Goal: Information Seeking & Learning: Find specific page/section

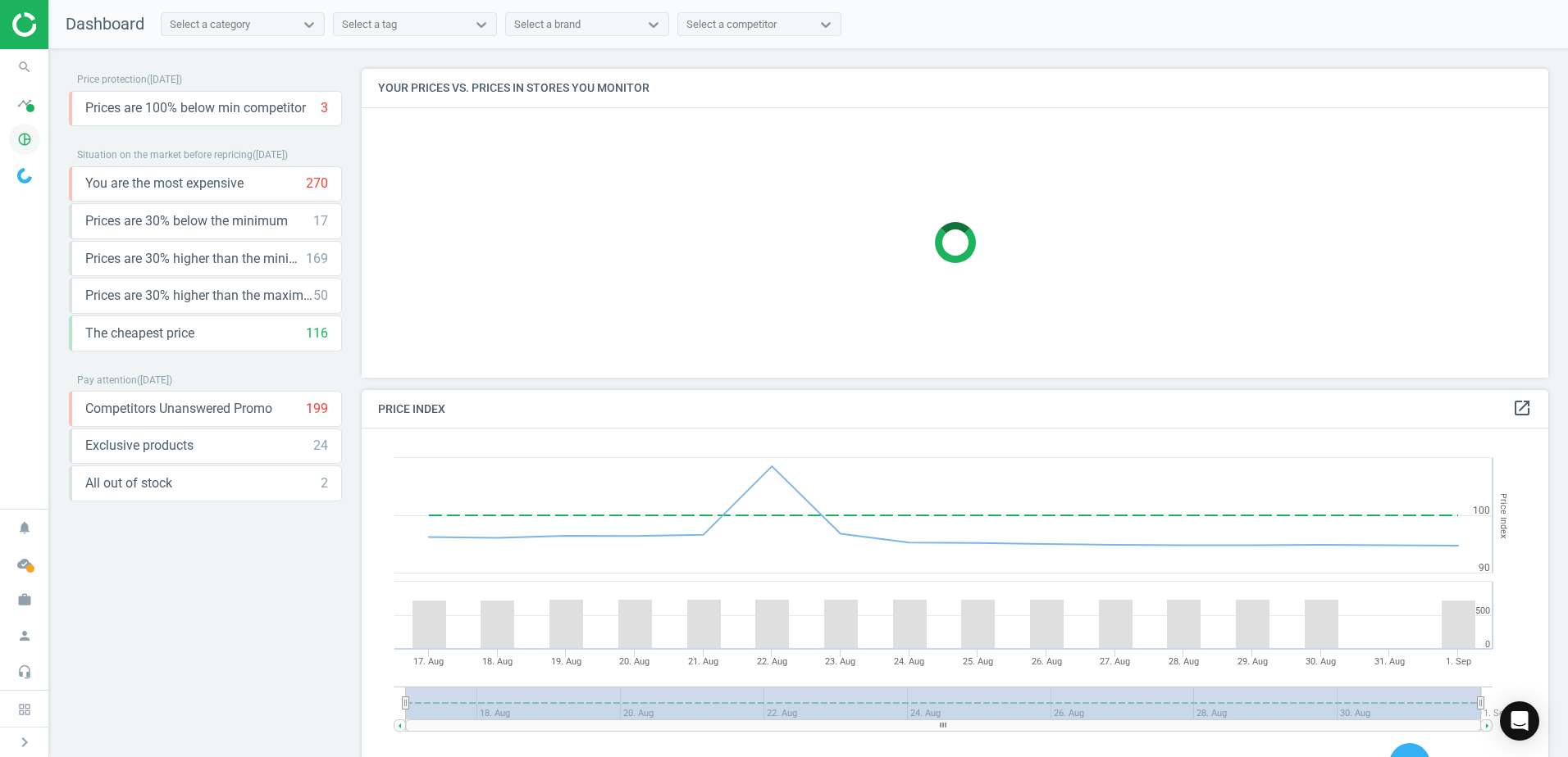
scroll to position [9, 9]
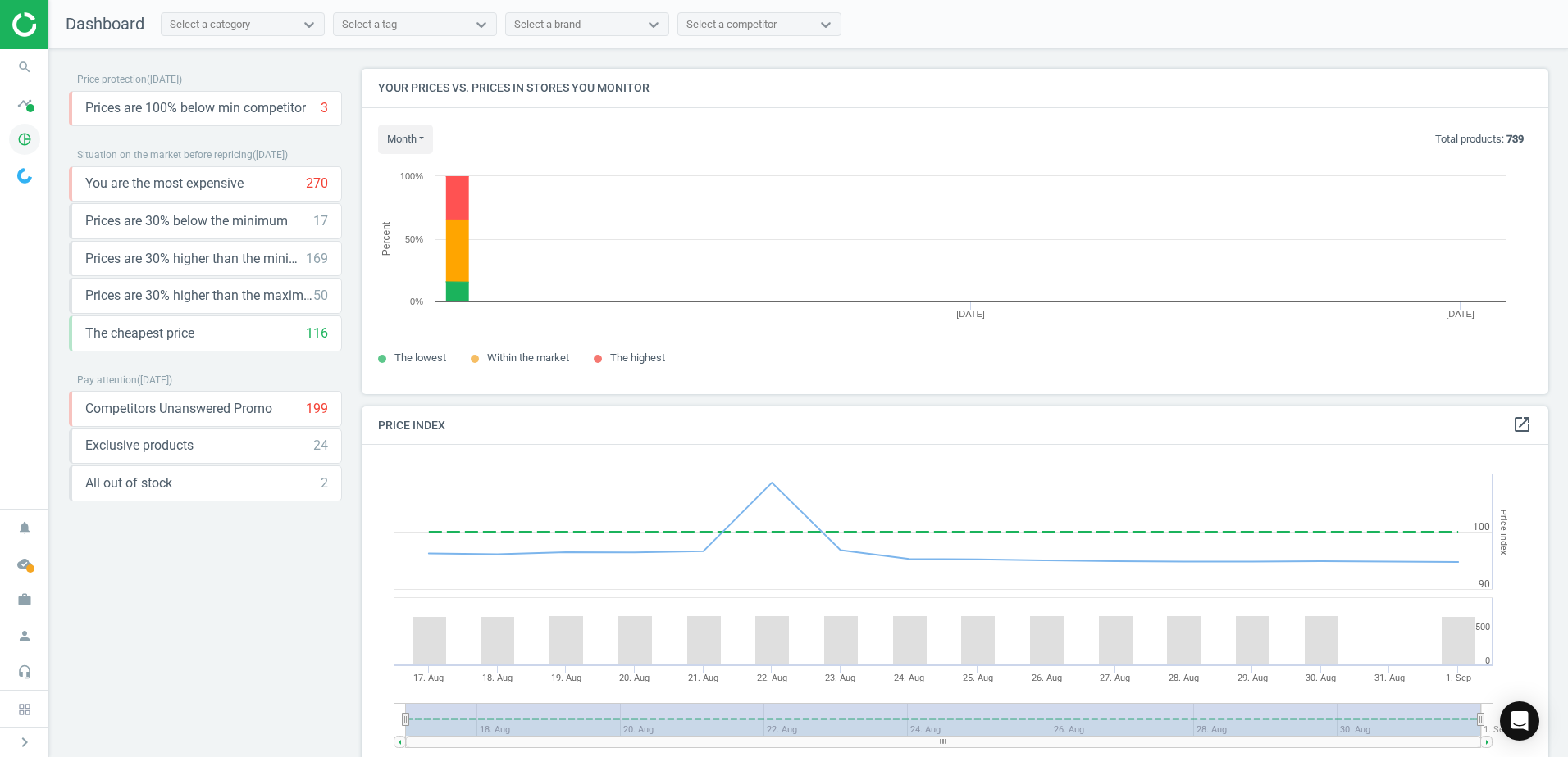
click at [21, 134] on icon "pie_chart_outlined" at bounding box center [25, 139] width 31 height 31
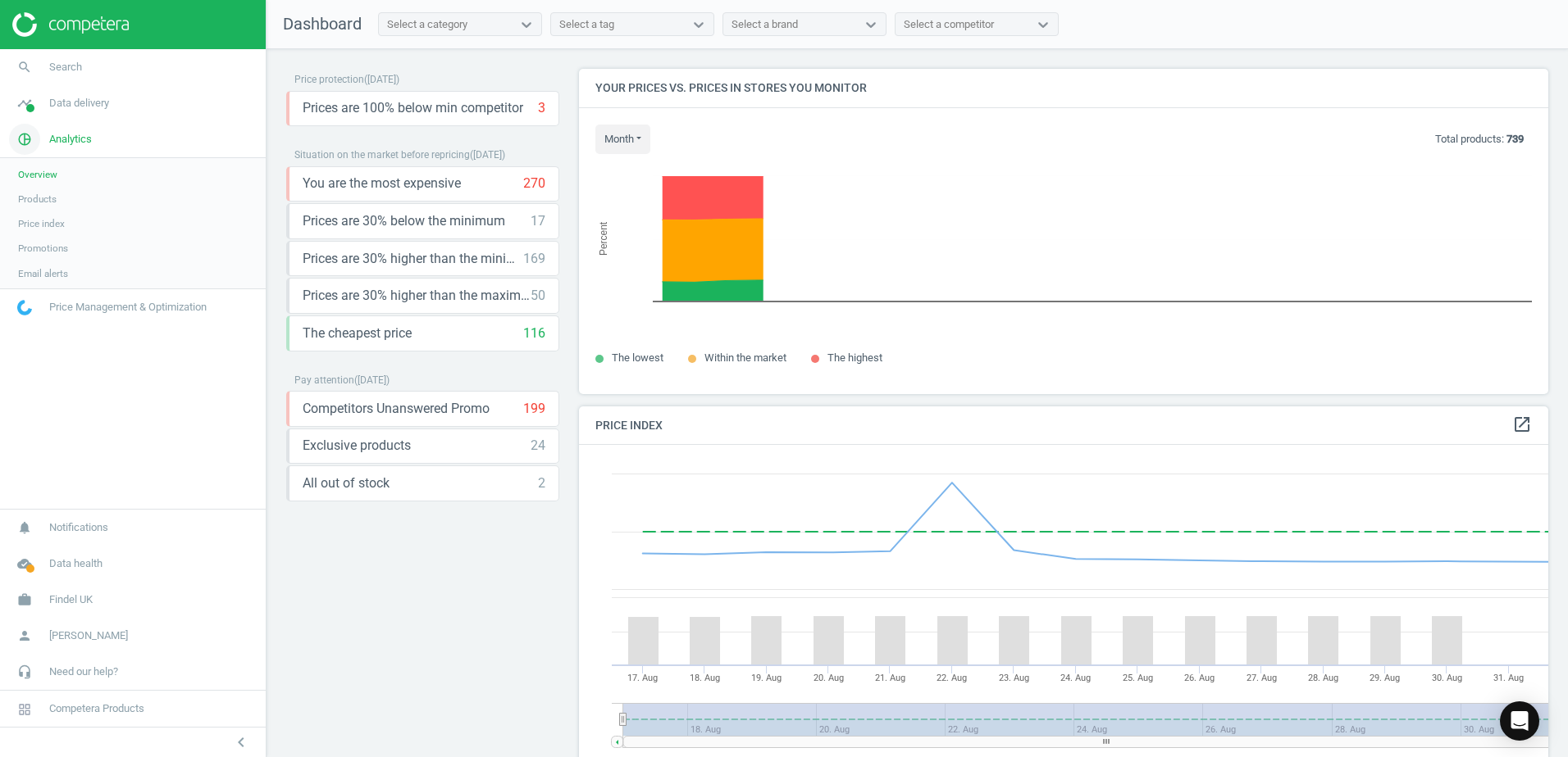
scroll to position [403, 982]
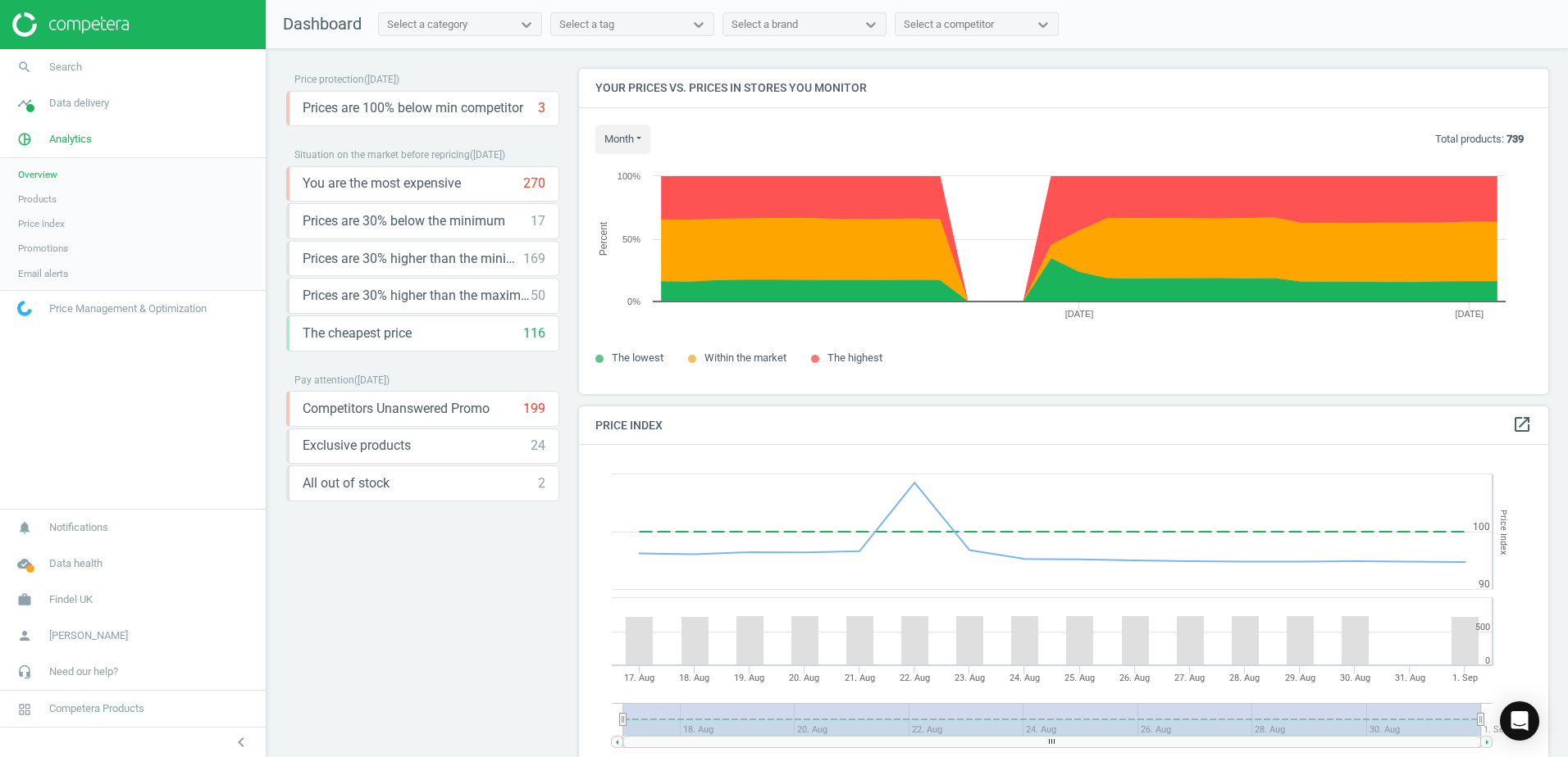
click at [46, 197] on span "Products" at bounding box center [37, 198] width 39 height 13
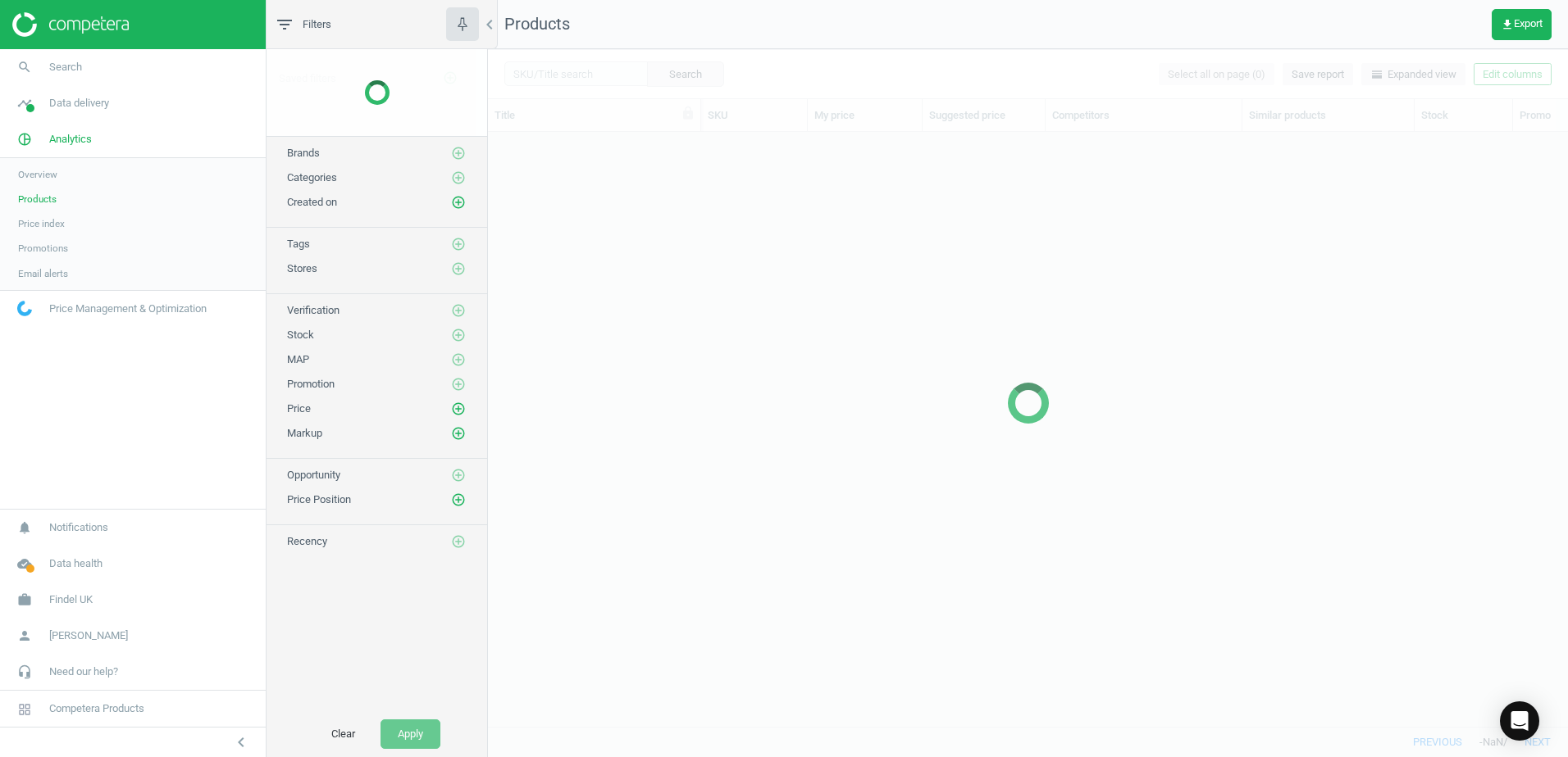
scroll to position [570, 1067]
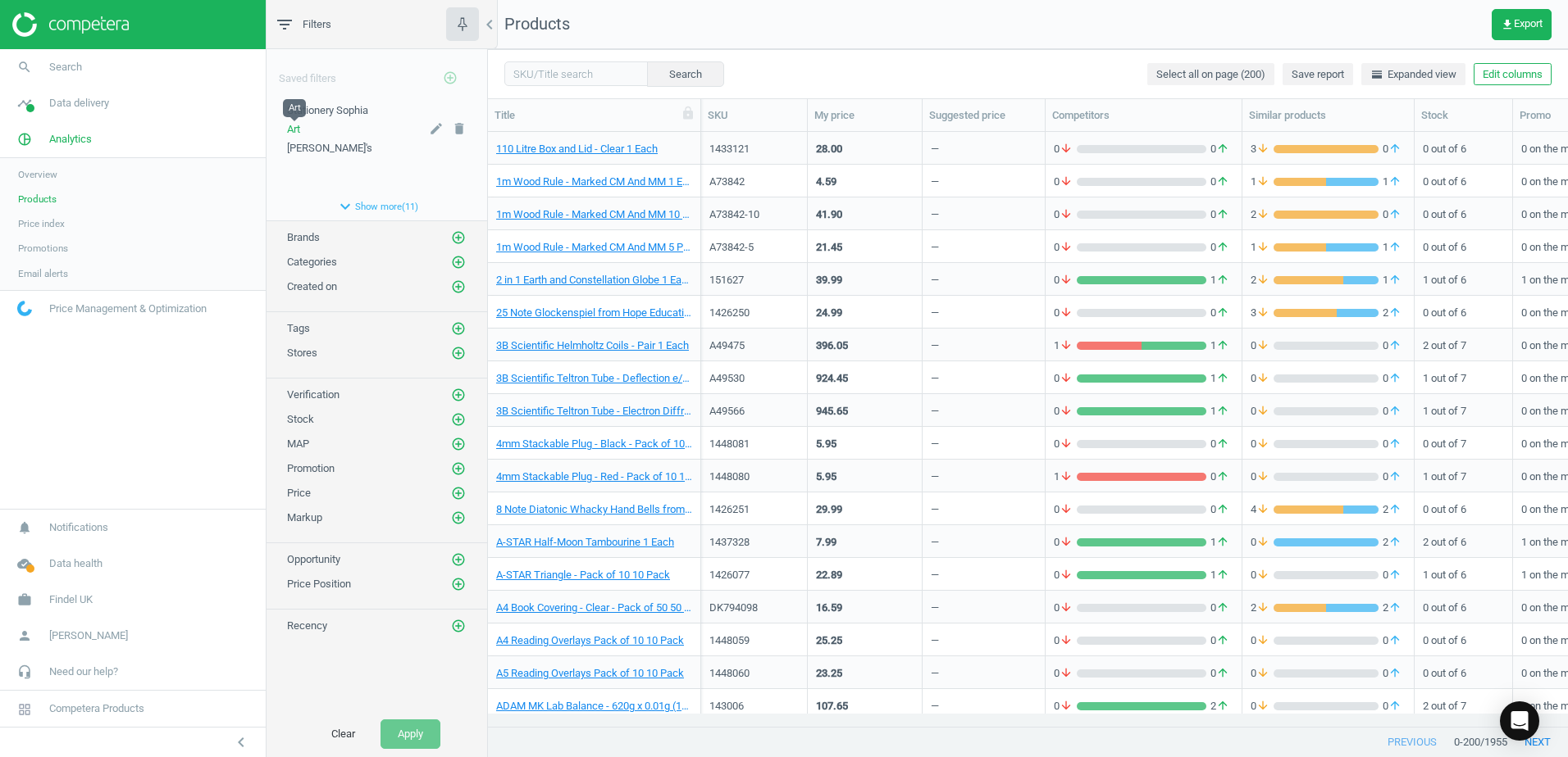
click at [291, 132] on span "Art" at bounding box center [293, 129] width 13 height 12
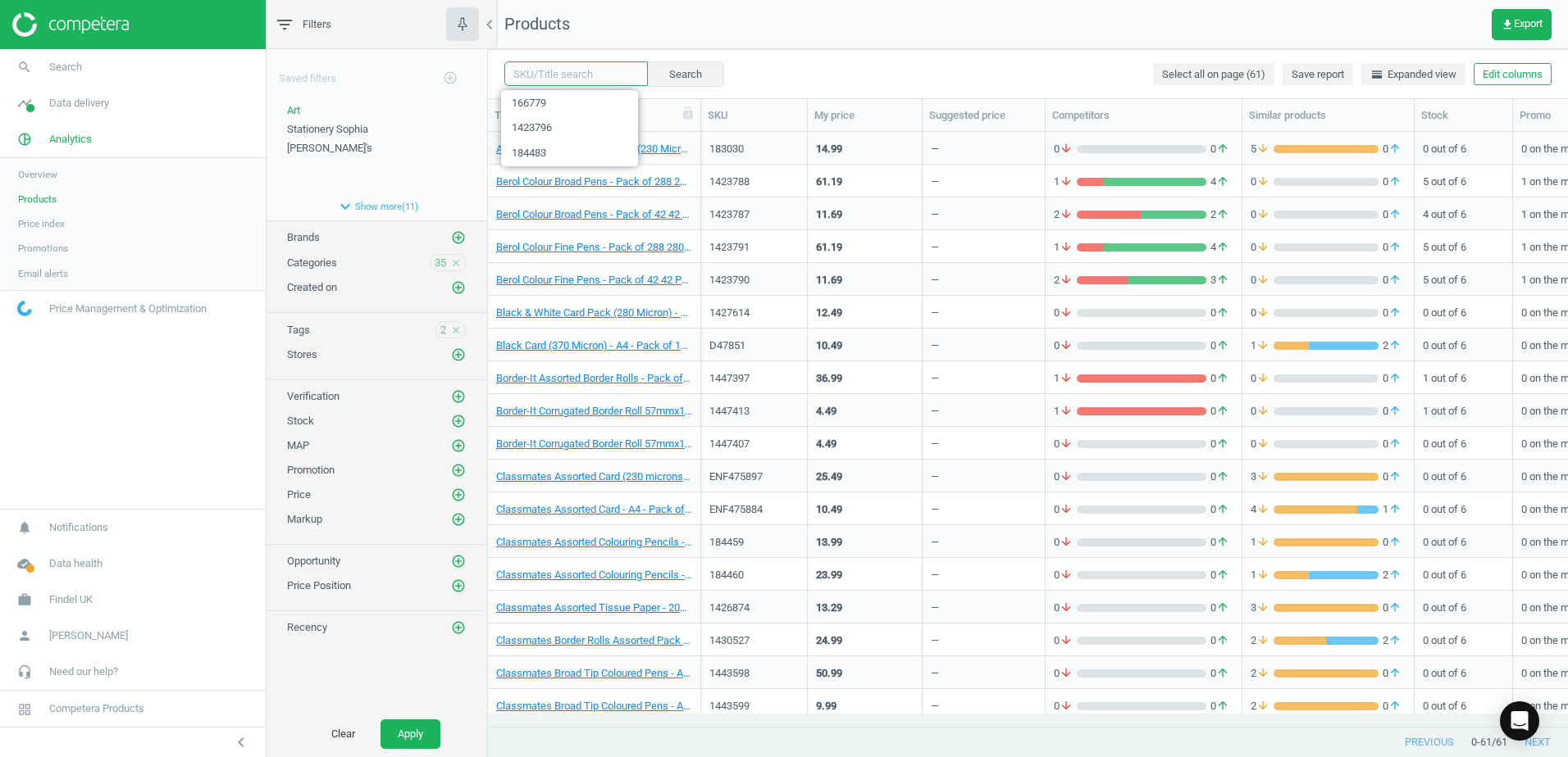
click at [551, 80] on input "text" at bounding box center [575, 74] width 143 height 25
paste input "ENF394689"
type input "ENF394689"
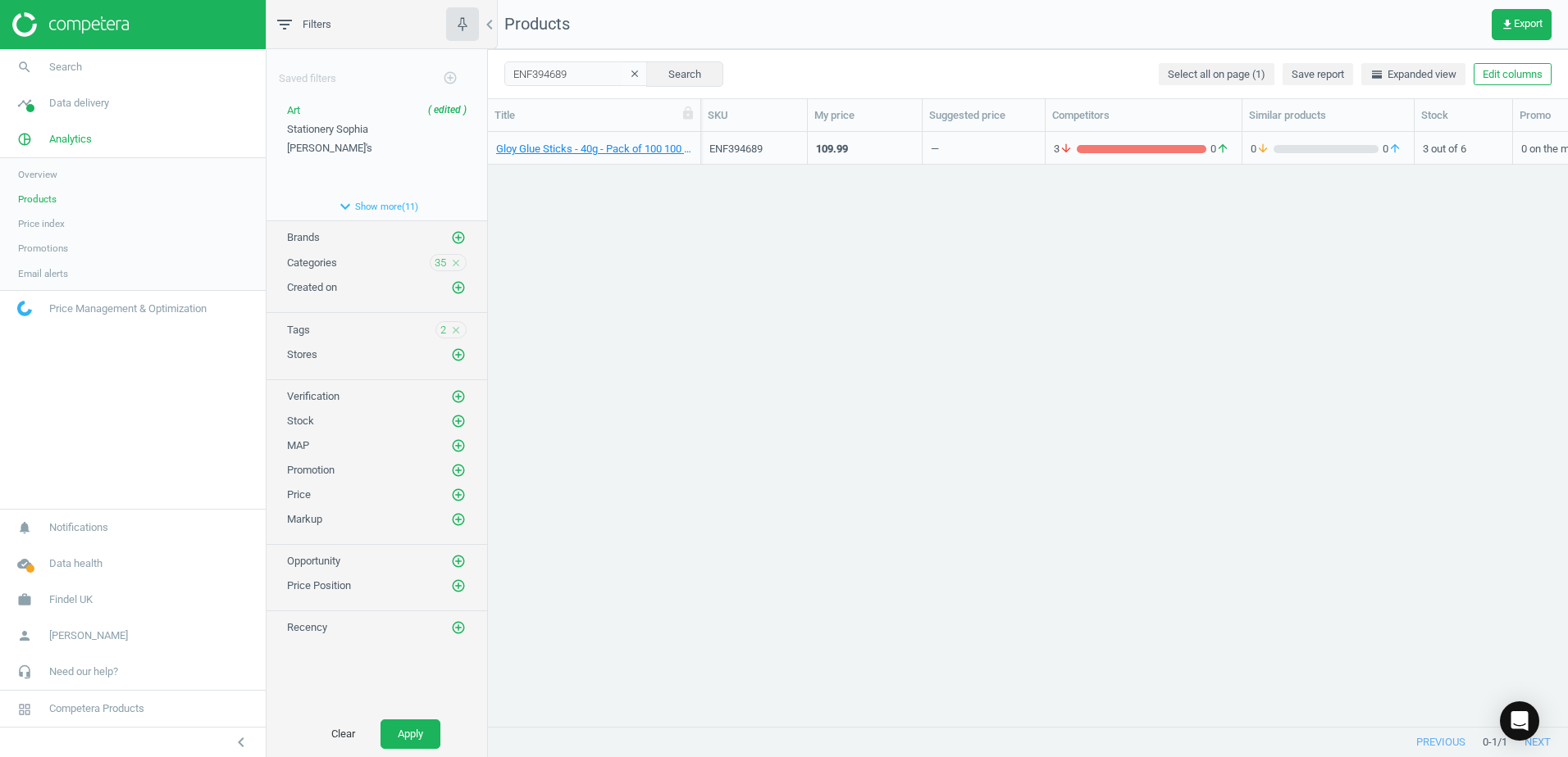
click at [694, 137] on div "Gloy Glue Sticks - 40g - Pack of 100 100 Pack" at bounding box center [594, 148] width 213 height 33
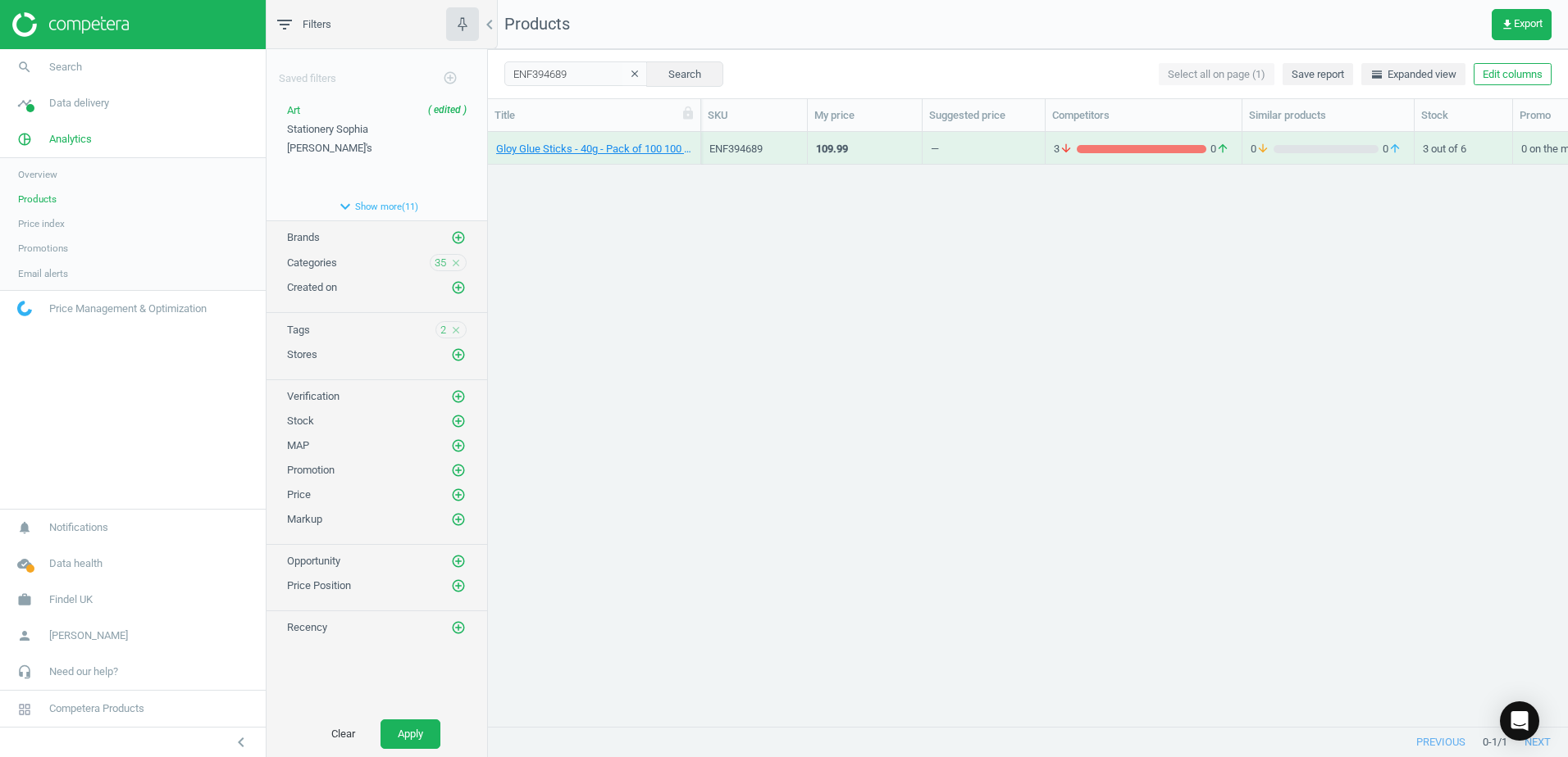
click at [694, 137] on div "Gloy Glue Sticks - 40g - Pack of 100 100 Pack" at bounding box center [594, 148] width 213 height 33
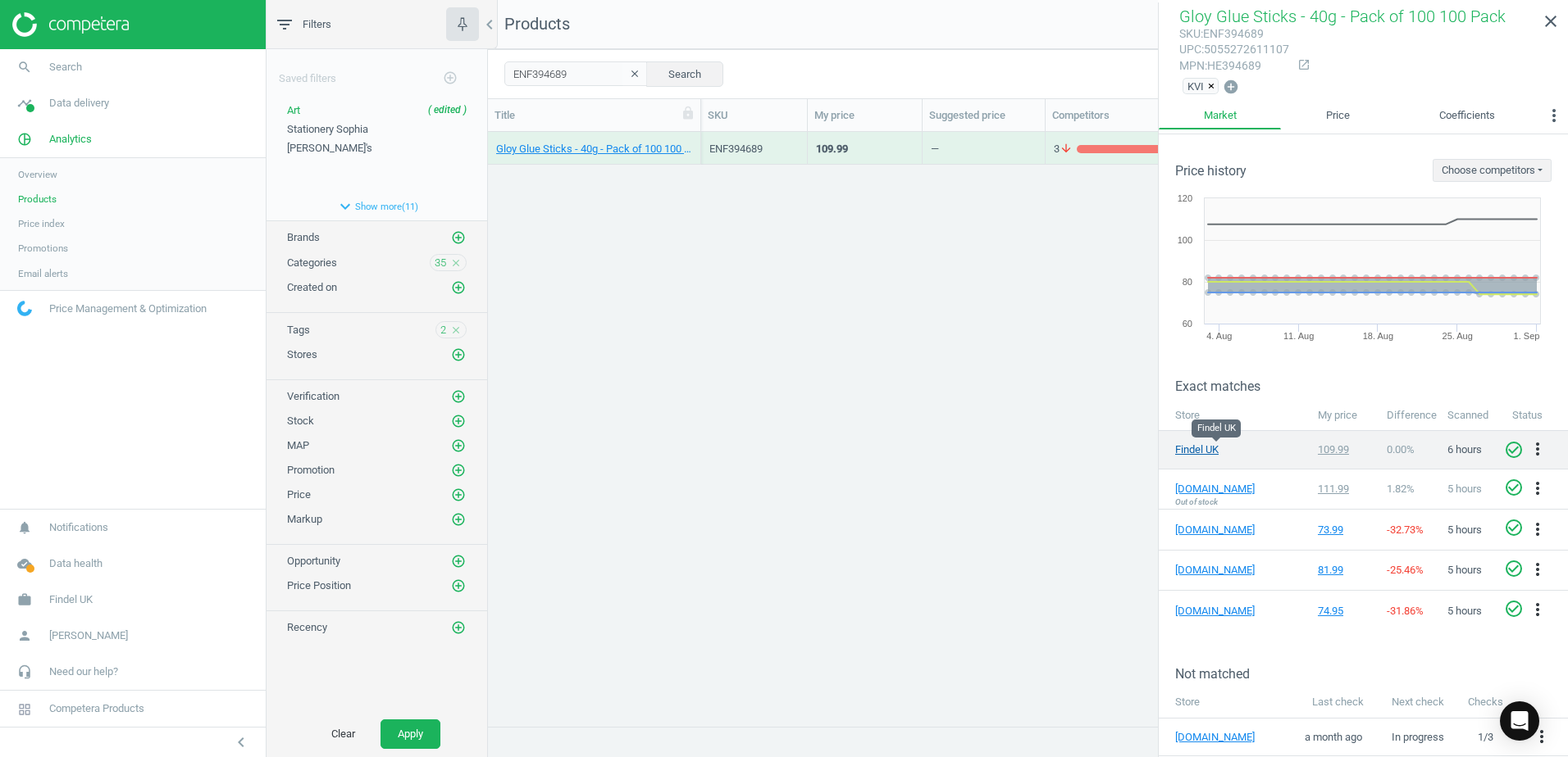
click at [1194, 449] on link "Findel UK" at bounding box center [1215, 450] width 82 height 15
drag, startPoint x: 1262, startPoint y: 64, endPoint x: 1212, endPoint y: 66, distance: 50.0
click at [1212, 66] on div "mpn : HE394689" at bounding box center [1234, 66] width 110 height 15
copy div "HE394689"
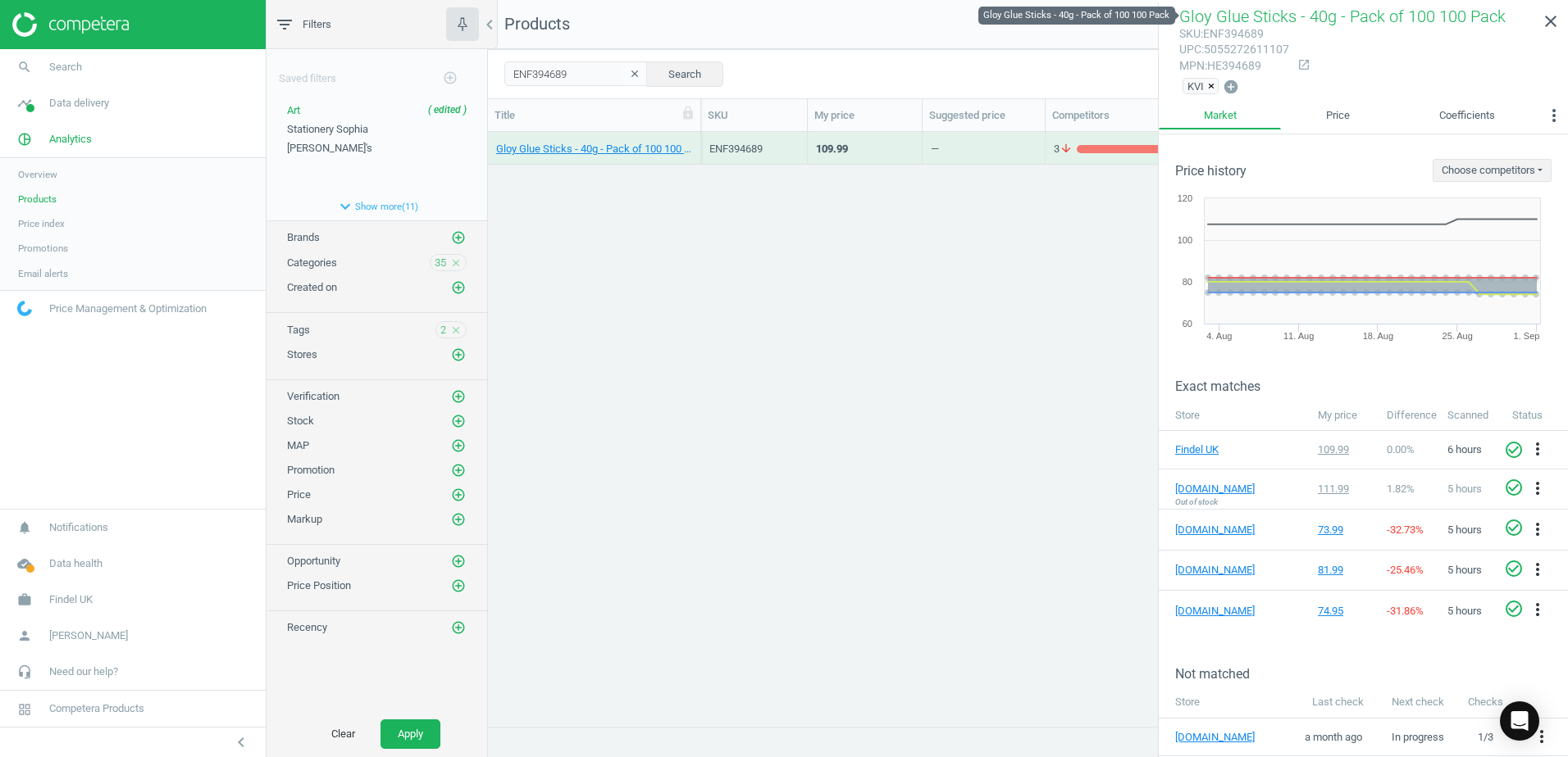
click at [1207, 18] on span "Gloy Glue Sticks - 40g - Pack of 100 100 Pack" at bounding box center [1342, 16] width 326 height 20
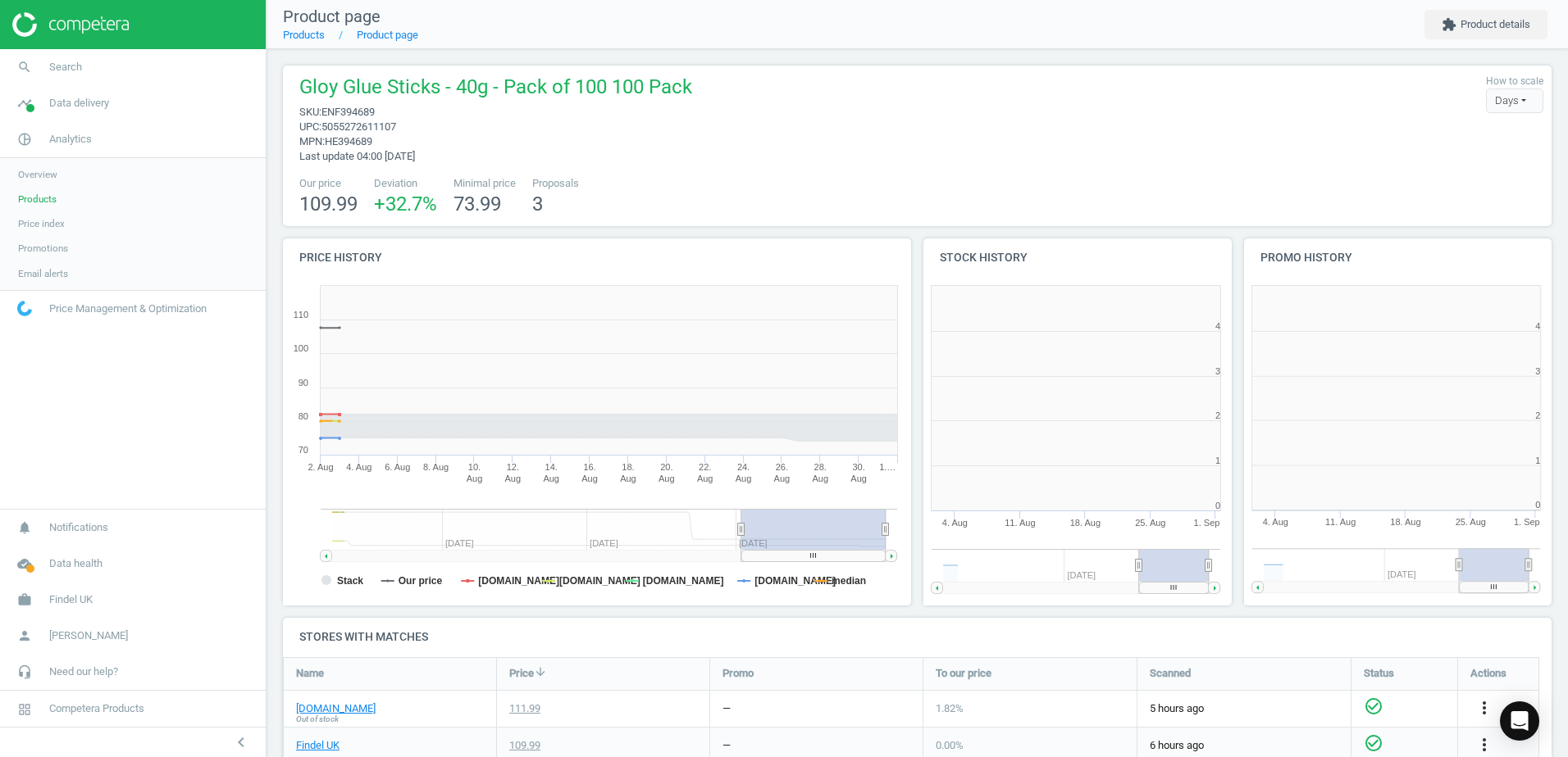
scroll to position [354, 331]
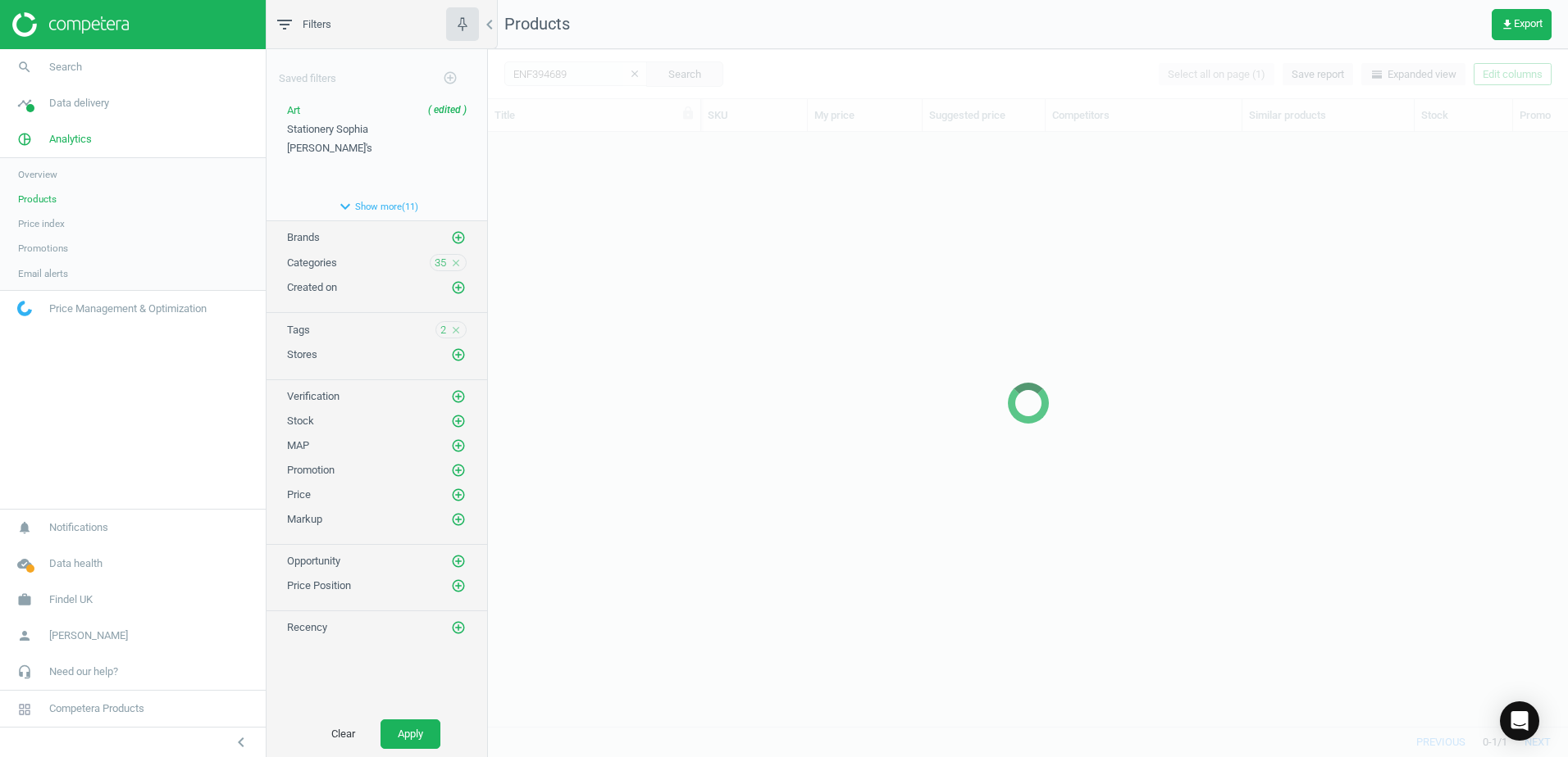
scroll to position [570, 1067]
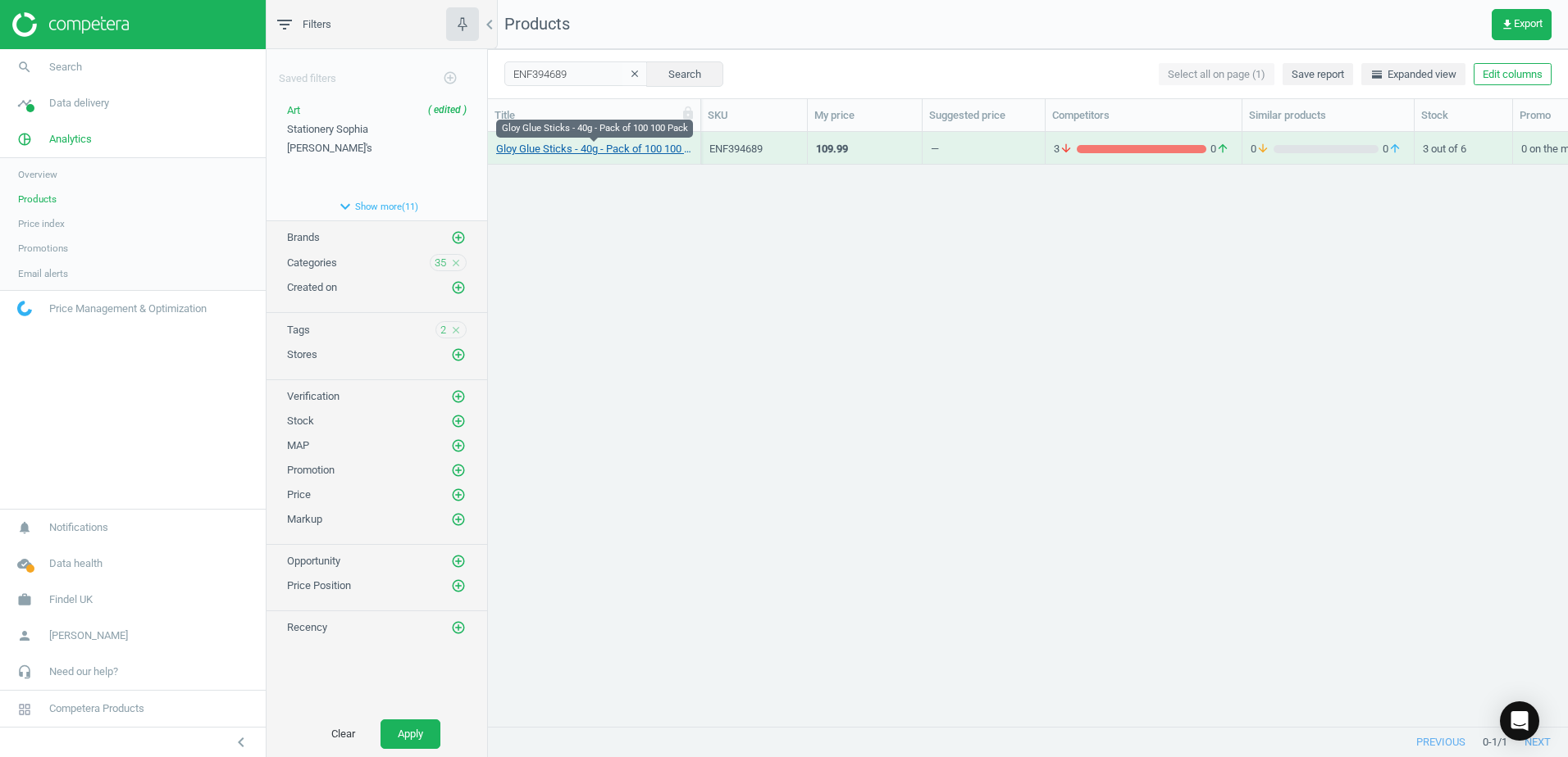
click at [665, 148] on link "Gloy Glue Sticks - 40g - Pack of 100 100 Pack" at bounding box center [594, 148] width 196 height 15
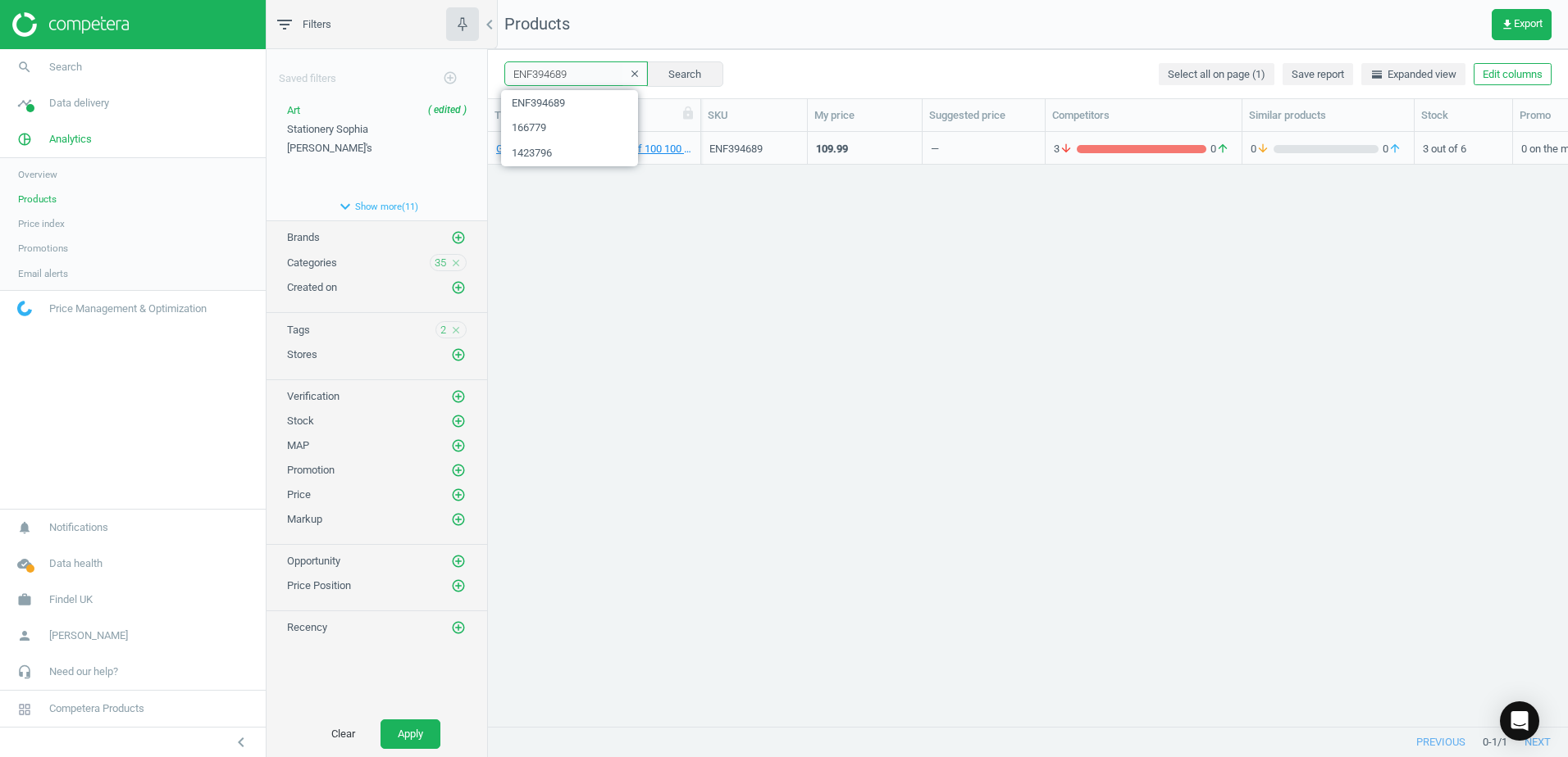
click at [587, 80] on input "ENF394689" at bounding box center [575, 74] width 143 height 25
drag, startPoint x: 593, startPoint y: 80, endPoint x: 494, endPoint y: 77, distance: 99.0
click at [494, 77] on div "ENF394689 clear Search Select all on page (1) Save report horizontal_split Expa…" at bounding box center [1028, 73] width 1080 height 49
paste input "10063"
click at [666, 67] on button "Search" at bounding box center [684, 74] width 77 height 25
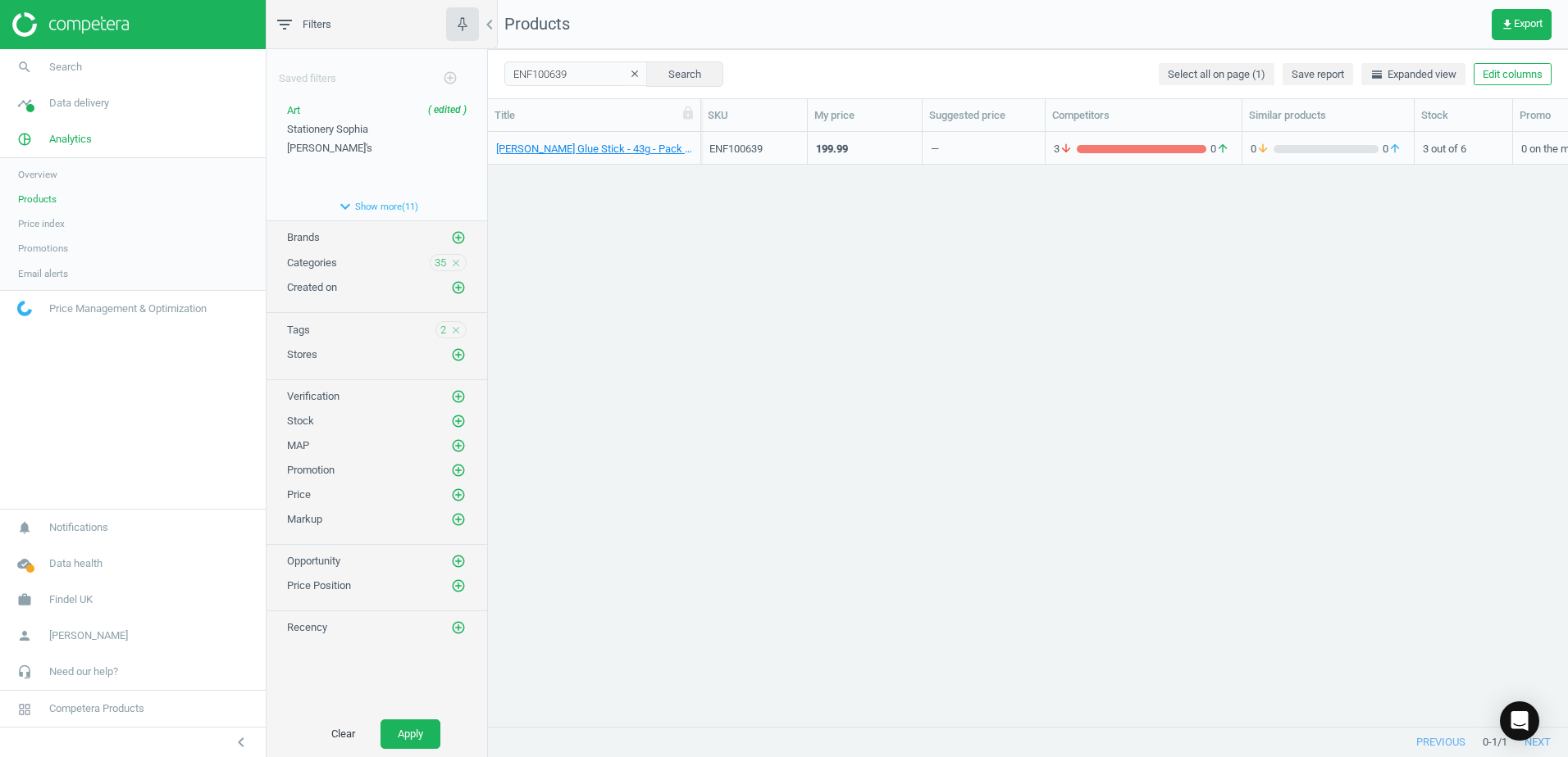
click at [696, 138] on div "[PERSON_NAME] Glue Stick - 43g - Pack of 200 + 8 FREE 200 Pack" at bounding box center [594, 148] width 213 height 33
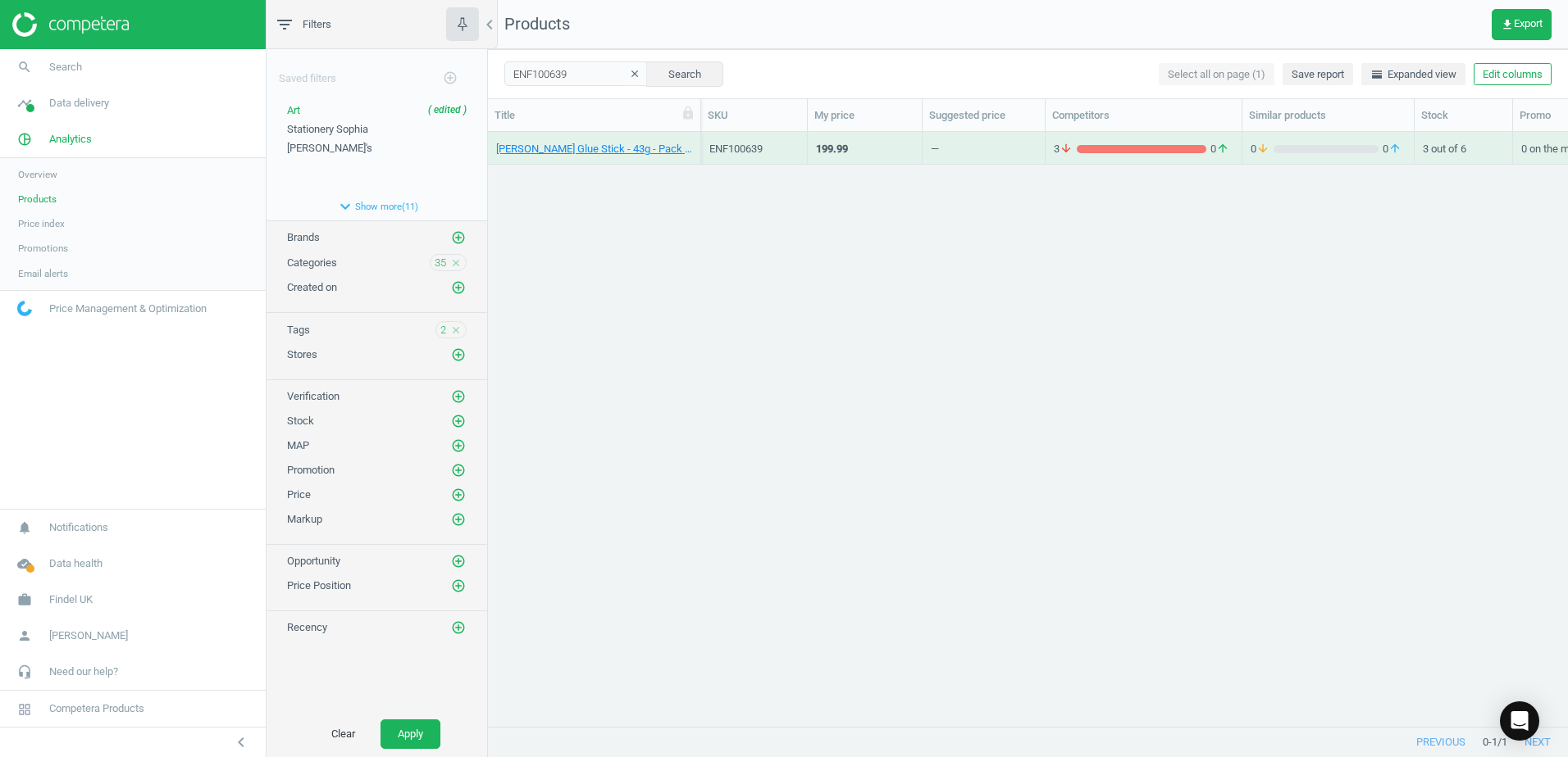
click at [696, 138] on div "[PERSON_NAME] Glue Stick - 43g - Pack of 200 + 8 FREE 200 Pack" at bounding box center [594, 148] width 213 height 33
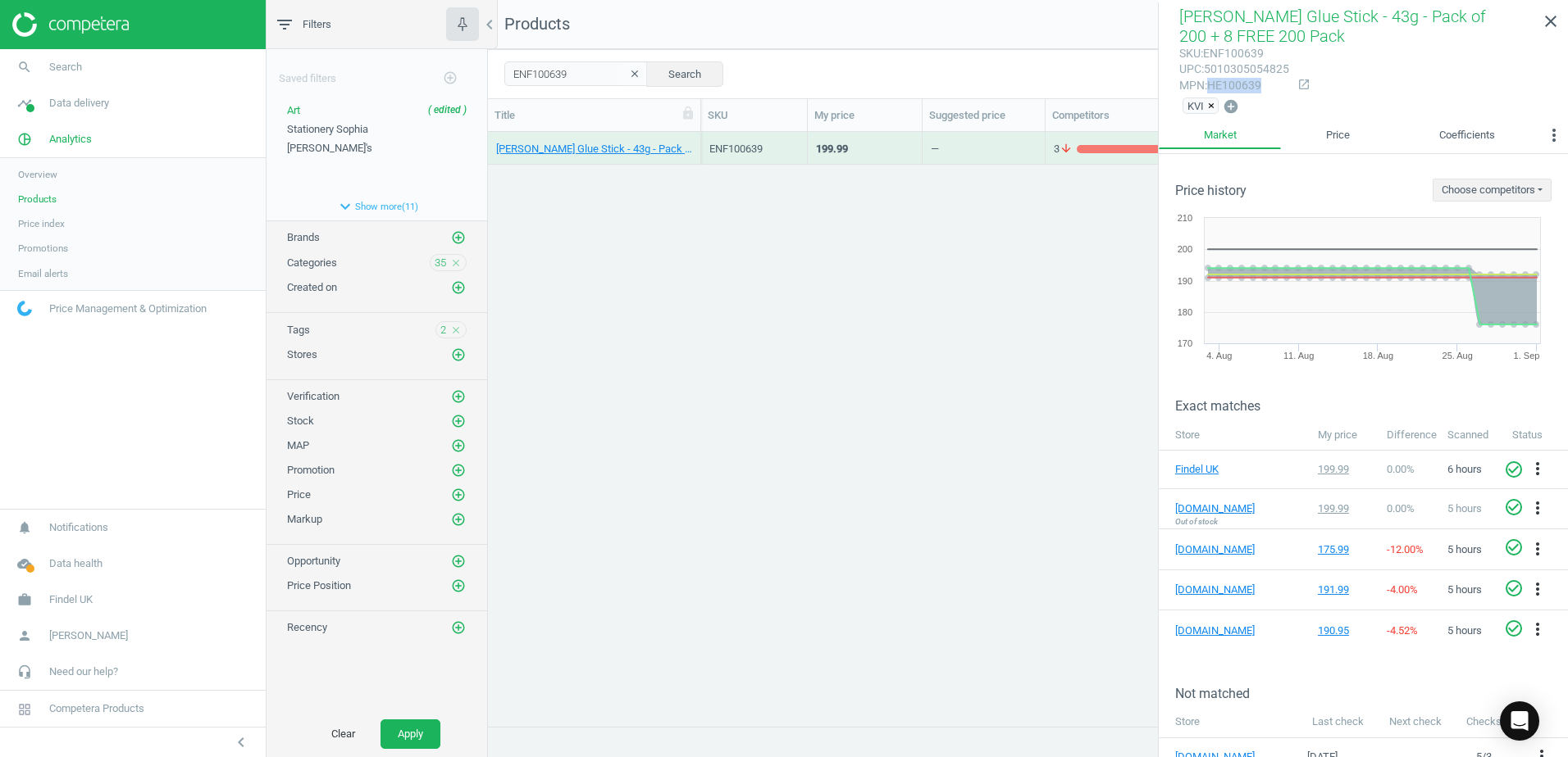
drag, startPoint x: 1262, startPoint y: 87, endPoint x: 1209, endPoint y: 91, distance: 53.2
click at [1209, 91] on div "mpn : HE100639" at bounding box center [1234, 86] width 110 height 15
copy div "HE100639"
drag, startPoint x: 584, startPoint y: 76, endPoint x: 489, endPoint y: 76, distance: 95.0
click at [489, 76] on div "ENF100639 clear Search Select all on page (1) Save report horizontal_split Expa…" at bounding box center [1028, 73] width 1080 height 49
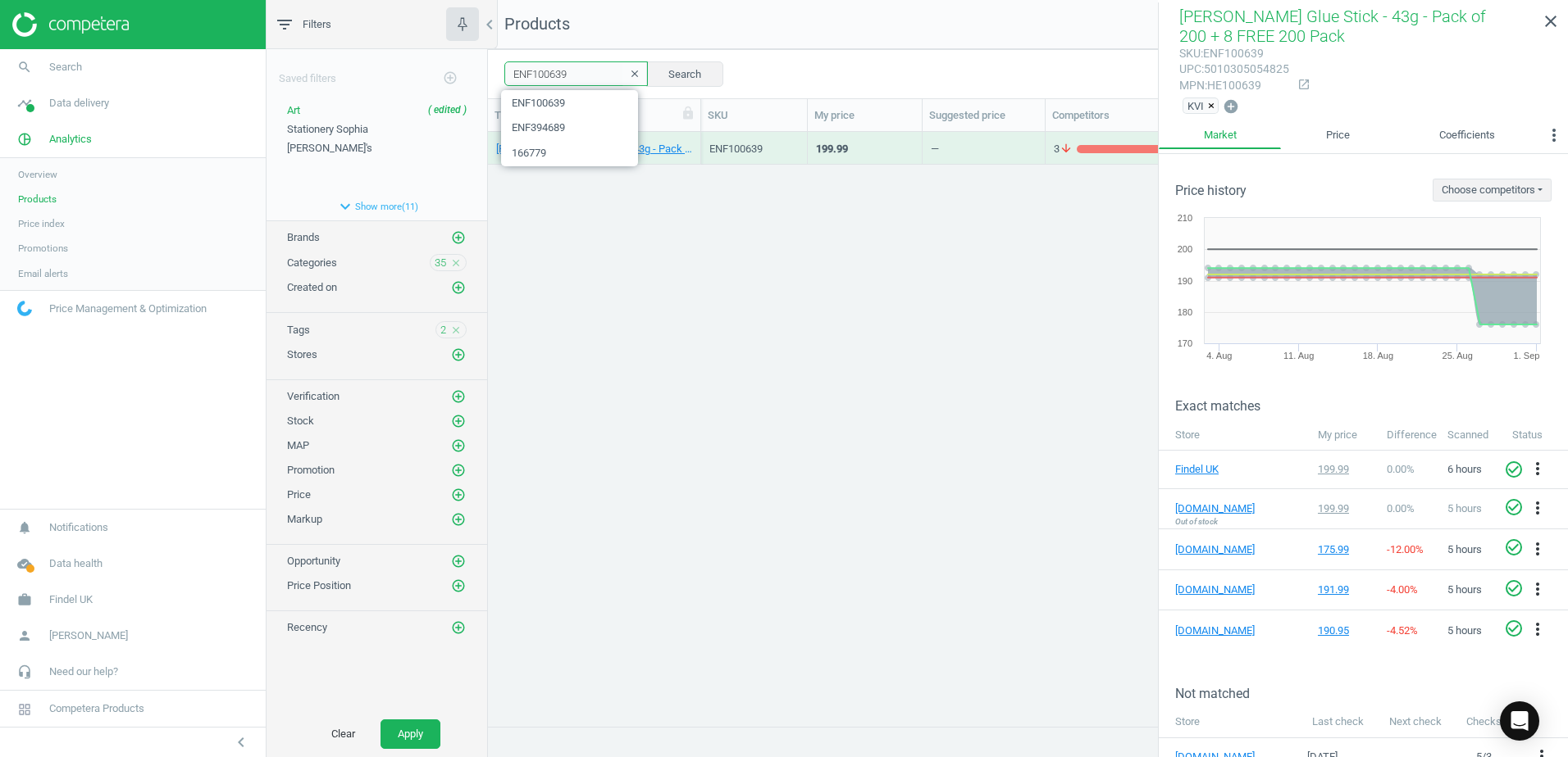
paste input "1423791"
click at [673, 73] on button "Search" at bounding box center [684, 74] width 77 height 25
click at [693, 138] on div "Berol Colour Fine Pens - Pack of 288 280 Pack" at bounding box center [594, 148] width 213 height 33
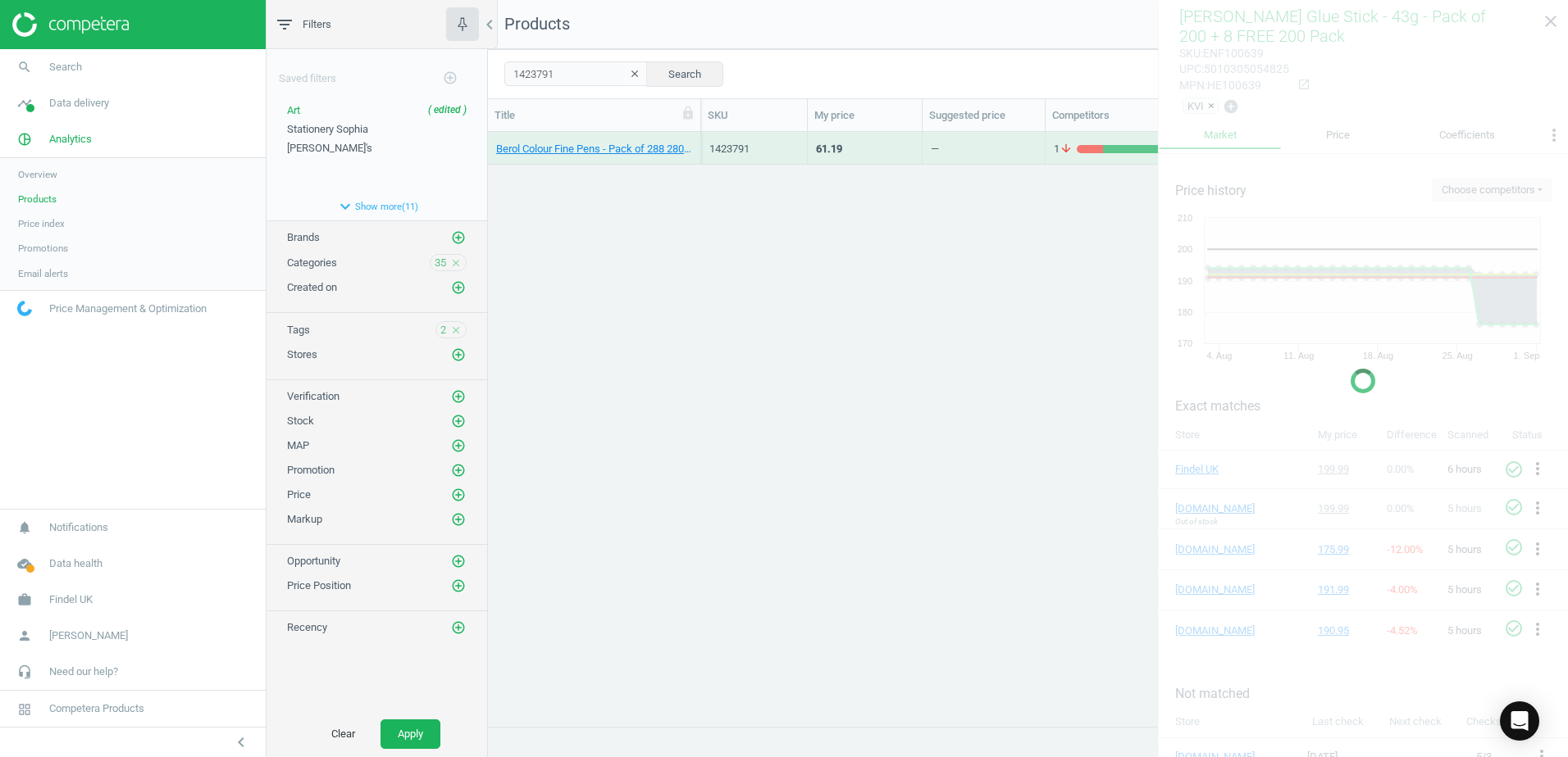
click at [693, 138] on div "Berol Colour Fine Pens - Pack of 288 280 Pack" at bounding box center [594, 148] width 213 height 33
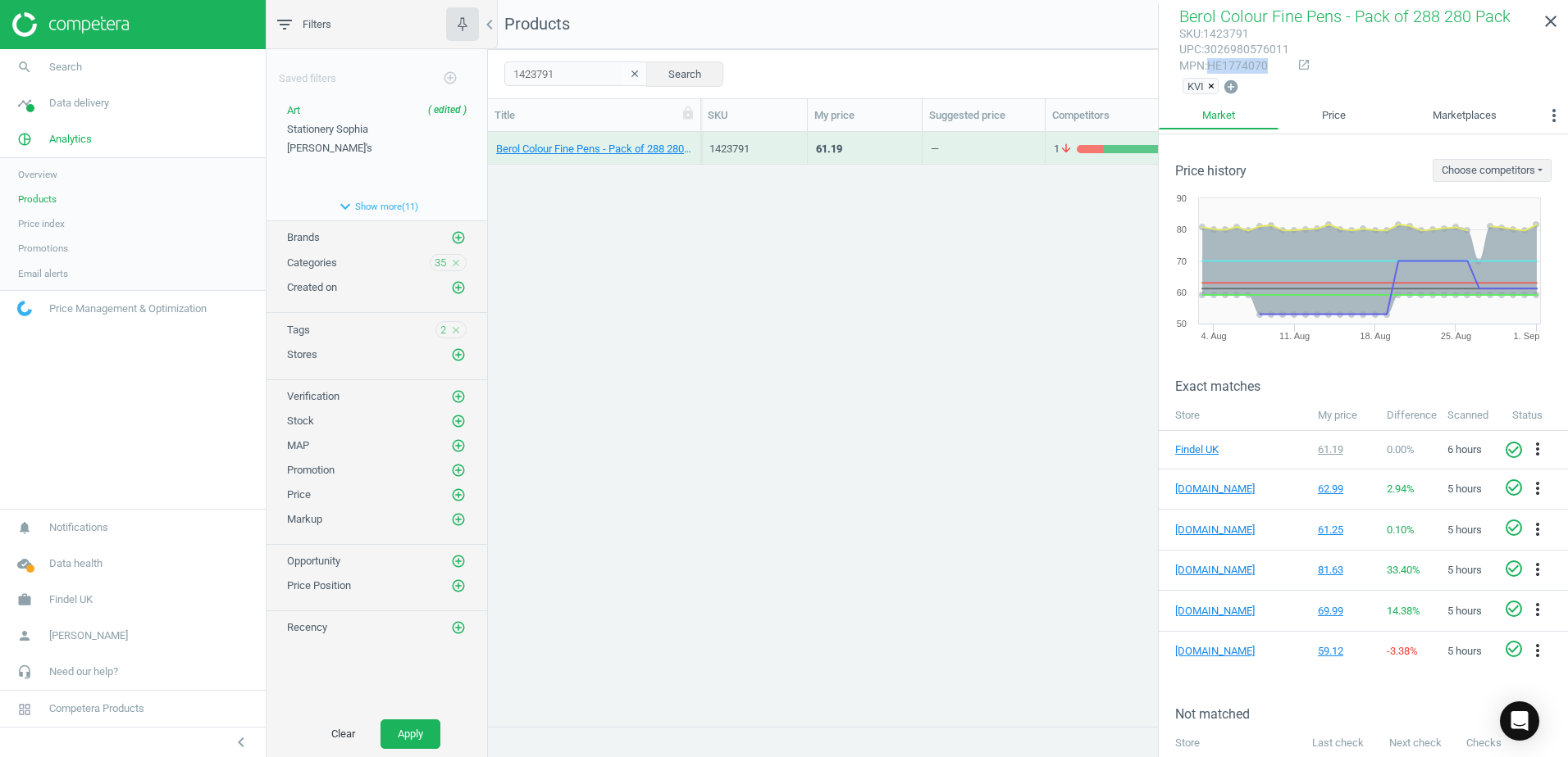
drag, startPoint x: 1266, startPoint y: 65, endPoint x: 1212, endPoint y: 67, distance: 54.0
click at [1212, 67] on div "mpn : HE1774070" at bounding box center [1234, 66] width 110 height 15
copy div "HE1774070"
drag, startPoint x: 566, startPoint y: 77, endPoint x: 478, endPoint y: 78, distance: 88.0
click at [478, 78] on div "filter_list Filters chevron_left Saved filters add_circle_outline Art ( edited …" at bounding box center [916, 378] width 1301 height 757
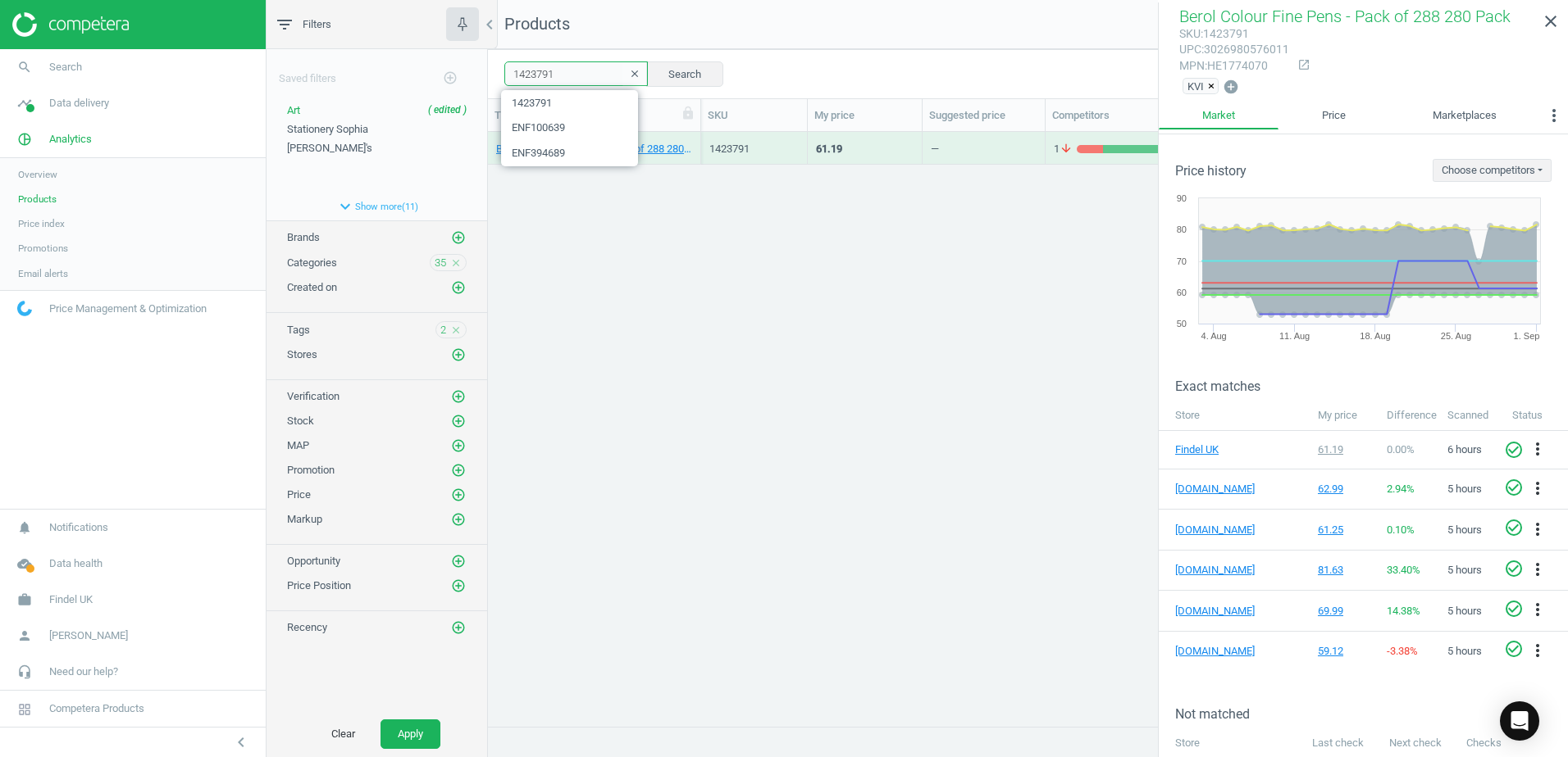
paste input "0"
click at [679, 70] on button "Search" at bounding box center [684, 74] width 77 height 25
click at [696, 140] on div "Berol Colour Fine Pens - Pack of 42 42 Pack" at bounding box center [594, 148] width 213 height 33
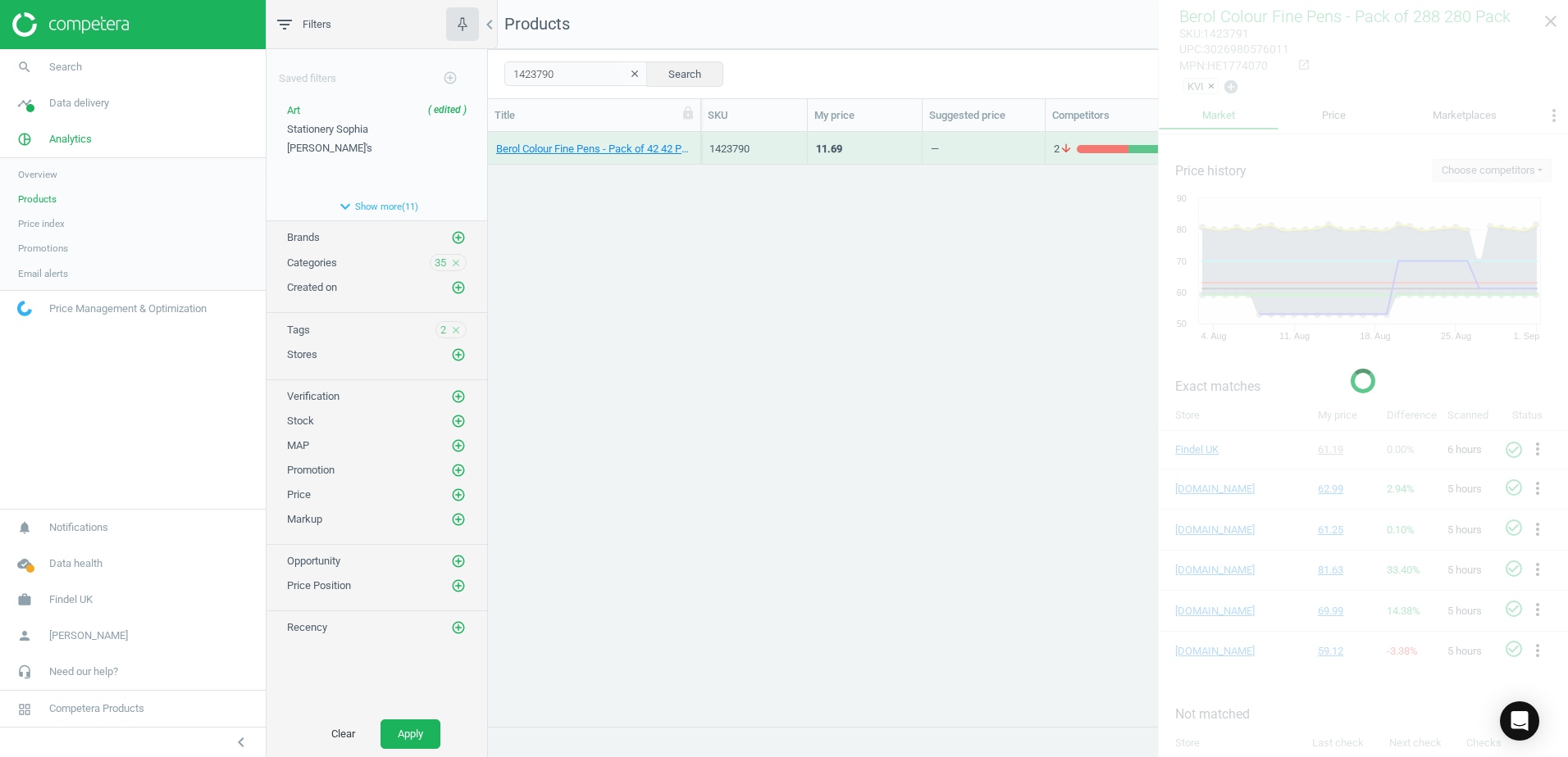
click at [696, 140] on div "Berol Colour Fine Pens - Pack of 42 42 Pack" at bounding box center [594, 148] width 213 height 33
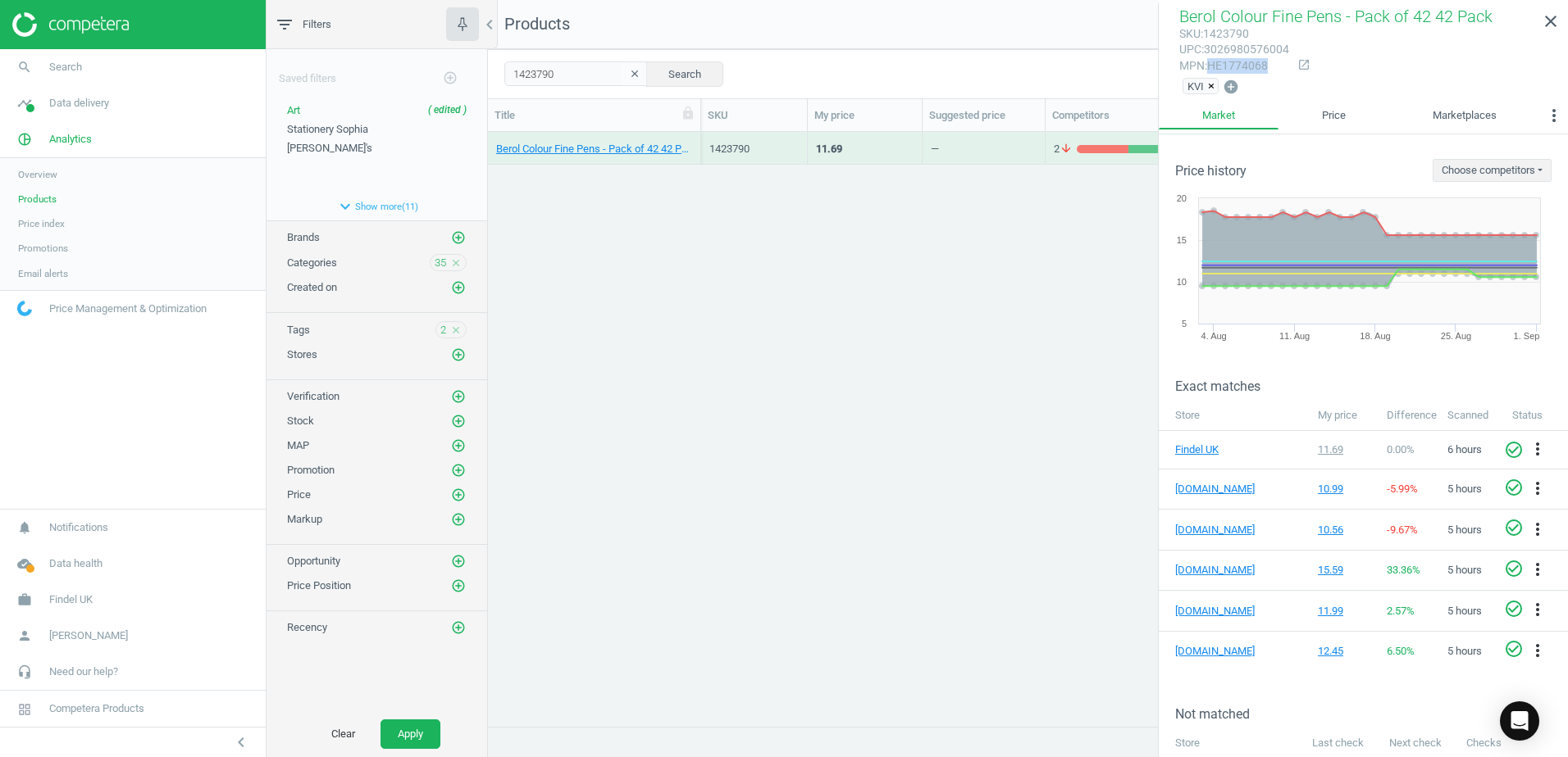
drag, startPoint x: 1267, startPoint y: 69, endPoint x: 1212, endPoint y: 68, distance: 55.0
click at [1212, 68] on div "mpn : HE1774068" at bounding box center [1234, 66] width 110 height 15
copy div "HE1774068"
drag, startPoint x: 568, startPoint y: 76, endPoint x: 491, endPoint y: 76, distance: 77.0
click at [491, 76] on div "1423790 clear Search Select all on page (1) Save report horizontal_split Expand…" at bounding box center [1028, 73] width 1080 height 49
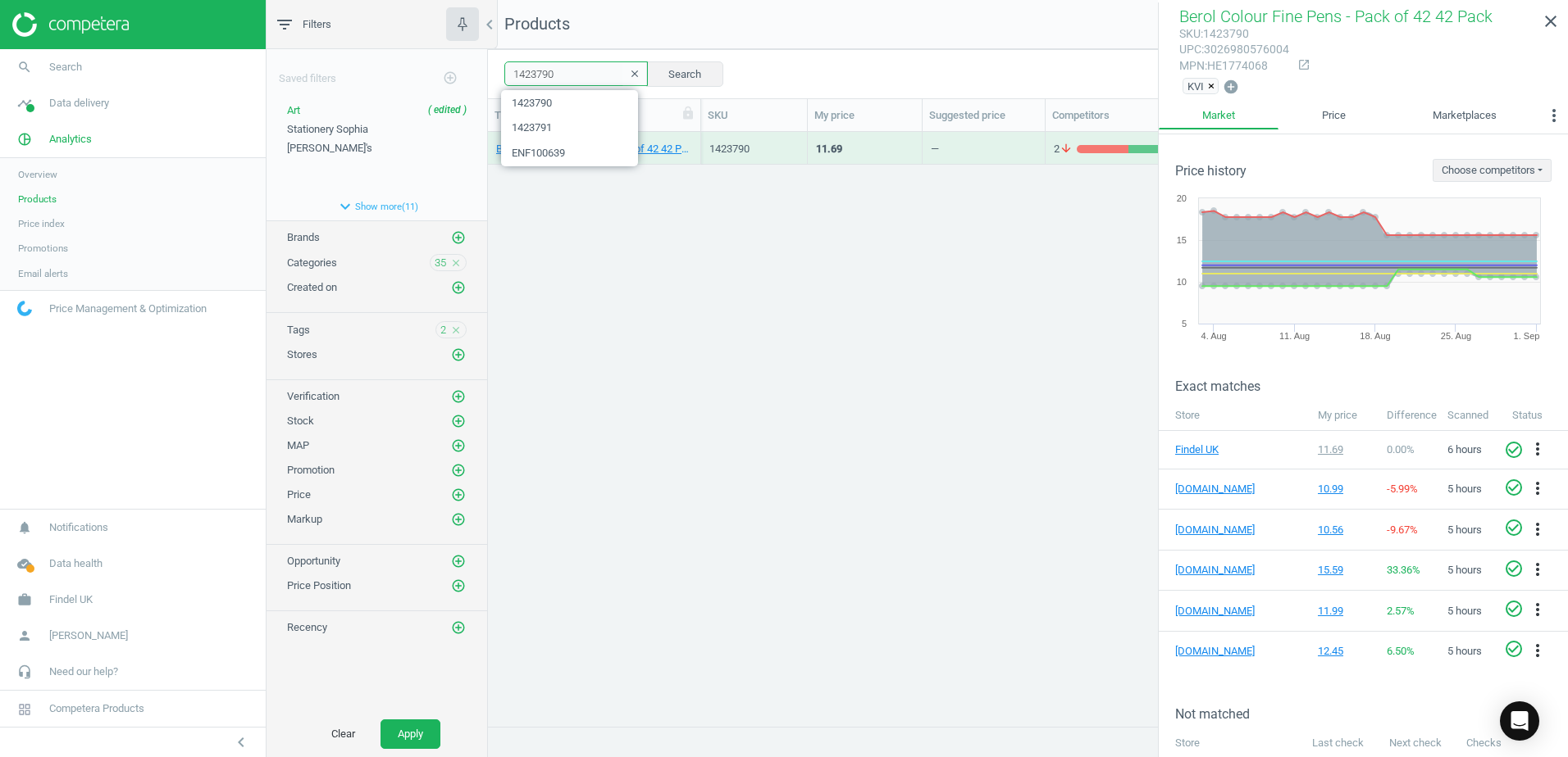
paste input "88"
click at [669, 78] on button "Search" at bounding box center [684, 74] width 77 height 25
click at [695, 139] on div "Berol Colour Broad Pens - Pack of 288 280 Pack" at bounding box center [594, 148] width 213 height 33
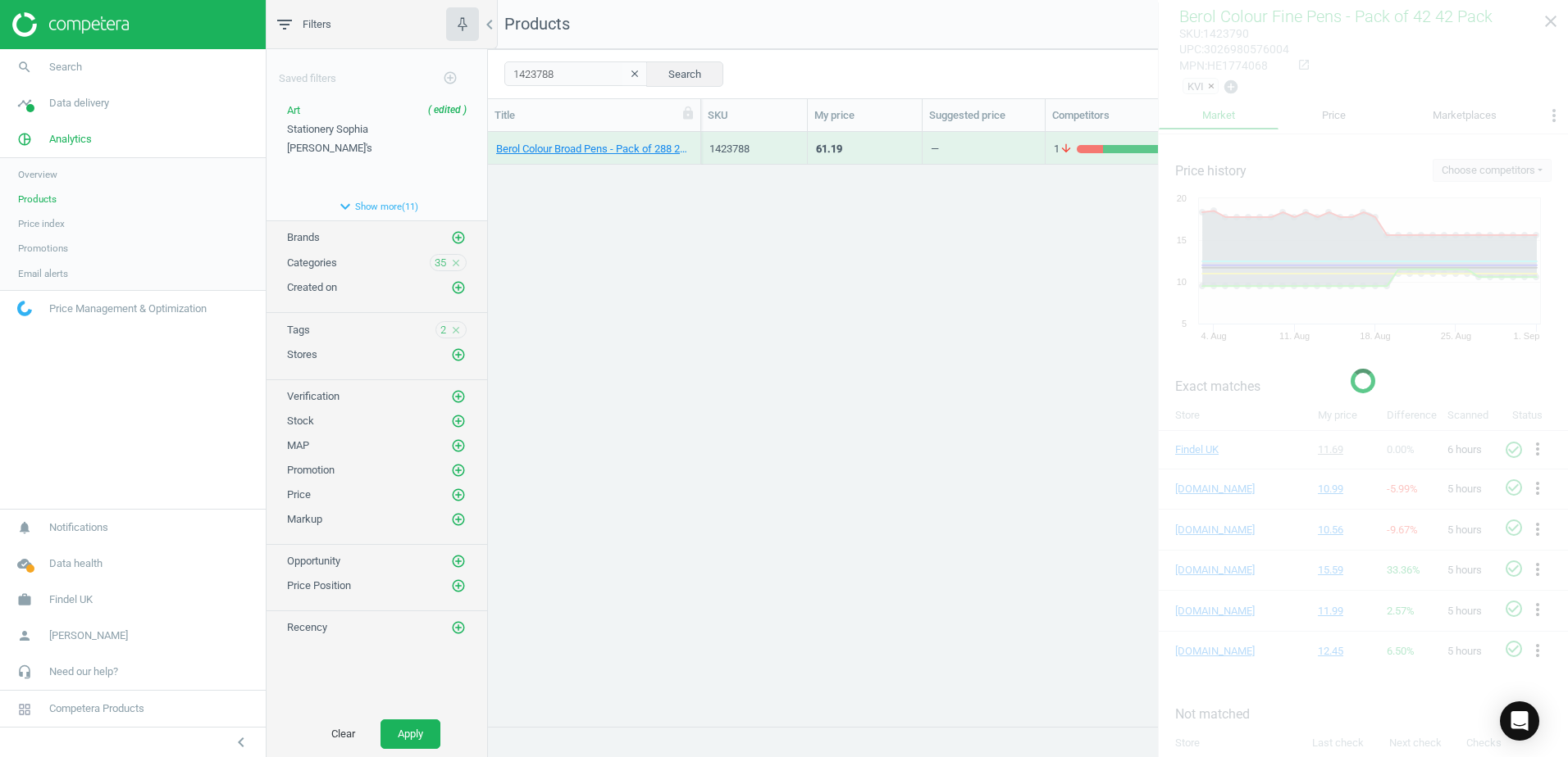
click at [695, 139] on div "Berol Colour Broad Pens - Pack of 288 280 Pack" at bounding box center [594, 148] width 213 height 33
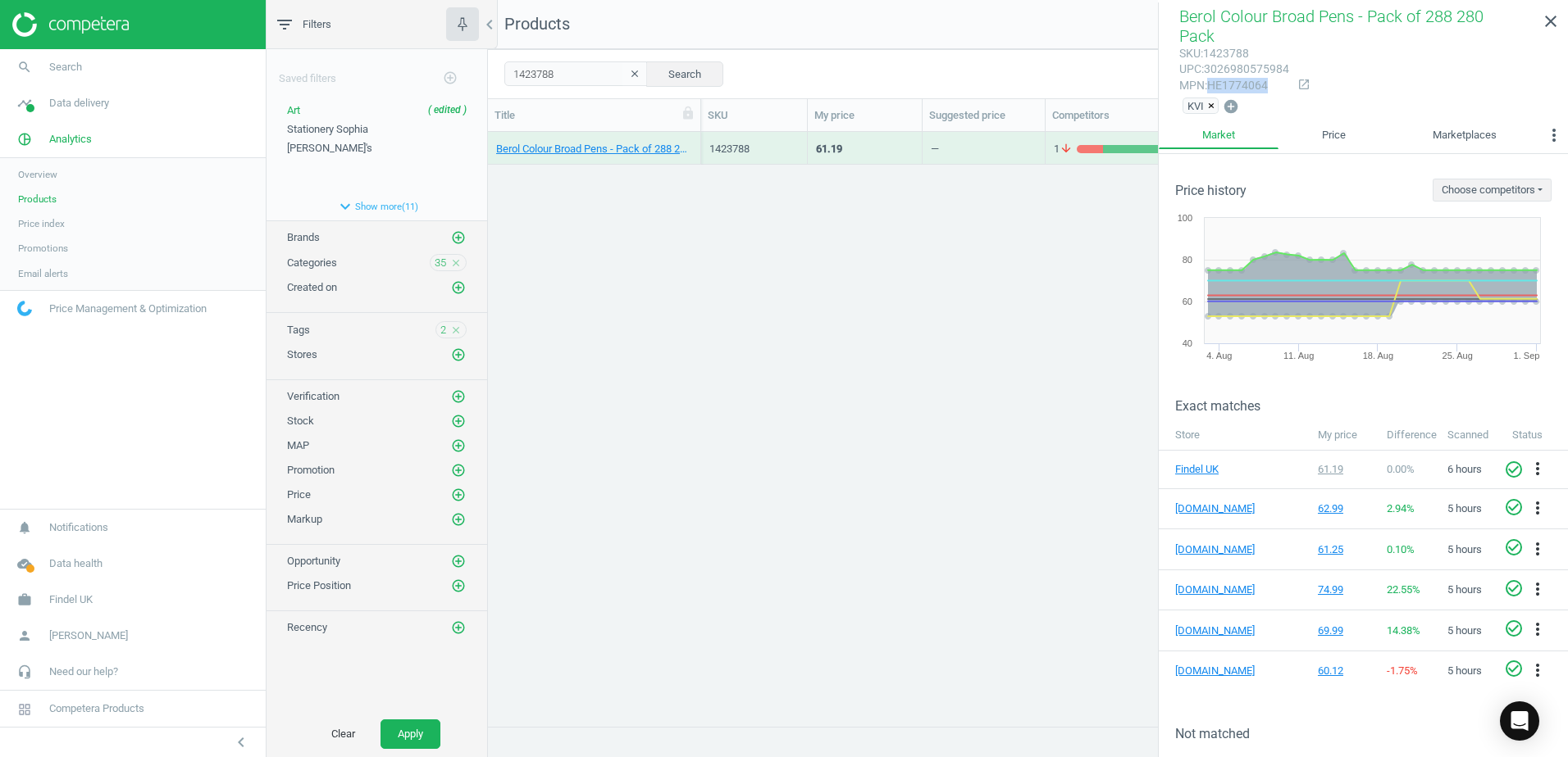
drag, startPoint x: 1267, startPoint y: 67, endPoint x: 1210, endPoint y: 64, distance: 57.1
click at [1210, 78] on div "mpn : HE1774064" at bounding box center [1234, 86] width 110 height 15
copy div "HE1774064"
drag, startPoint x: 568, startPoint y: 77, endPoint x: 498, endPoint y: 73, distance: 70.1
click at [498, 73] on div "1423788 clear Search Select all on page (1) Save report horizontal_split Expand…" at bounding box center [1028, 73] width 1080 height 49
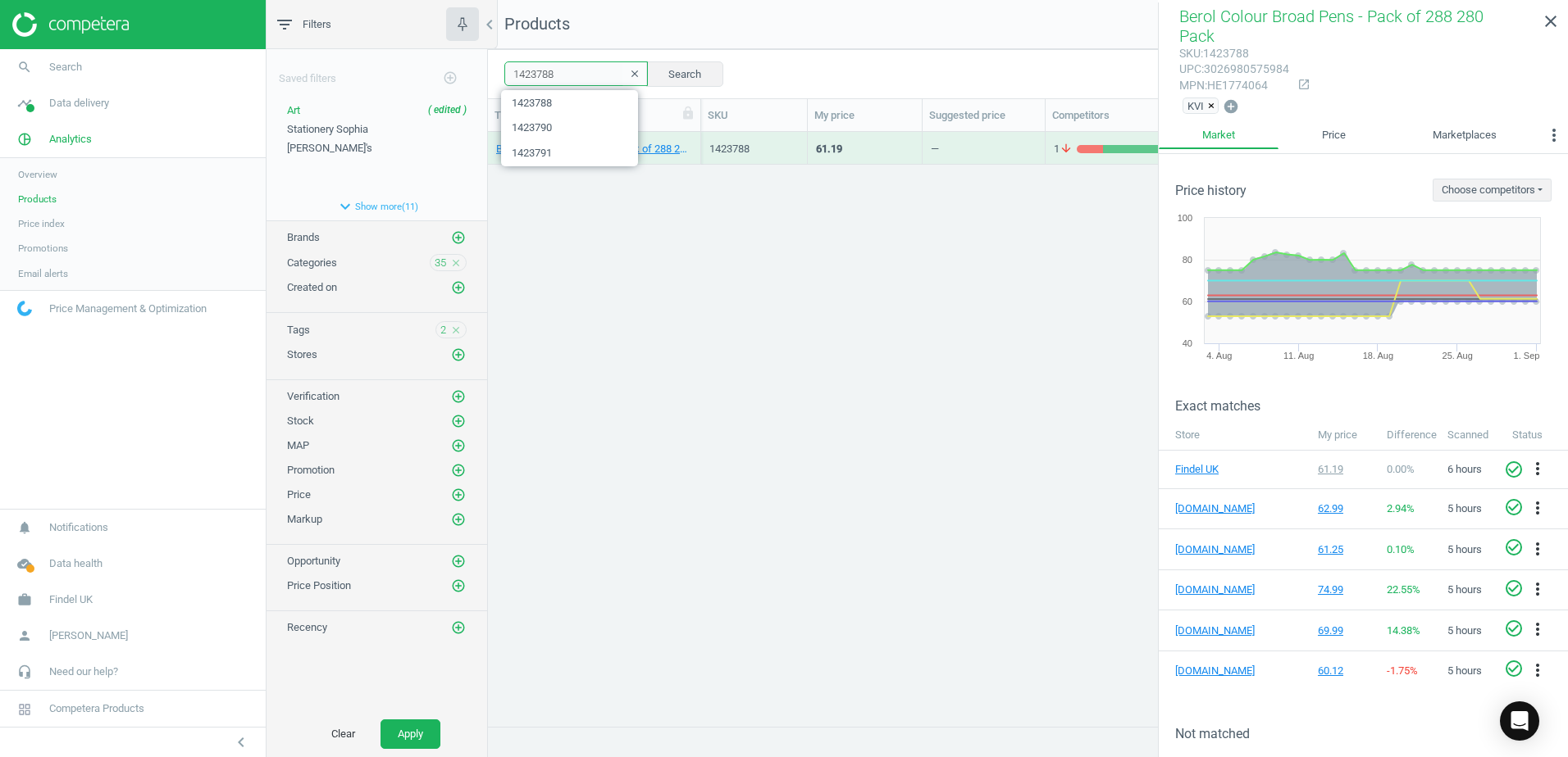
paste input "7"
click at [676, 78] on button "Search" at bounding box center [684, 74] width 77 height 25
click at [694, 137] on div "Berol Colour Broad Pens - Pack of 42 42 Pack" at bounding box center [594, 148] width 213 height 33
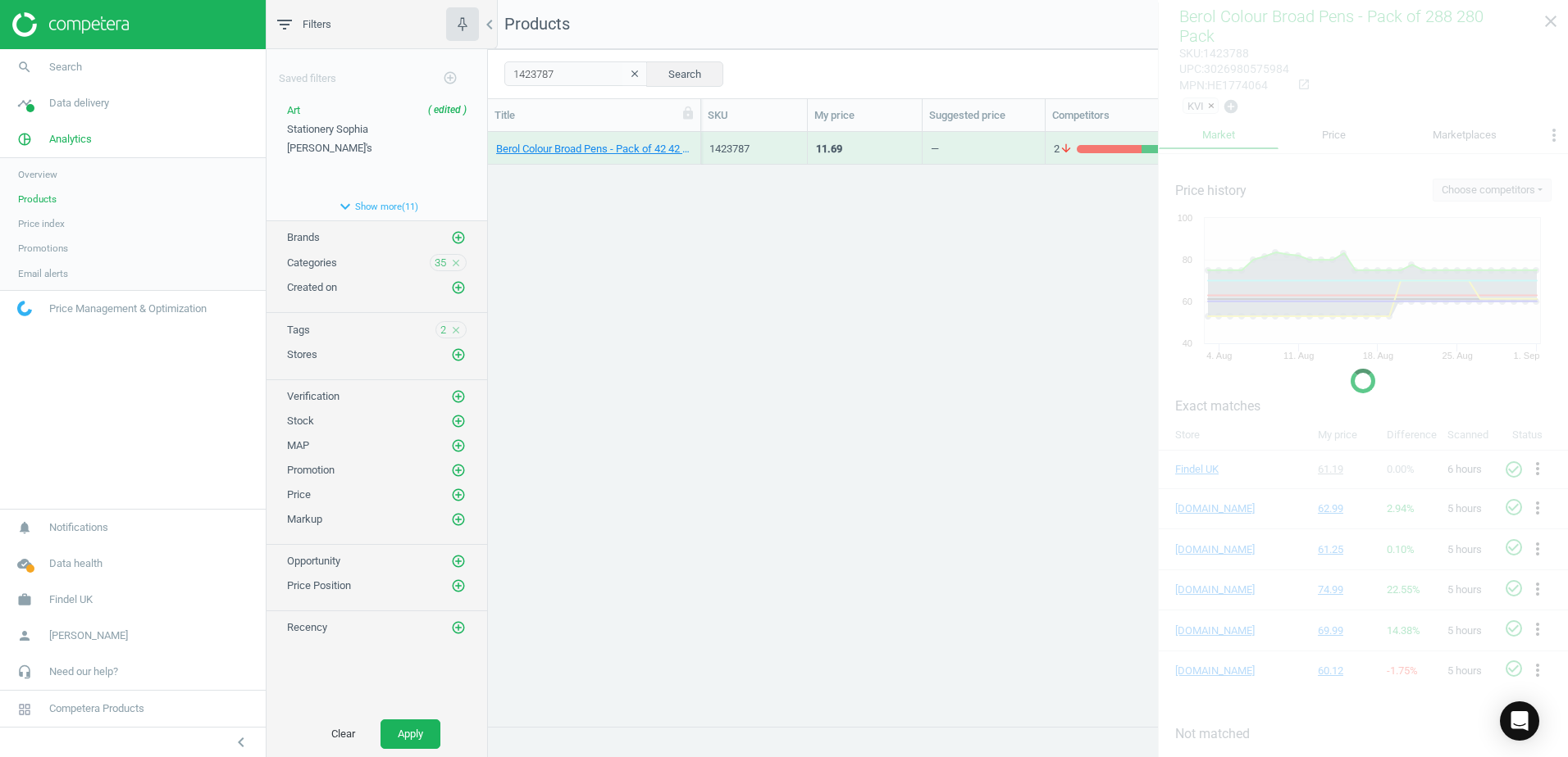
click at [694, 136] on div "Berol Colour Broad Pens - Pack of 42 42 Pack" at bounding box center [594, 148] width 213 height 33
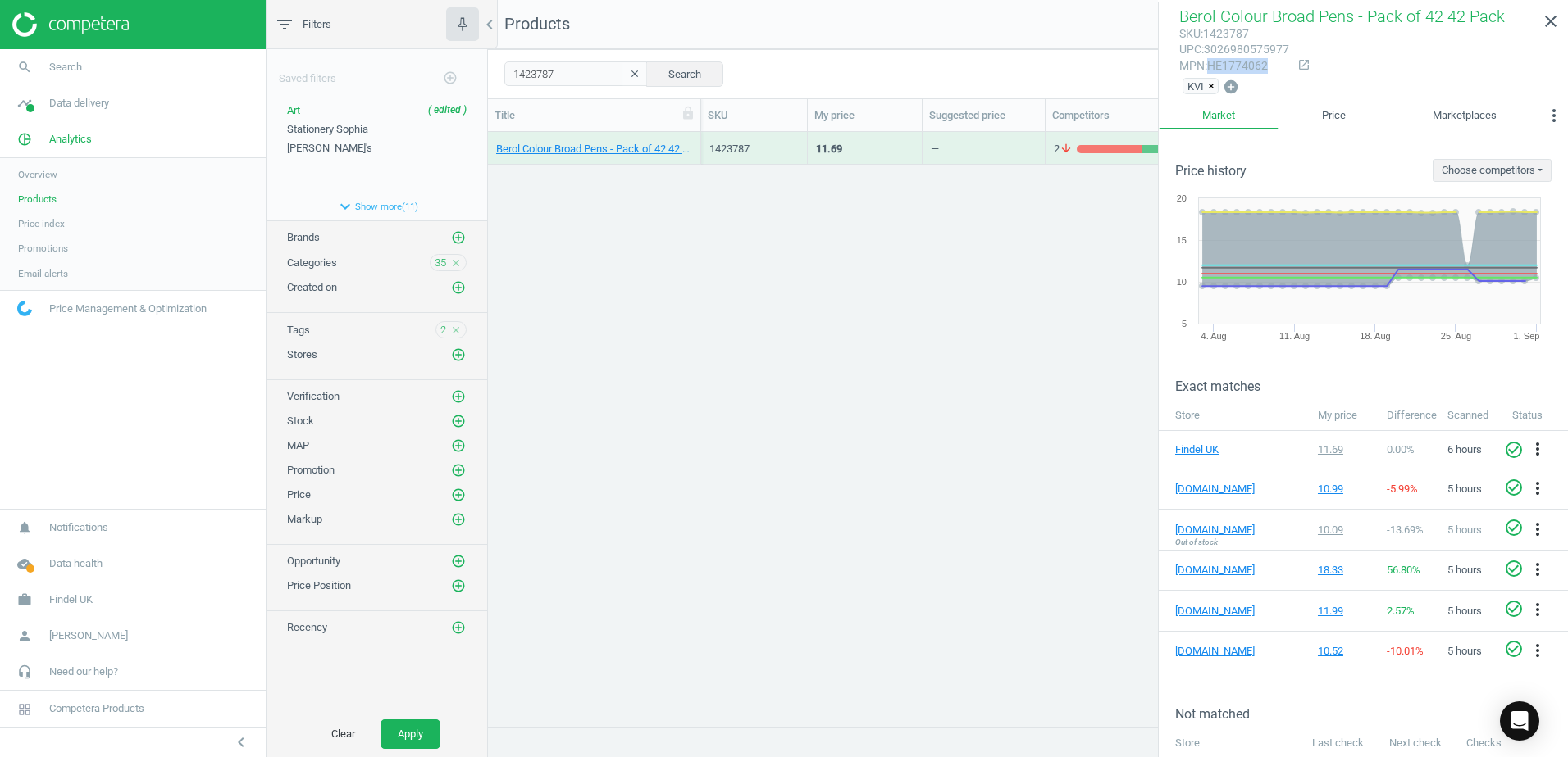
drag, startPoint x: 1269, startPoint y: 66, endPoint x: 1213, endPoint y: 70, distance: 56.1
click at [1213, 70] on div "mpn : HE1774062" at bounding box center [1234, 66] width 110 height 15
copy div "HE1774062"
drag, startPoint x: 526, startPoint y: 76, endPoint x: 489, endPoint y: 75, distance: 37.0
click at [489, 75] on div "1423787 clear Search Select all on page (1) Save report horizontal_split Expand…" at bounding box center [1028, 73] width 1080 height 49
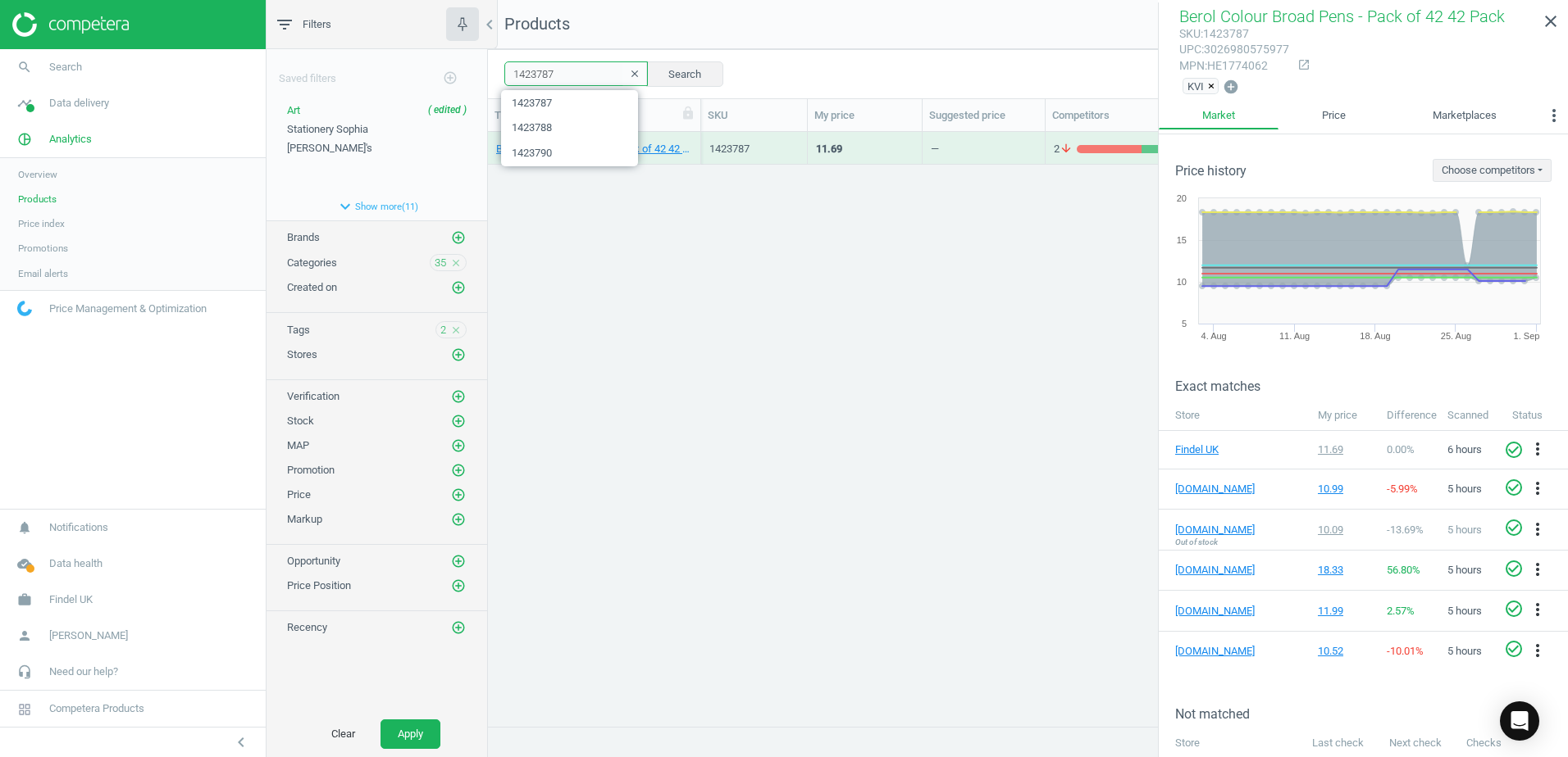
paste input "HE1774062"
click at [696, 136] on div "Berol Colour Broad Pens - Pack of 42 42 Pack" at bounding box center [594, 148] width 213 height 33
drag, startPoint x: 1268, startPoint y: 68, endPoint x: 1210, endPoint y: 66, distance: 58.0
click at [1210, 66] on div "mpn : HE1774062" at bounding box center [1234, 66] width 110 height 15
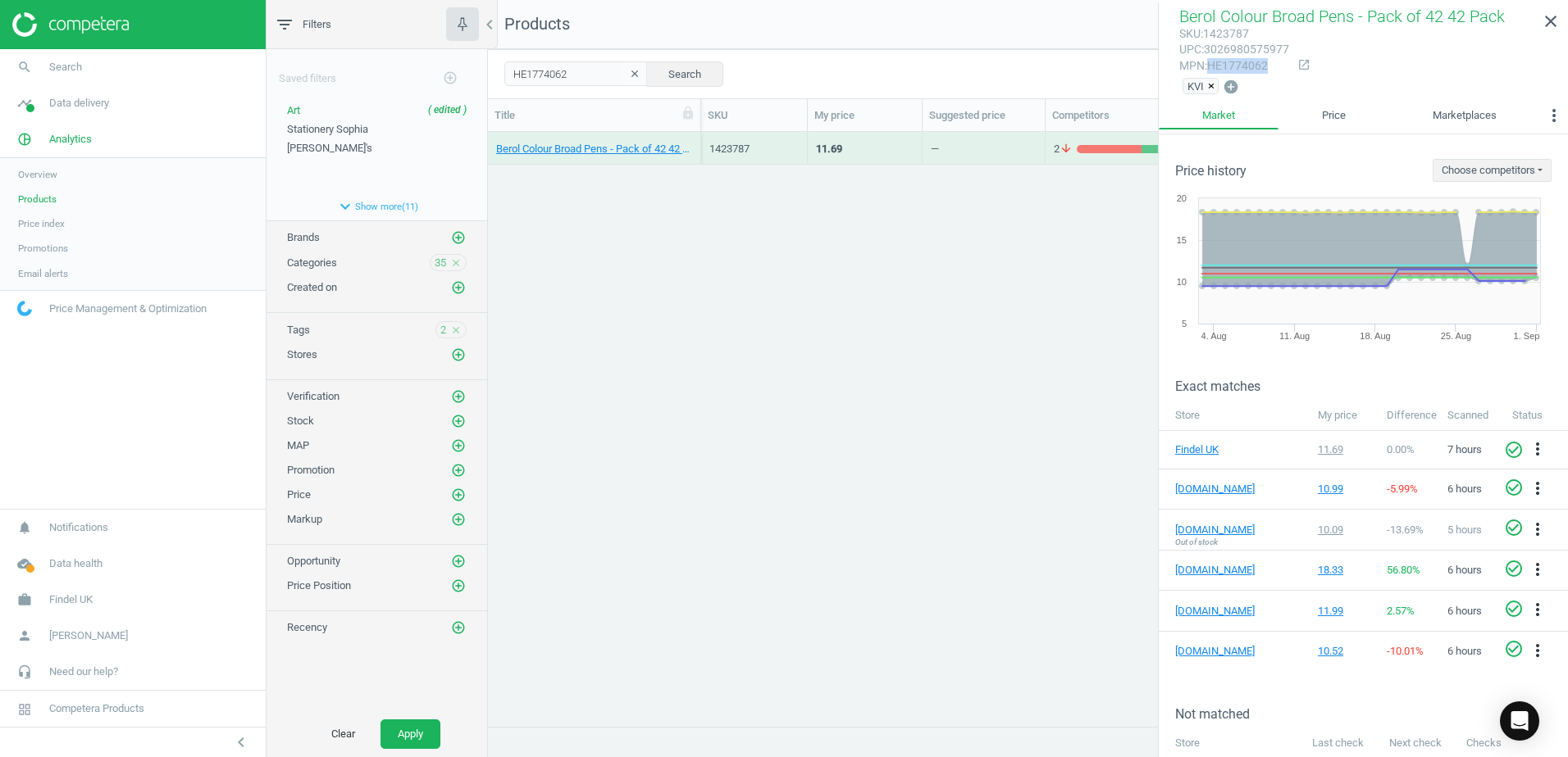
copy div "HE1774062"
click at [484, 80] on div "filter_list Filters chevron_left Saved filters add_circle_outline Art ( edited …" at bounding box center [916, 378] width 1301 height 757
paste input "107443"
click at [666, 75] on button "Search" at bounding box center [684, 74] width 77 height 25
click at [691, 136] on div "[PERSON_NAME] Air Drying Modelling Clay � 12.5kg � Stone 1 Pack" at bounding box center [594, 148] width 196 height 28
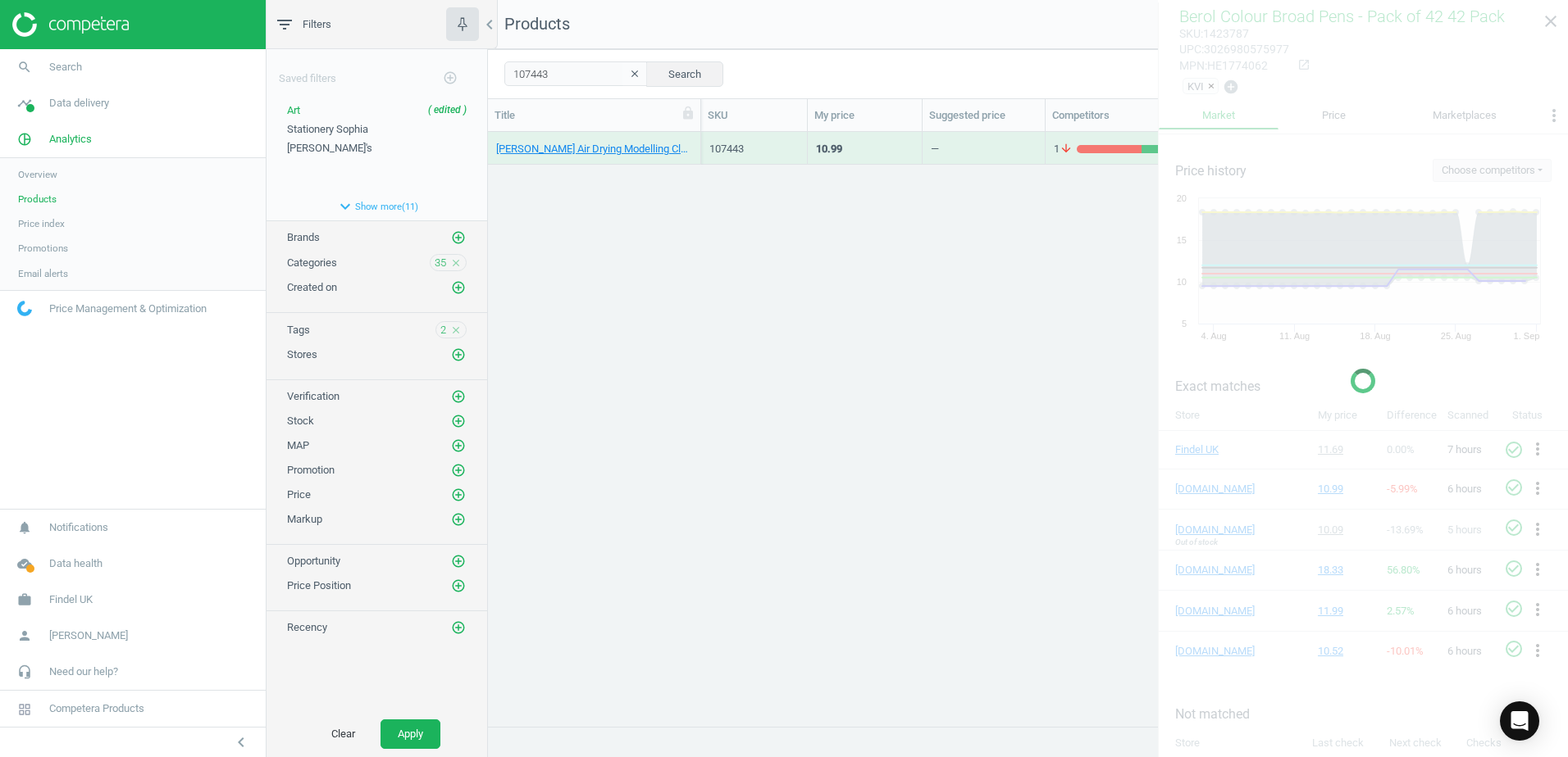
click at [691, 136] on div "[PERSON_NAME] Air Drying Modelling Clay � 12.5kg � Stone 1 Pack" at bounding box center [594, 148] width 196 height 28
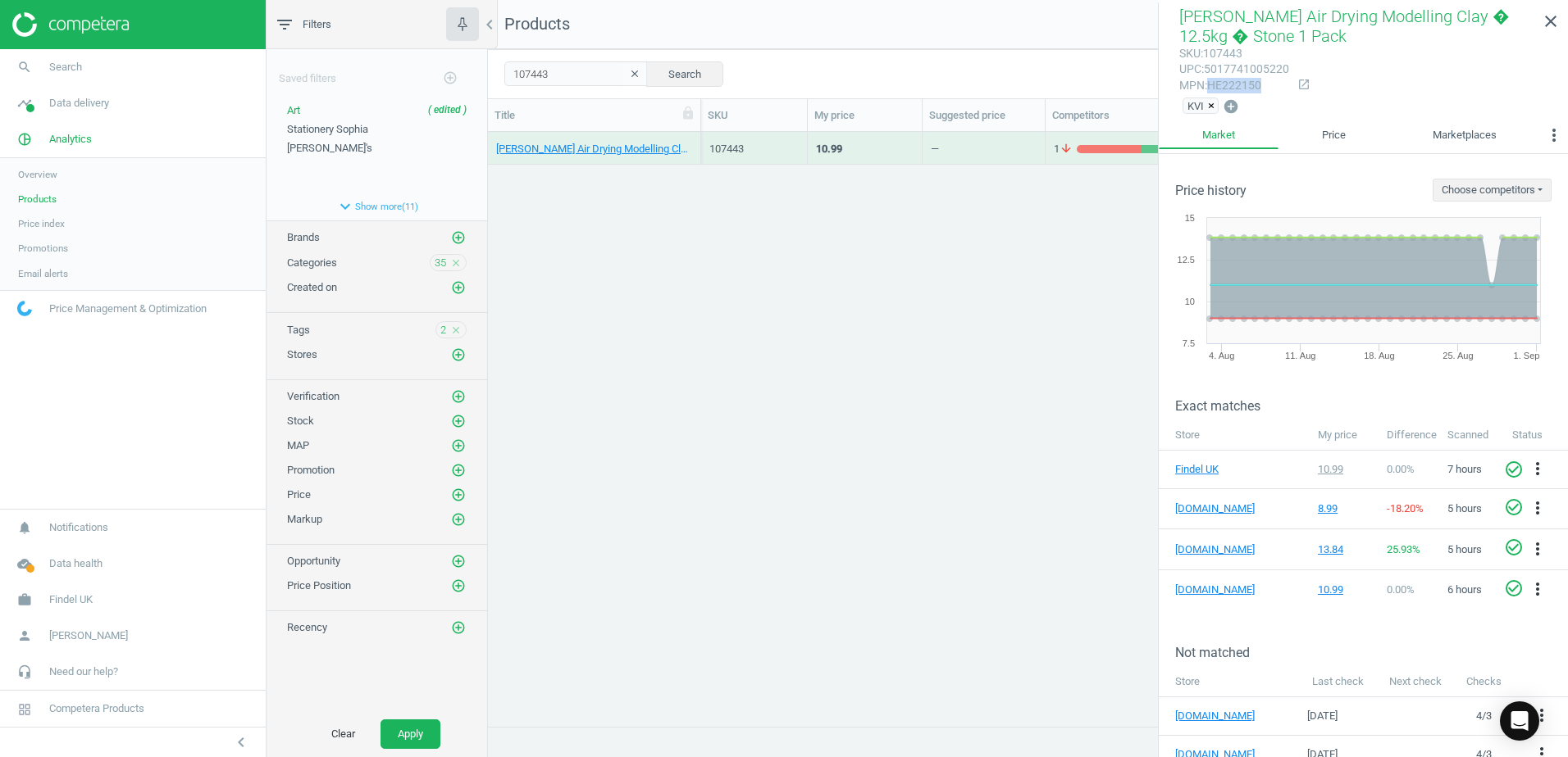
drag, startPoint x: 1262, startPoint y: 85, endPoint x: 1210, endPoint y: 91, distance: 52.3
click at [1210, 91] on div "mpn : HE222150" at bounding box center [1234, 86] width 110 height 15
copy div "HE222150"
drag, startPoint x: 509, startPoint y: 68, endPoint x: 476, endPoint y: 60, distance: 34.0
click at [476, 60] on div "filter_list Filters chevron_left Saved filters add_circle_outline Art ( edited …" at bounding box center [916, 378] width 1301 height 757
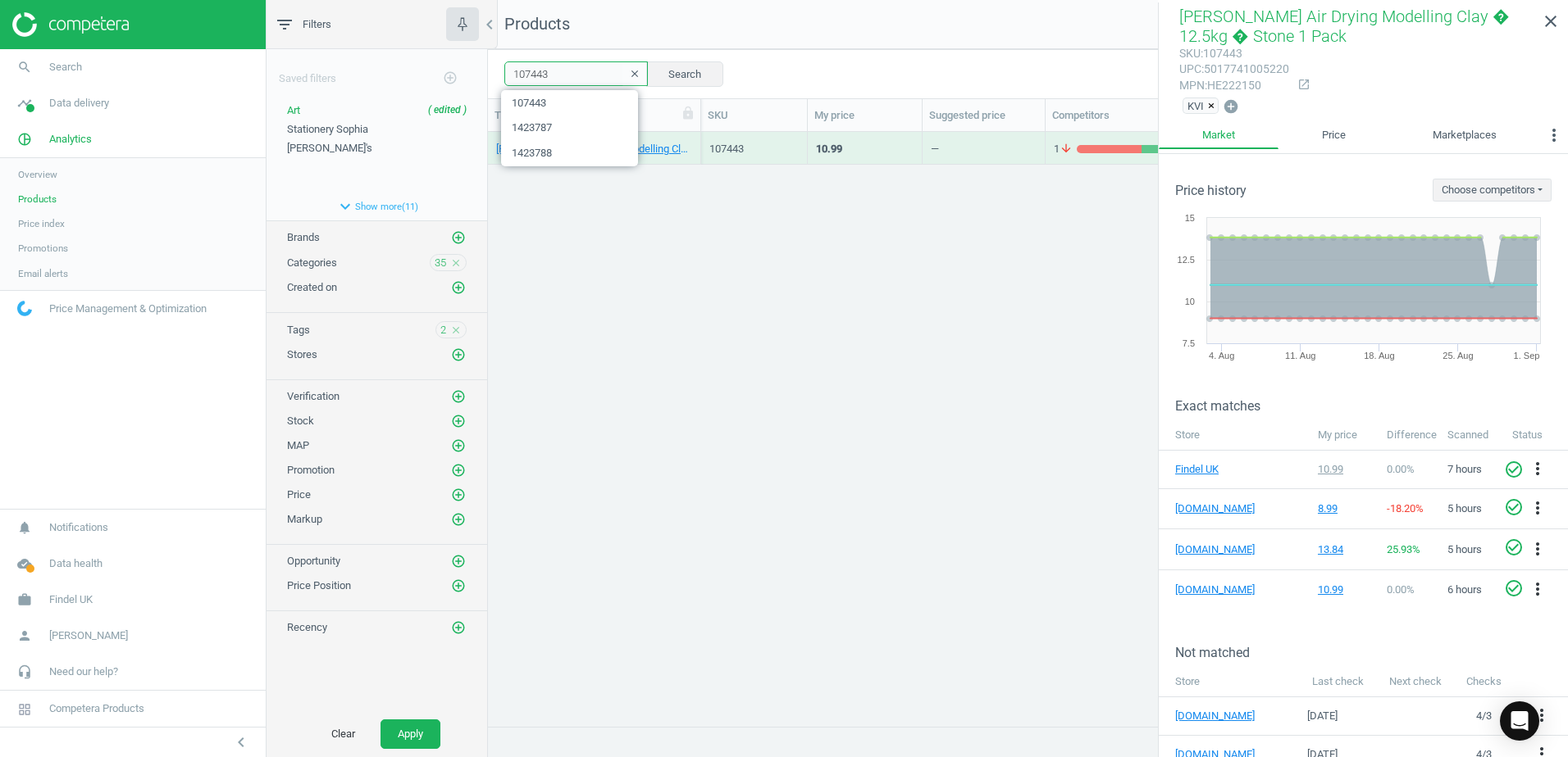
paste input "10259"
click at [689, 72] on button "Search" at bounding box center [684, 74] width 77 height 25
click at [698, 140] on div "[PERSON_NAME] Glue Stick - 43g - Pack of 100 + 4 FREE 100 Pack" at bounding box center [594, 148] width 213 height 33
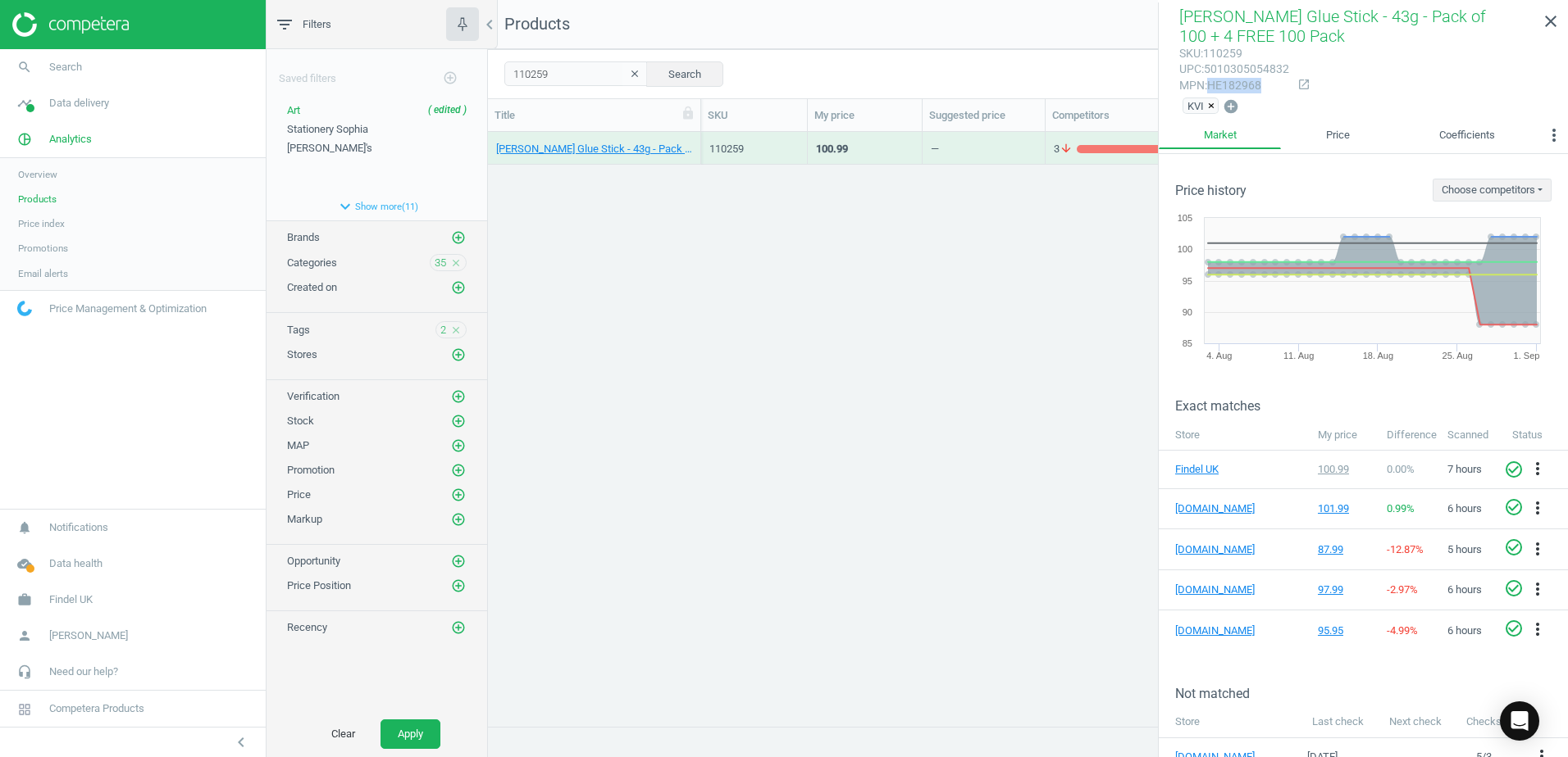
drag, startPoint x: 1261, startPoint y: 85, endPoint x: 1213, endPoint y: 82, distance: 48.1
click at [1213, 82] on div "mpn : HE182968" at bounding box center [1234, 86] width 110 height 15
copy div "HE182968"
drag, startPoint x: 570, startPoint y: 76, endPoint x: 502, endPoint y: 78, distance: 68.0
click at [502, 78] on div "110259 clear Search Select all on page (1) Save report horizontal_split Expande…" at bounding box center [1028, 73] width 1080 height 49
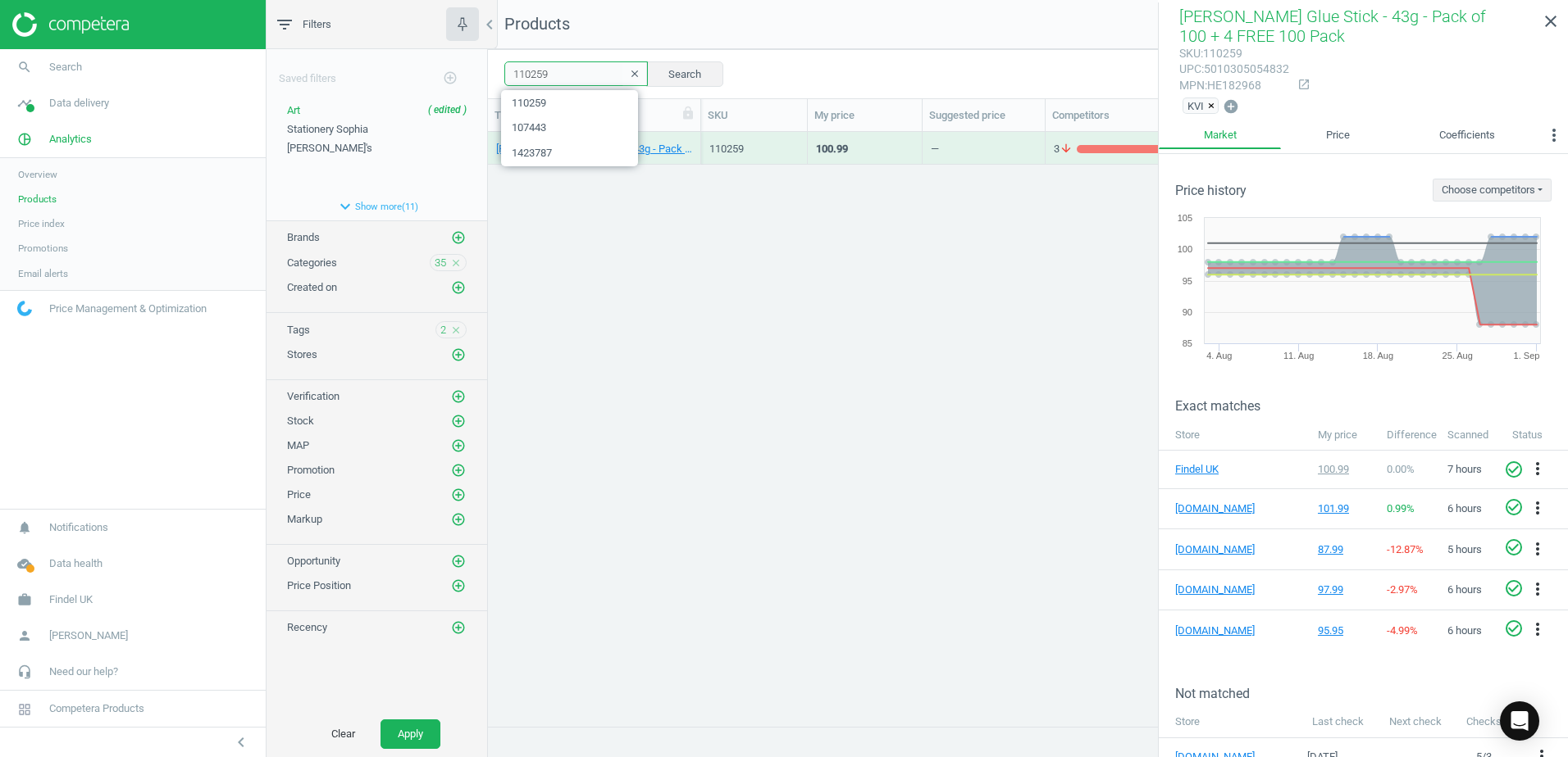
paste input "ENF39468"
click at [695, 80] on button "Search" at bounding box center [684, 74] width 77 height 25
click at [690, 139] on div "Gloy Glue Sticks - 40g - Pack of 100 100 Pack" at bounding box center [594, 148] width 196 height 28
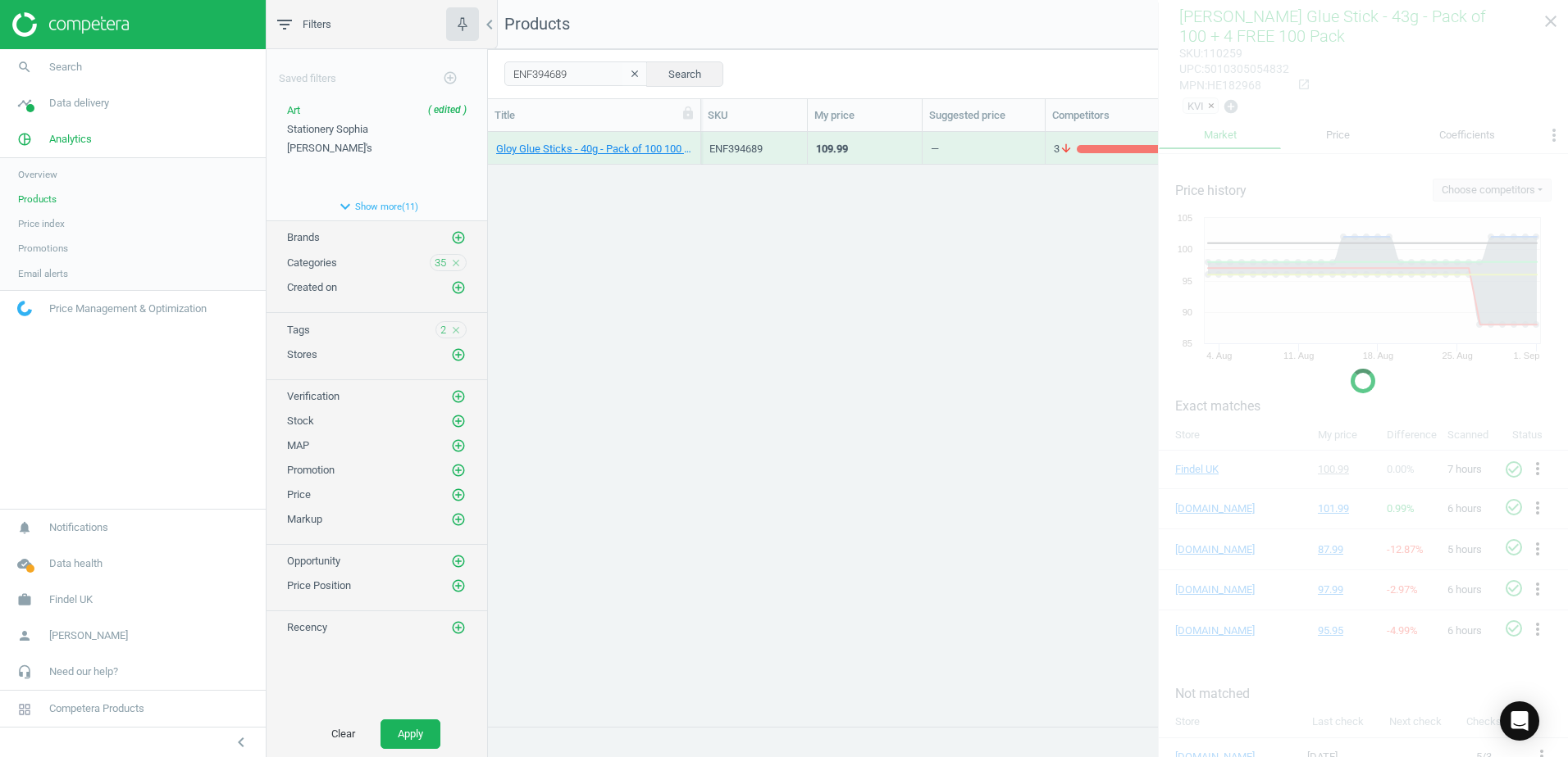
click at [690, 139] on div "Gloy Glue Sticks - 40g - Pack of 100 100 Pack" at bounding box center [594, 148] width 196 height 28
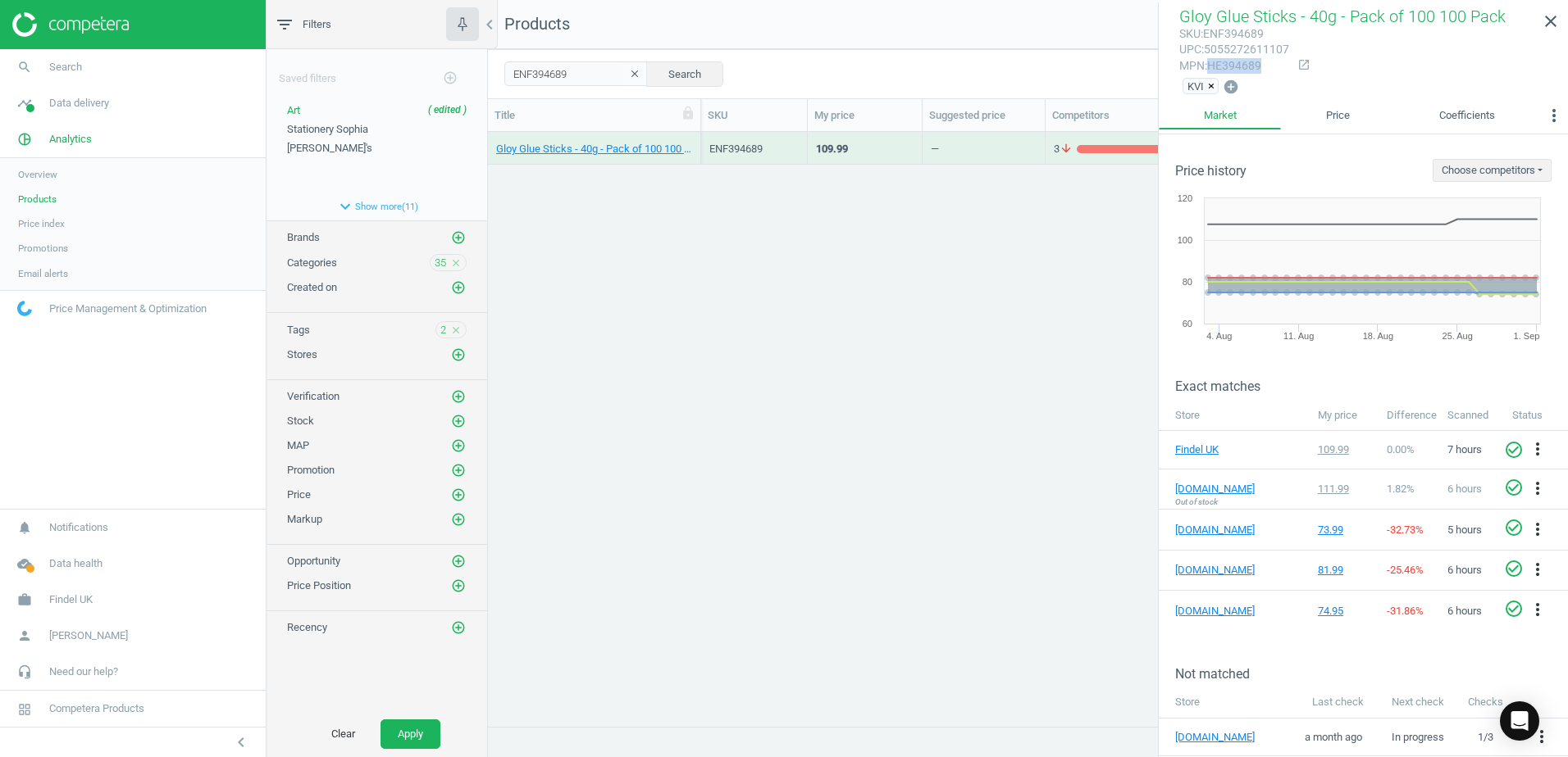
drag, startPoint x: 1261, startPoint y: 66, endPoint x: 1211, endPoint y: 68, distance: 50.0
click at [1211, 68] on div "mpn : HE394689" at bounding box center [1234, 66] width 110 height 15
copy div "HE394689"
click at [322, 130] on span "Stationery Sophia" at bounding box center [327, 129] width 82 height 12
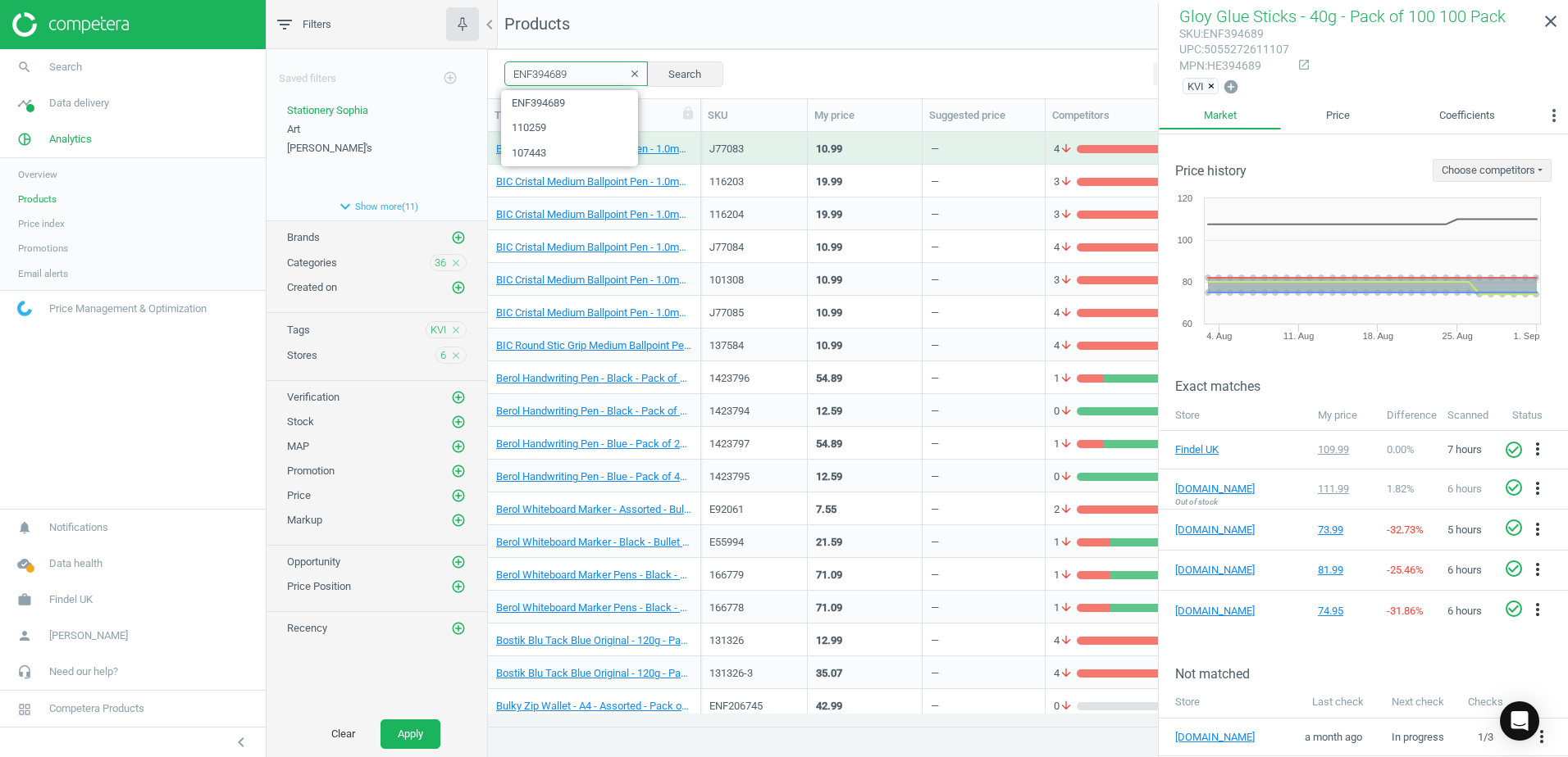
drag, startPoint x: 579, startPoint y: 75, endPoint x: 501, endPoint y: 74, distance: 78.0
click at [501, 74] on div "ENF394689 clear Search Select all on page (73) Save report horizontal_split Exp…" at bounding box center [1028, 73] width 1080 height 49
paste input "48231"
click at [702, 70] on button "Search" at bounding box center [684, 74] width 77 height 25
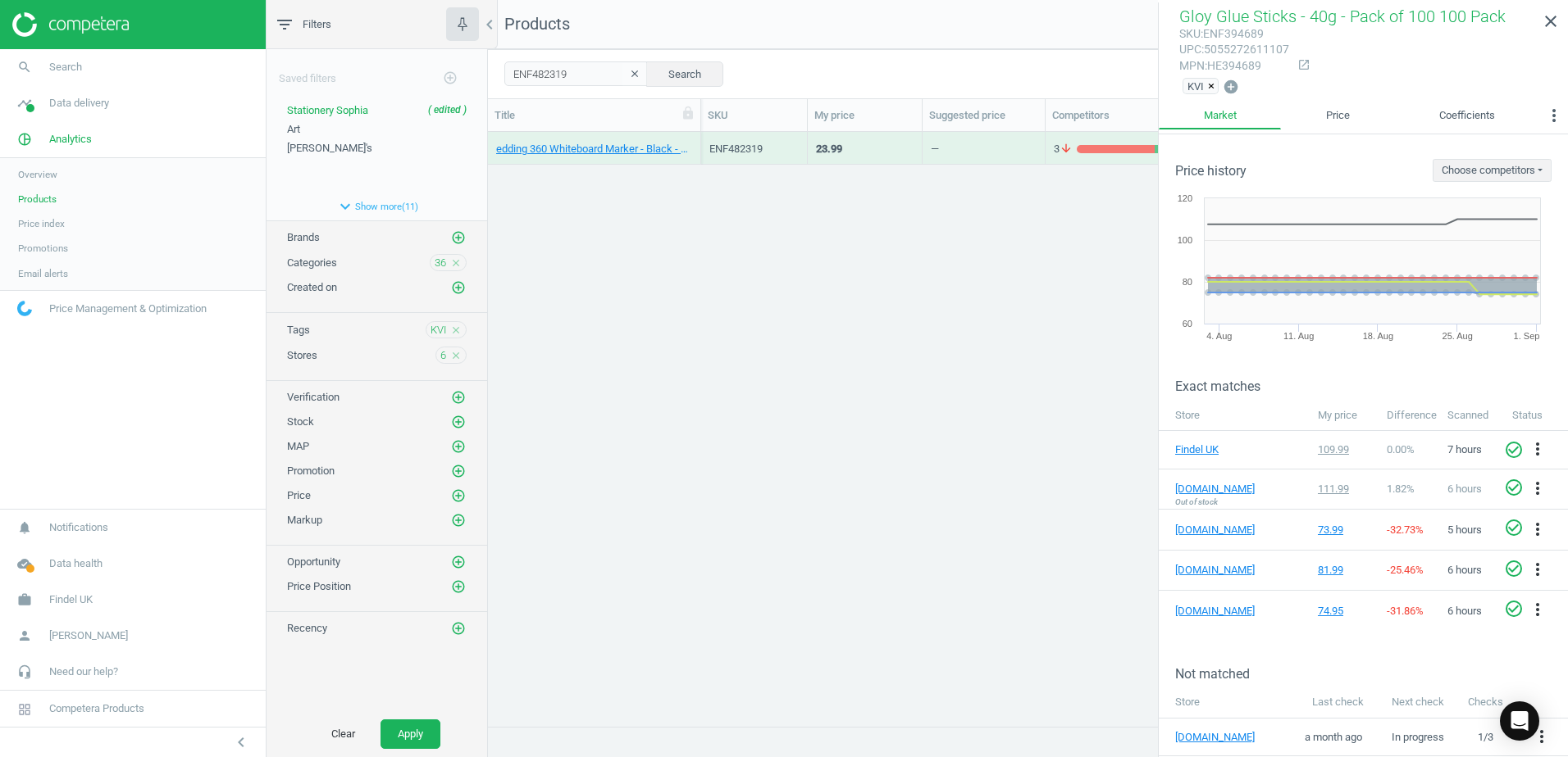
click at [695, 137] on div "edding 360 Whiteboard Marker - Black - Bullet Tip - Pack of 50 50 Pack" at bounding box center [594, 148] width 213 height 33
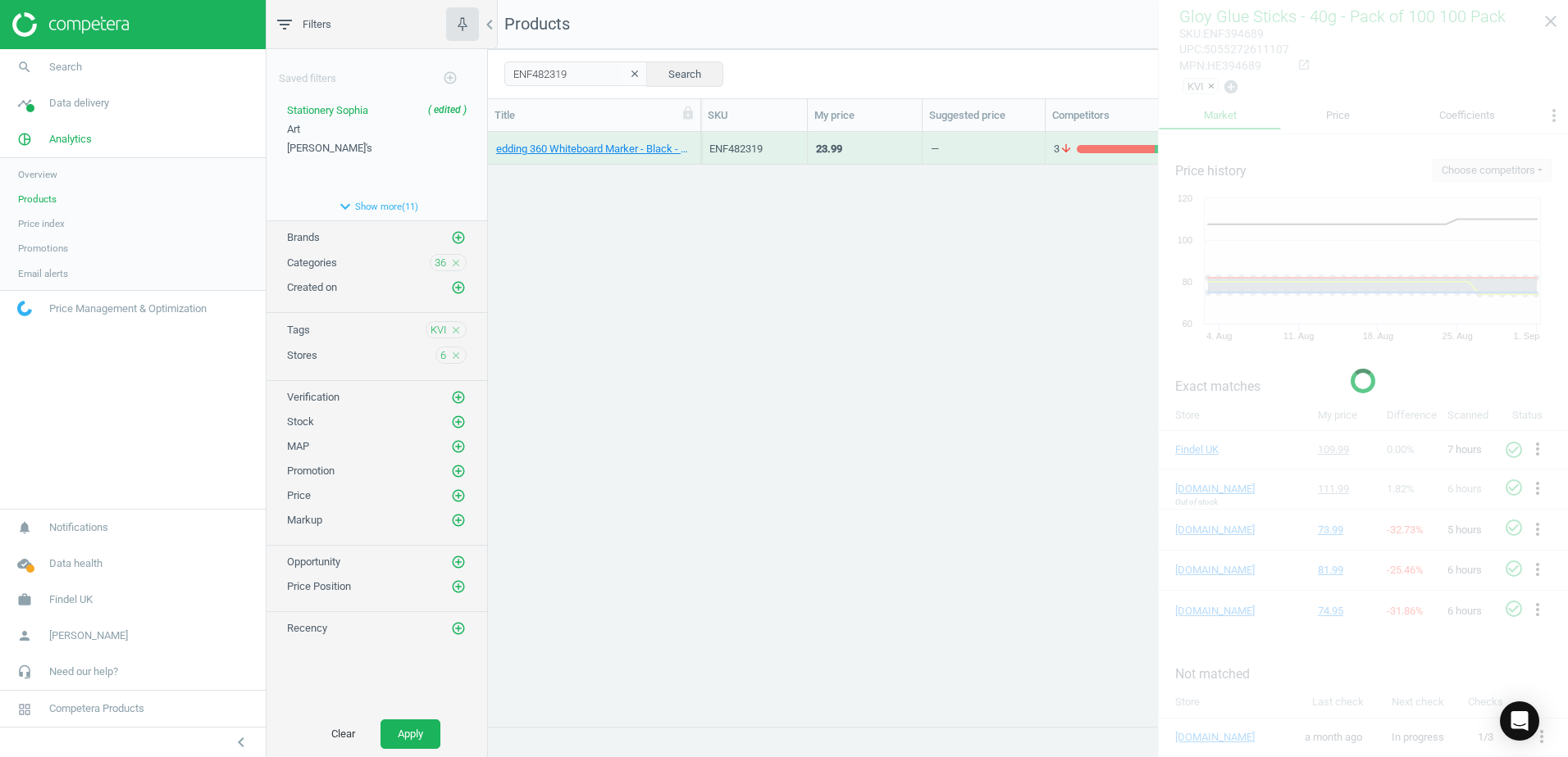
click at [695, 137] on div "edding 360 Whiteboard Marker - Black - Bullet Tip - Pack of 50 50 Pack" at bounding box center [594, 148] width 213 height 33
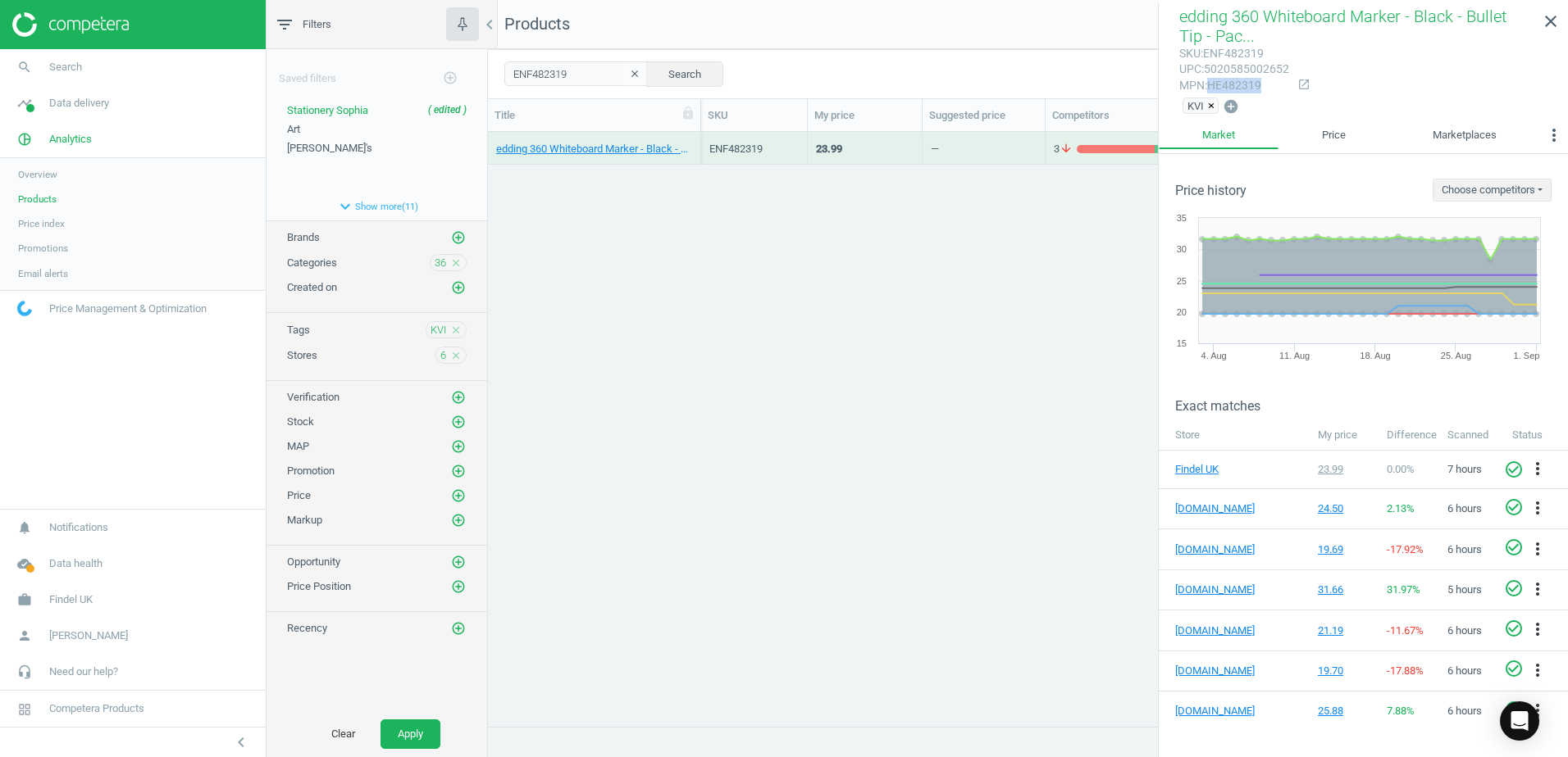
drag, startPoint x: 1261, startPoint y: 86, endPoint x: 1210, endPoint y: 88, distance: 51.0
click at [1210, 88] on div "mpn : HE482319" at bounding box center [1234, 86] width 110 height 15
drag, startPoint x: 554, startPoint y: 75, endPoint x: 483, endPoint y: 72, distance: 71.1
click at [483, 72] on div "filter_list Filters chevron_left Saved filters add_circle_outline Stationery [P…" at bounding box center [916, 378] width 1301 height 757
paste input "357545"
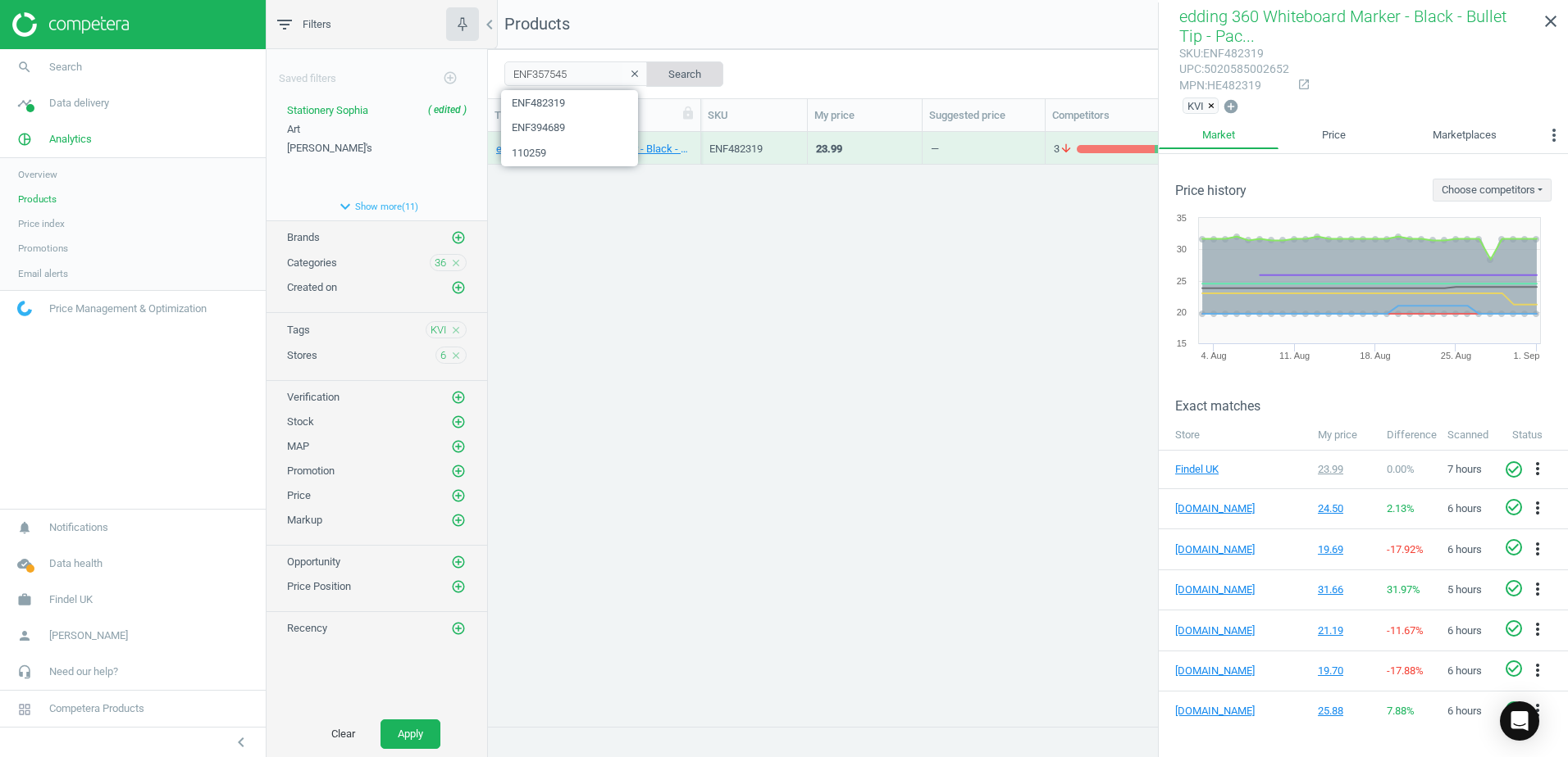
click at [689, 72] on button "Search" at bounding box center [684, 74] width 77 height 25
click at [695, 138] on div "Classmates Gloss Laminating Pouches (150 Micron) - A4 - Box of 100 100 Pack" at bounding box center [594, 148] width 213 height 33
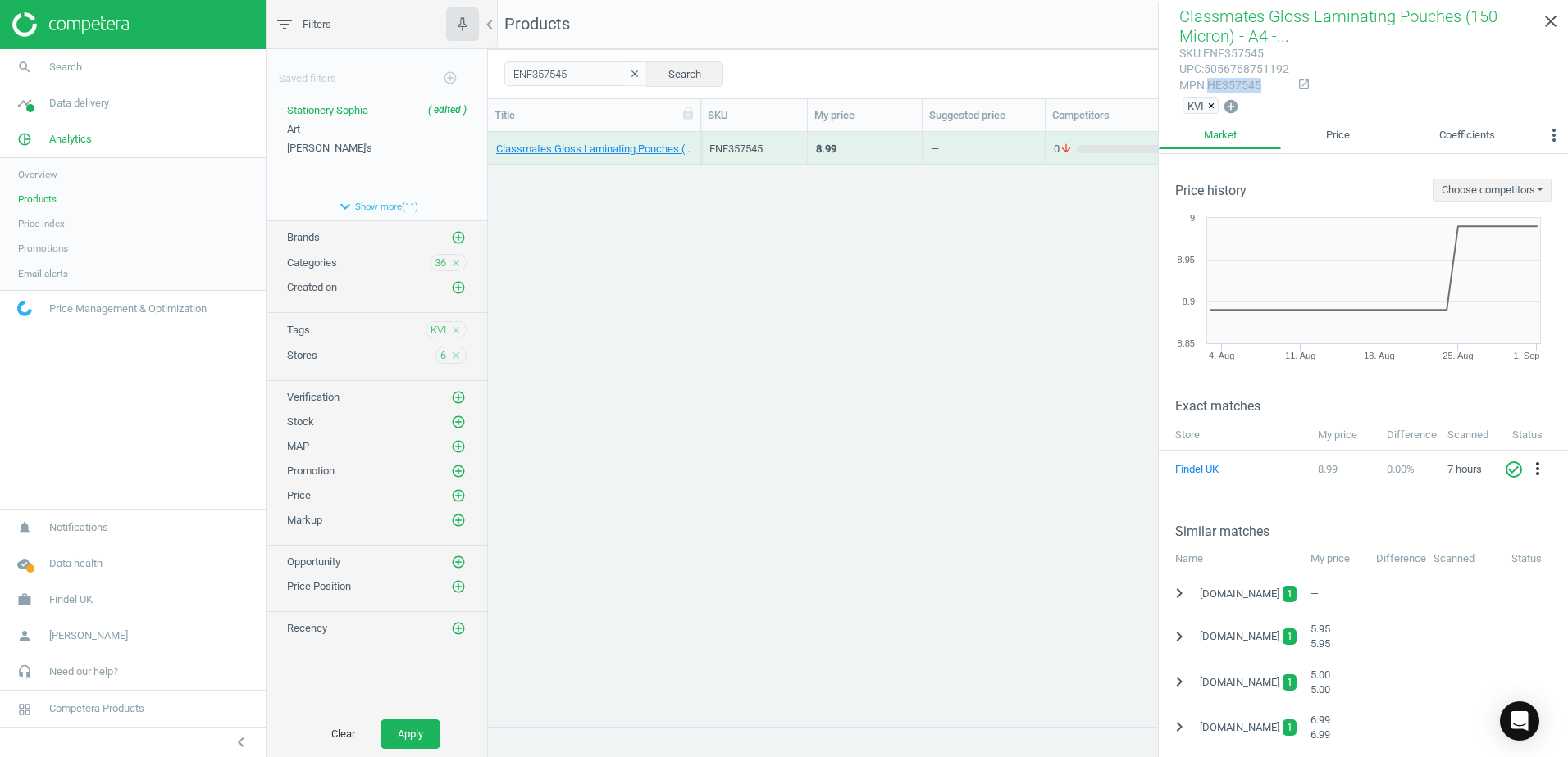
drag, startPoint x: 1259, startPoint y: 87, endPoint x: 1211, endPoint y: 82, distance: 48.3
click at [1211, 82] on div "mpn : HE357545" at bounding box center [1234, 86] width 110 height 15
drag, startPoint x: 581, startPoint y: 69, endPoint x: 525, endPoint y: 70, distance: 56.0
click at [525, 70] on input "ENF357545" at bounding box center [575, 74] width 143 height 25
click at [580, 74] on input "ENF357545" at bounding box center [575, 74] width 143 height 25
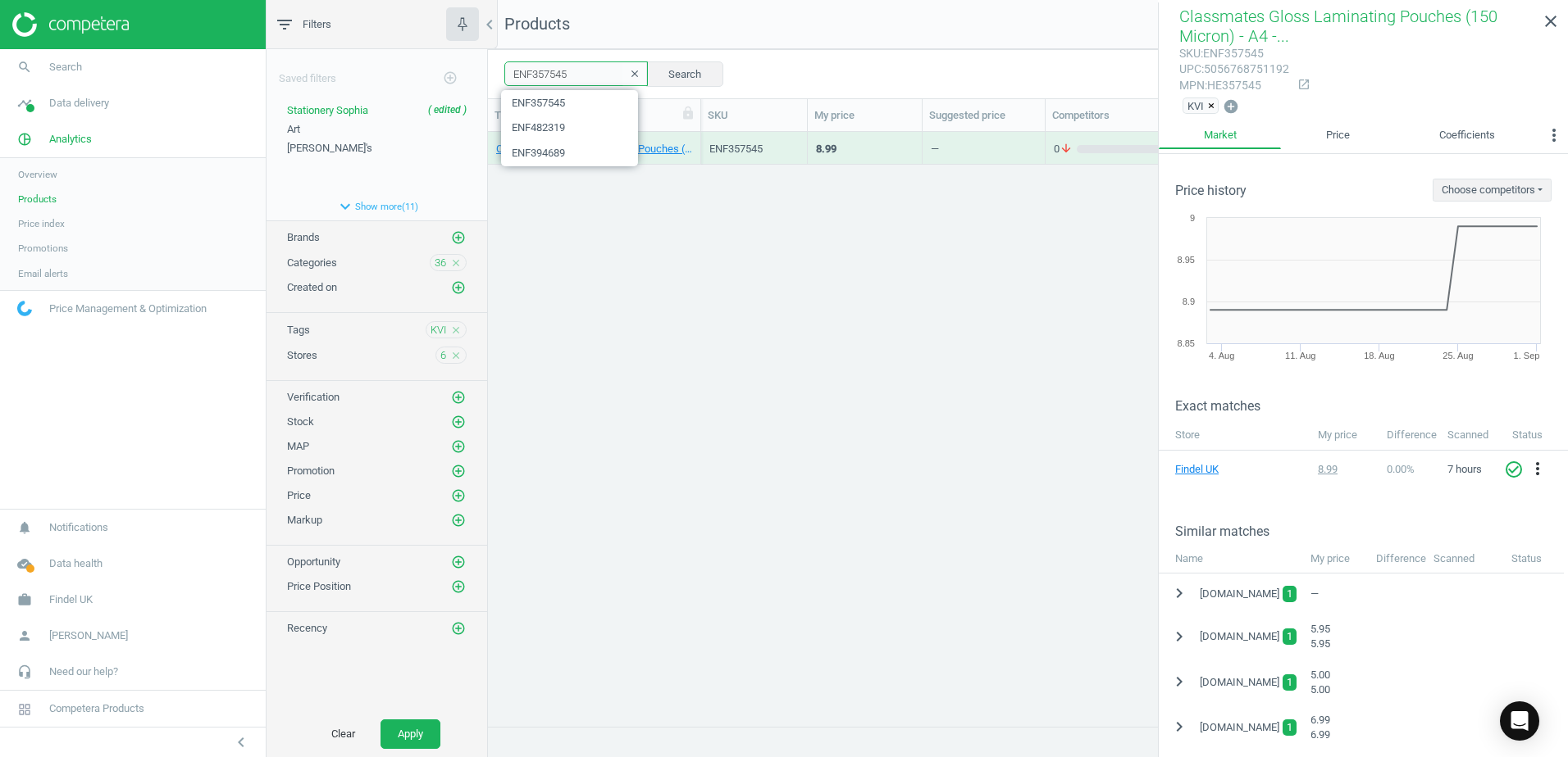
click at [568, 74] on input "ENF357545" at bounding box center [575, 74] width 143 height 25
click at [577, 297] on div "Classmates Gloss Laminating Pouches (150 Micron) - A4 - Box of 100 100 Pack ENF…" at bounding box center [1028, 423] width 1080 height 582
drag, startPoint x: 573, startPoint y: 74, endPoint x: 491, endPoint y: 70, distance: 82.1
click at [491, 70] on div "ENF357545 clear Search Select all on page (1) Save report horizontal_split Expa…" at bounding box center [1028, 73] width 1080 height 49
paste input "115146"
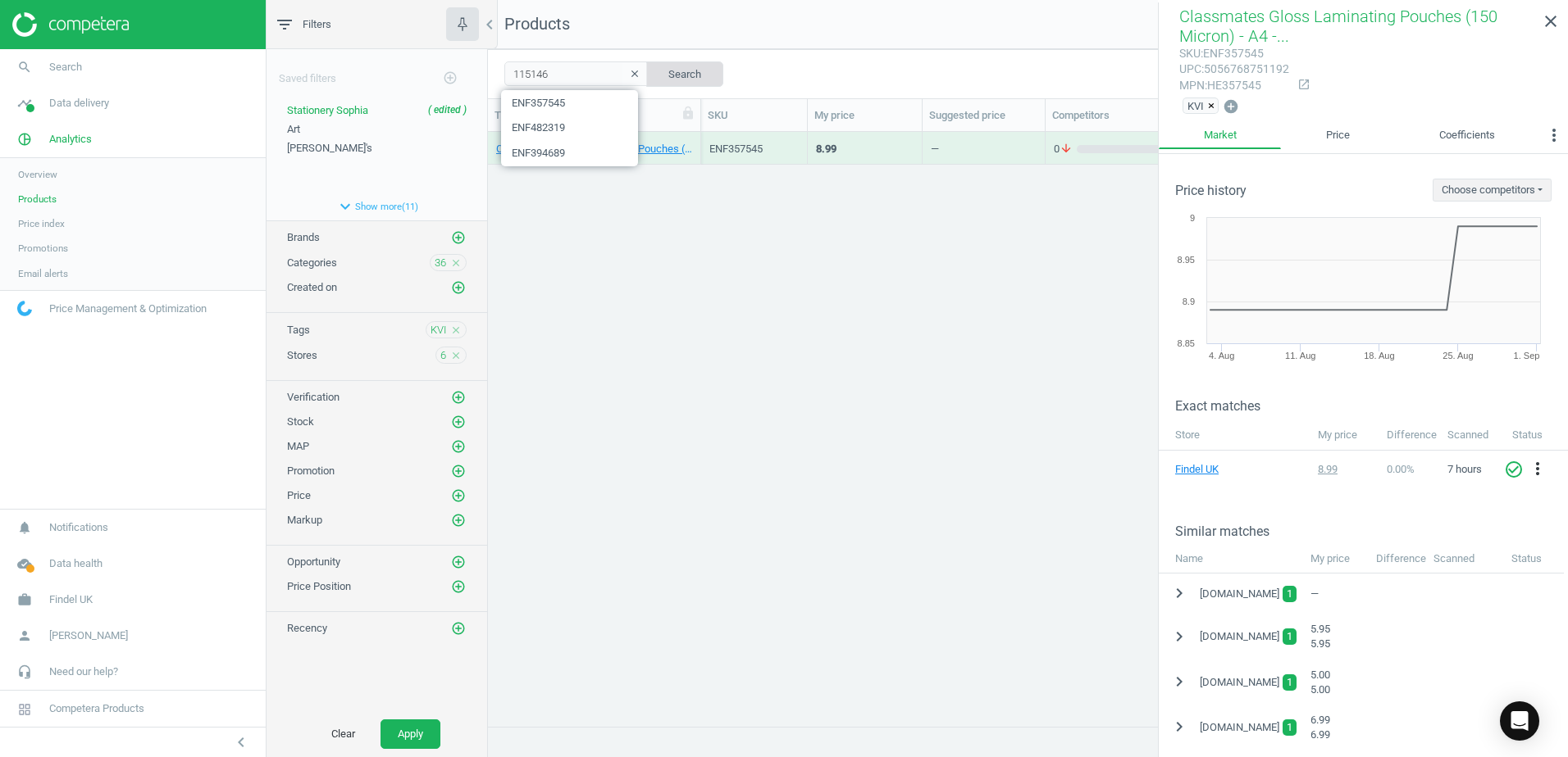
click at [646, 76] on button "Search" at bounding box center [684, 74] width 77 height 25
click at [696, 140] on div "edding 360 Whiteboard Marker - Assorted - Bullet Tip - Pack of 50 50 Pack" at bounding box center [594, 148] width 213 height 33
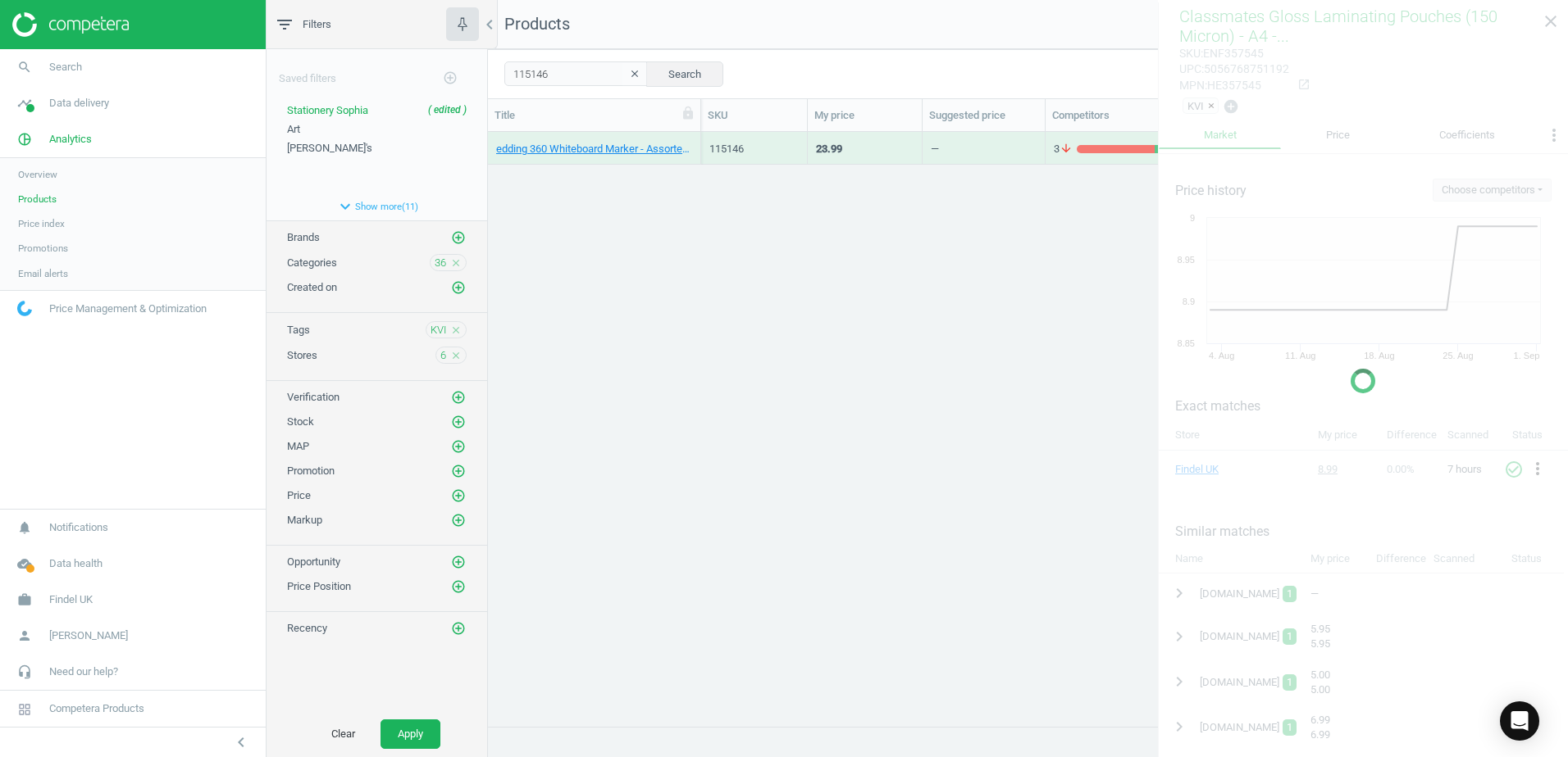
click at [696, 140] on div "edding 360 Whiteboard Marker - Assorted - Bullet Tip - Pack of 50 50 Pack" at bounding box center [594, 148] width 213 height 33
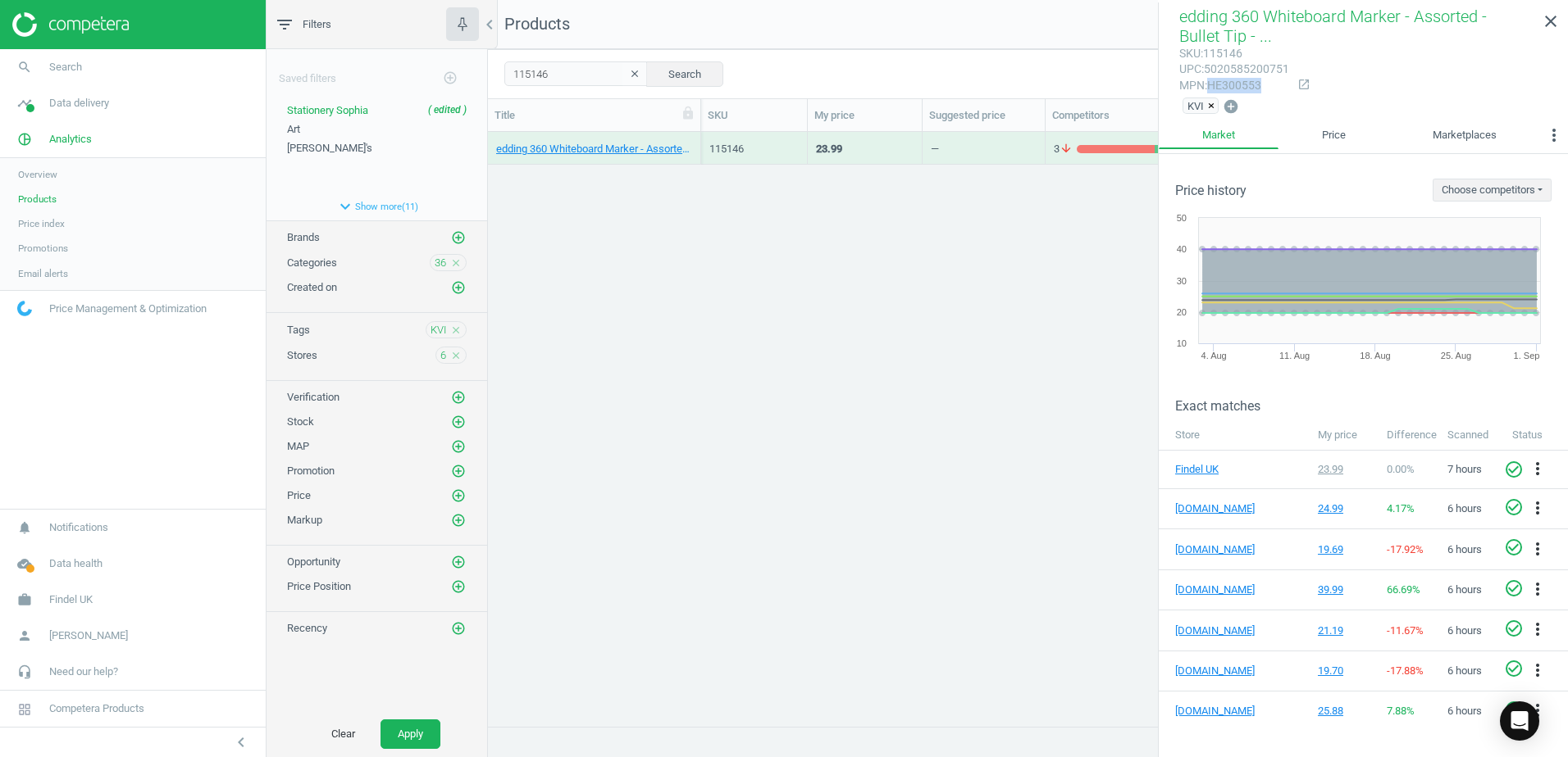
drag, startPoint x: 1264, startPoint y: 85, endPoint x: 1212, endPoint y: 83, distance: 52.0
click at [1212, 83] on div "mpn : HE300553" at bounding box center [1234, 86] width 110 height 15
drag, startPoint x: 562, startPoint y: 72, endPoint x: 504, endPoint y: 75, distance: 58.1
click at [504, 75] on input "115146" at bounding box center [575, 74] width 143 height 25
click at [688, 85] on button "Search" at bounding box center [684, 74] width 77 height 25
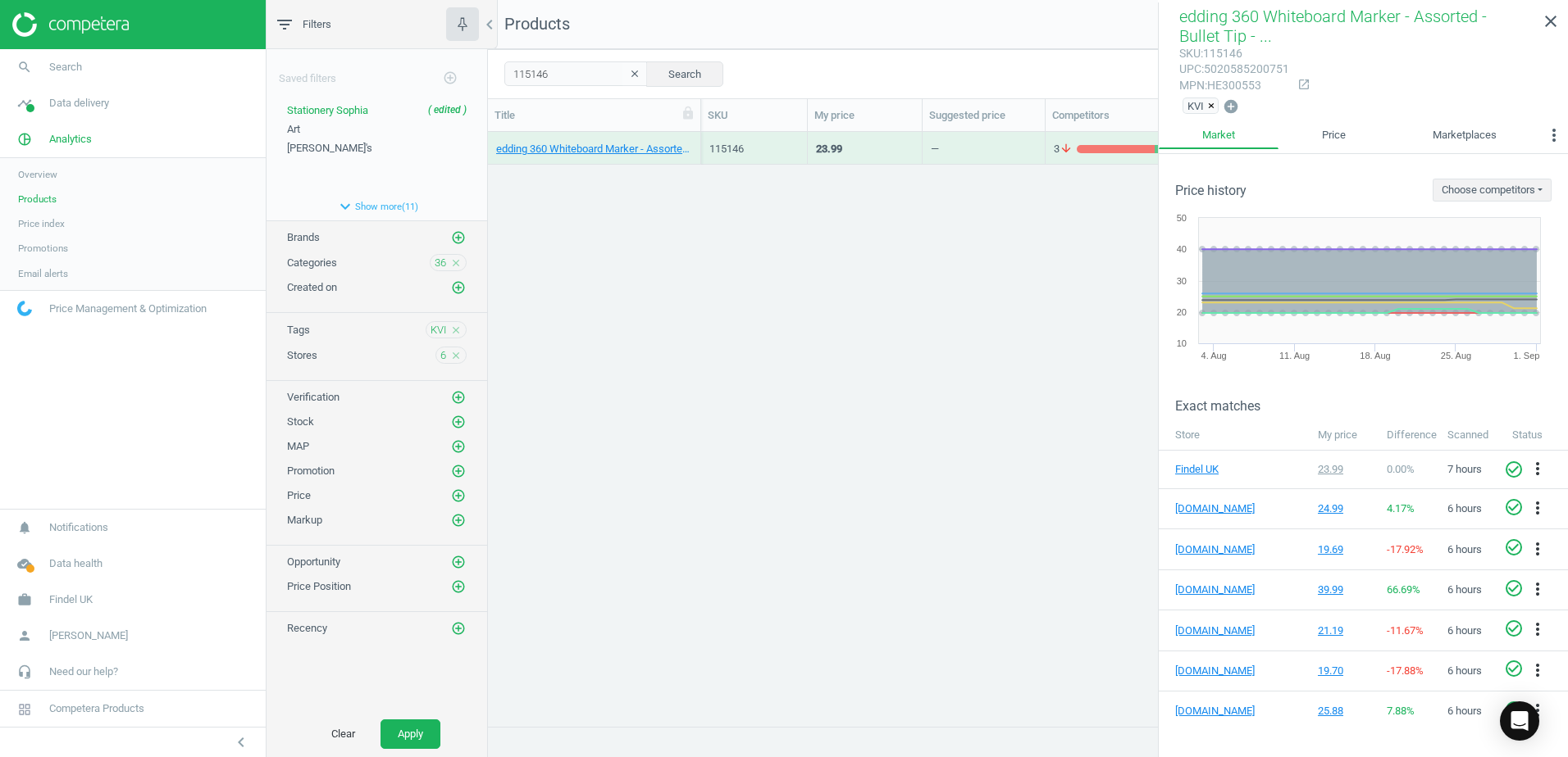
click at [694, 142] on div "edding 360 Whiteboard Marker - Assorted - Bullet Tip - Pack of 50 50 Pack" at bounding box center [594, 148] width 213 height 33
click at [550, 69] on input "115146" at bounding box center [575, 74] width 143 height 25
click at [668, 73] on button "Search" at bounding box center [684, 74] width 77 height 25
click at [691, 140] on div "edding 360 Whiteboard Marker - Assorted - Bullet Tip - Pack of 50 50 Pack" at bounding box center [594, 148] width 196 height 28
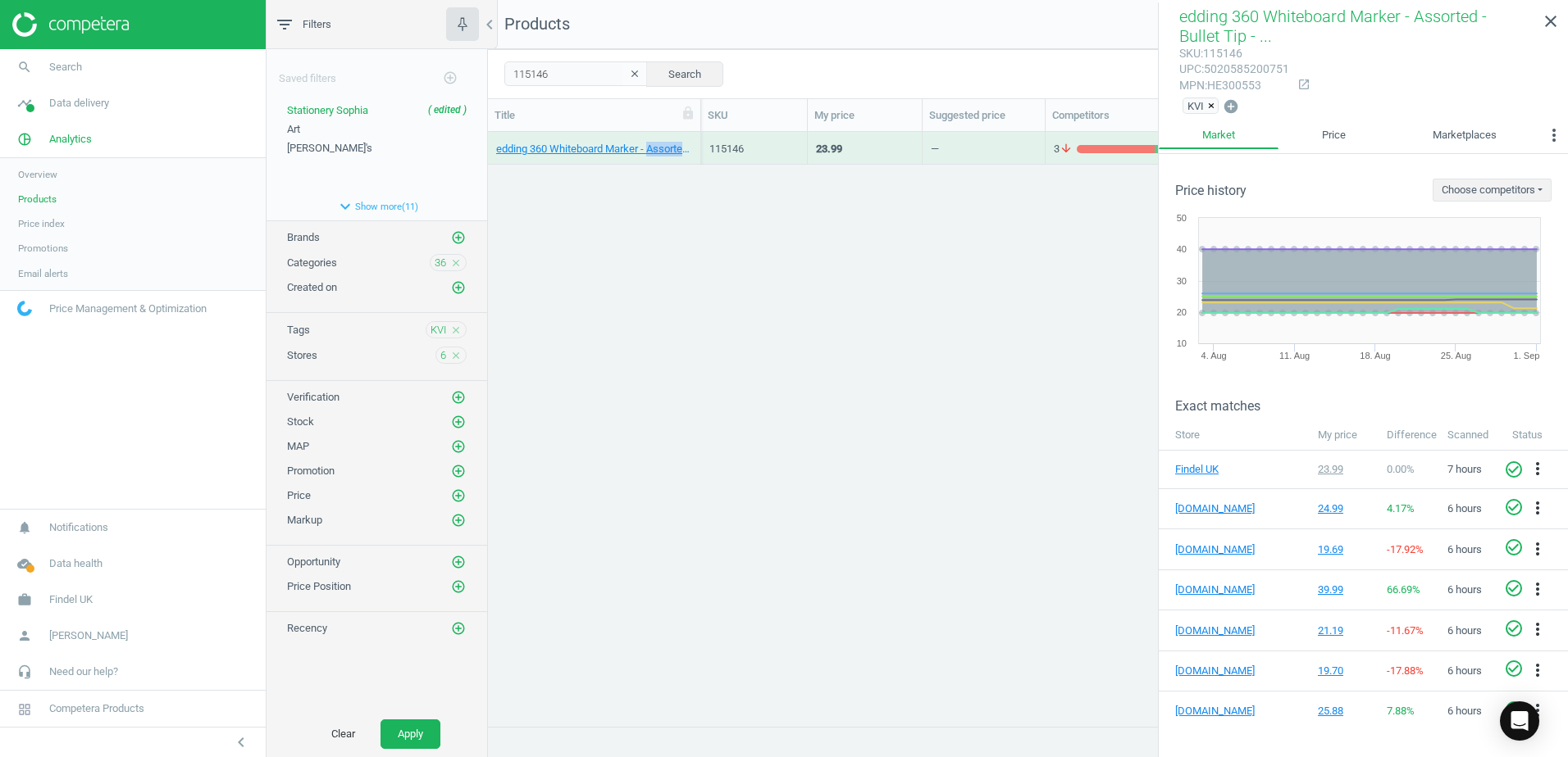
click at [691, 140] on div "edding 360 Whiteboard Marker - Assorted - Bullet Tip - Pack of 50 50 Pack" at bounding box center [594, 148] width 196 height 28
drag, startPoint x: 691, startPoint y: 140, endPoint x: 869, endPoint y: 251, distance: 209.8
click at [867, 251] on div "edding 360 Whiteboard Marker - Assorted - Bullet Tip - Pack of 50 50 Pack 11514…" at bounding box center [1028, 423] width 1080 height 582
drag, startPoint x: 558, startPoint y: 76, endPoint x: 505, endPoint y: 75, distance: 53.0
click at [505, 75] on input "115146" at bounding box center [575, 74] width 143 height 25
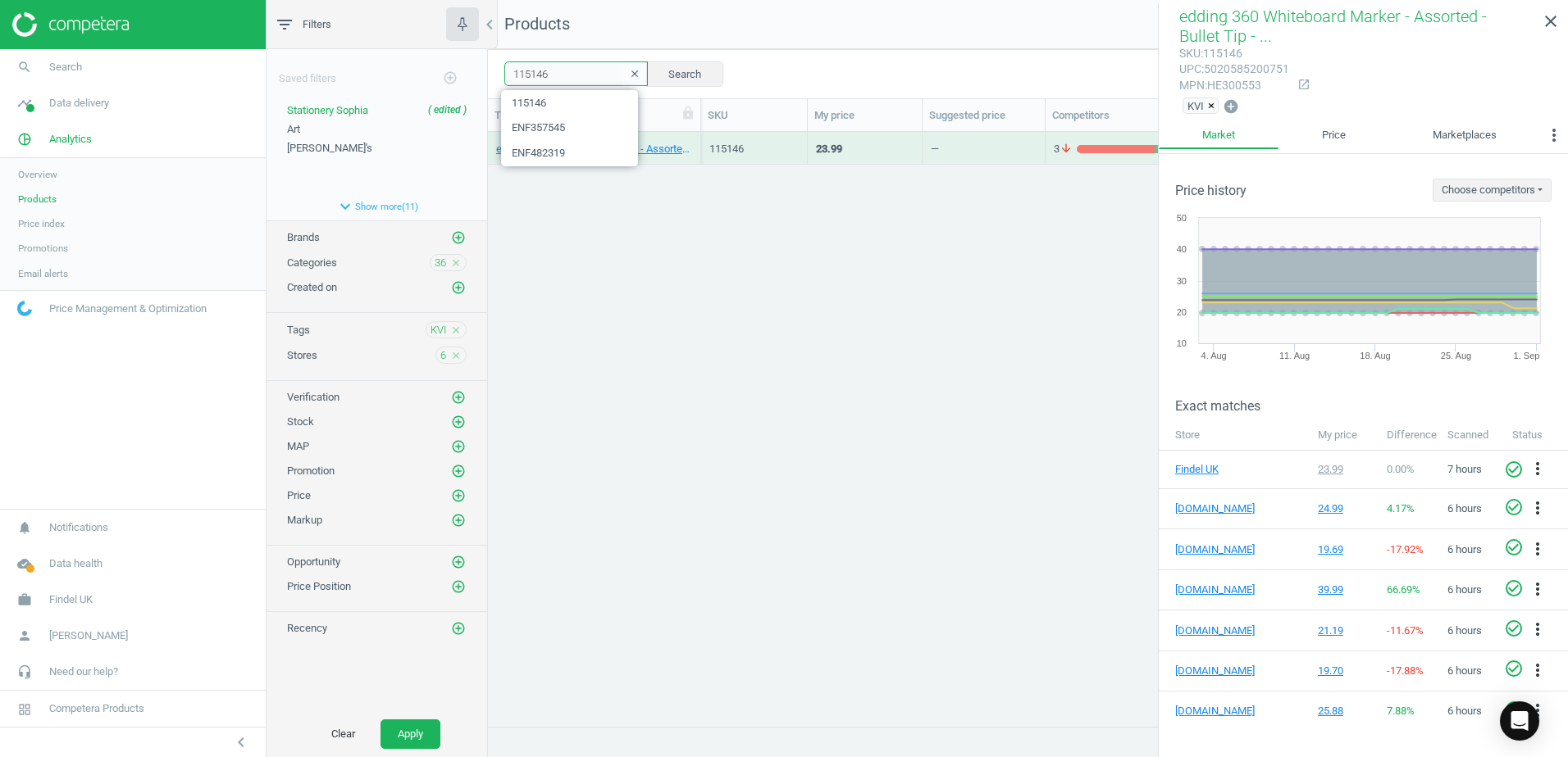
paste input "37584"
click at [672, 76] on button "Search" at bounding box center [684, 74] width 77 height 25
click at [693, 139] on div "BIC Round Stic Grip Medium Ballpoint Pen - 1.00mm Point - Purple - Pack of 40� …" at bounding box center [594, 148] width 213 height 33
click at [695, 141] on div "BIC Round Stic Grip Medium Ballpoint Pen - 1.00mm Point - Purple - Pack of 40� …" at bounding box center [594, 148] width 213 height 33
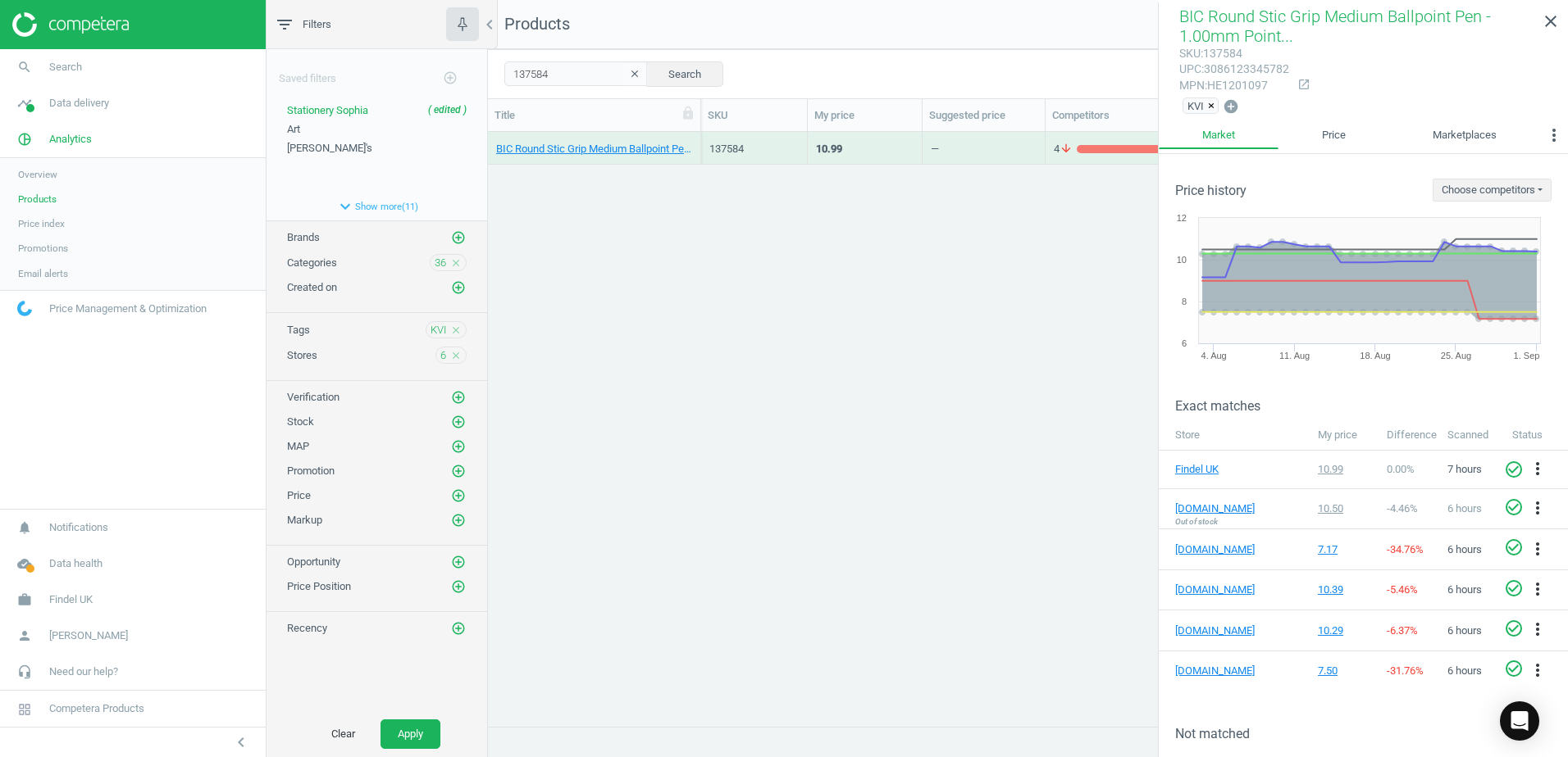
click at [1260, 84] on div "mpn : HE1201097" at bounding box center [1234, 86] width 110 height 15
drag, startPoint x: 501, startPoint y: 74, endPoint x: 435, endPoint y: 70, distance: 66.1
click at [447, 70] on div "filter_list Filters chevron_left Saved filters add_circle_outline Stationery [P…" at bounding box center [916, 378] width 1301 height 757
paste input "42379"
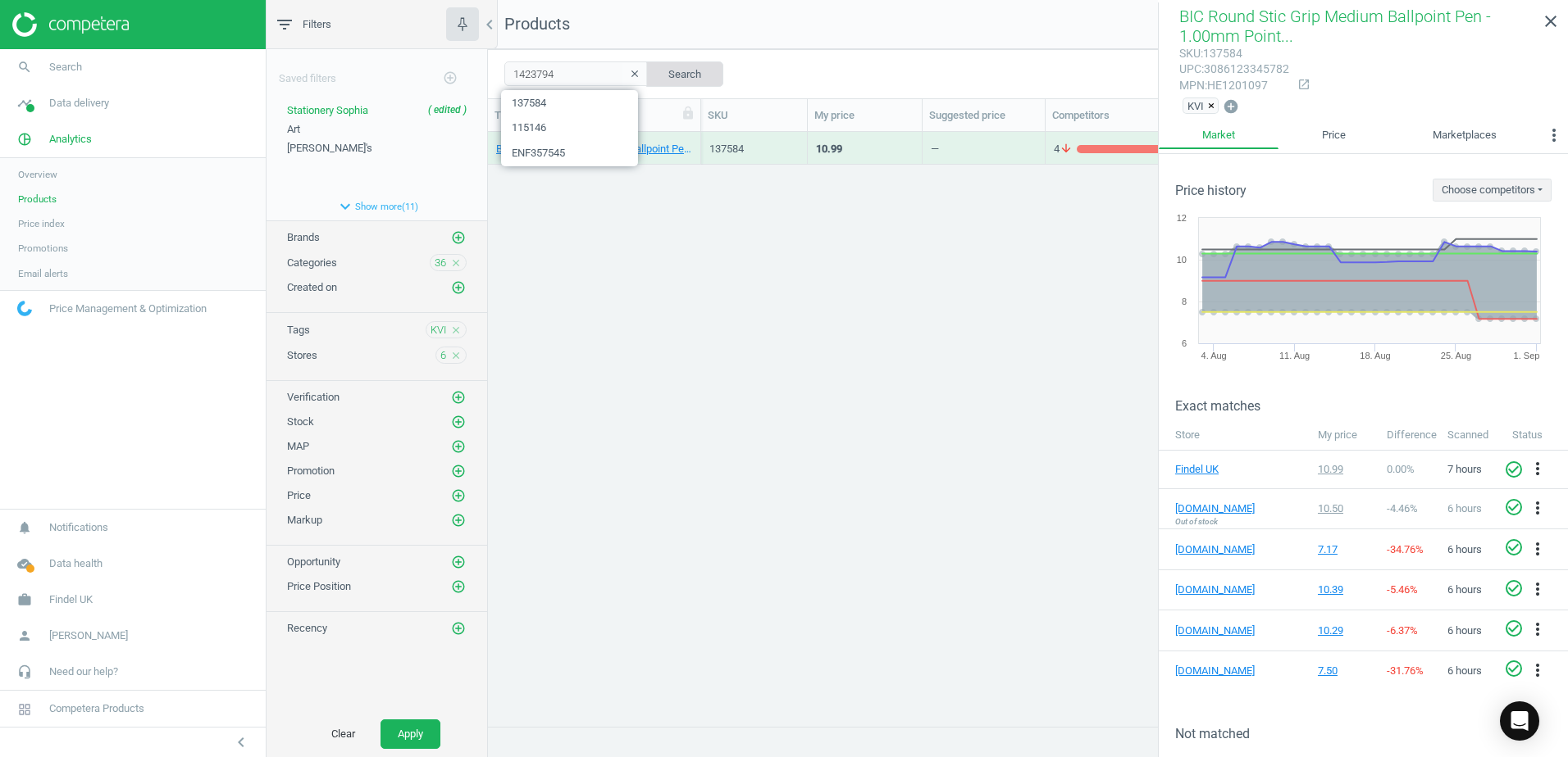
click at [690, 70] on button "Search" at bounding box center [684, 74] width 77 height 25
click at [695, 141] on div "Berol Handwriting Pen - Black - Pack of 42 42 Pack" at bounding box center [594, 148] width 213 height 33
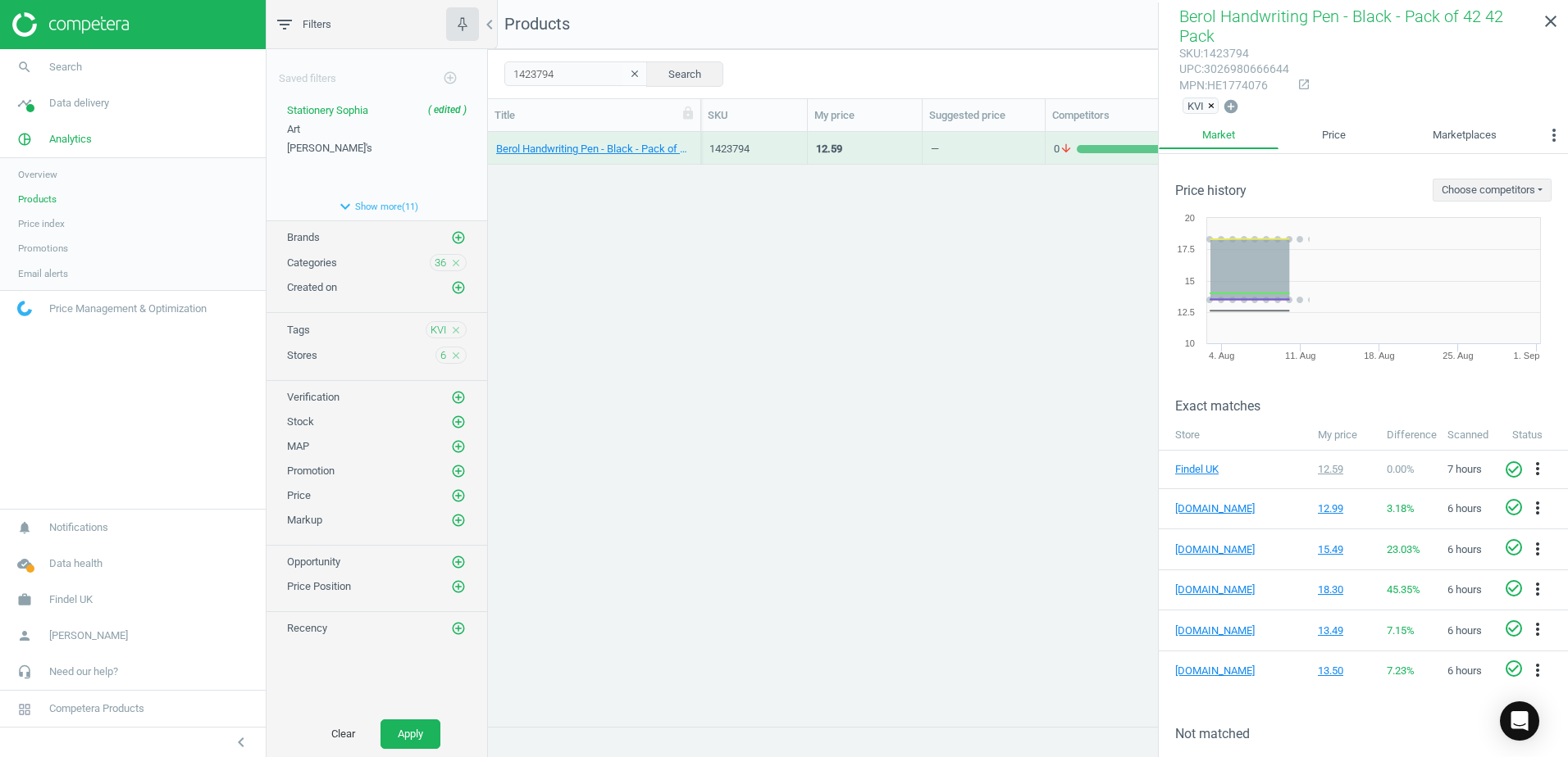
click at [1237, 85] on div "mpn : HE1774076" at bounding box center [1234, 86] width 110 height 15
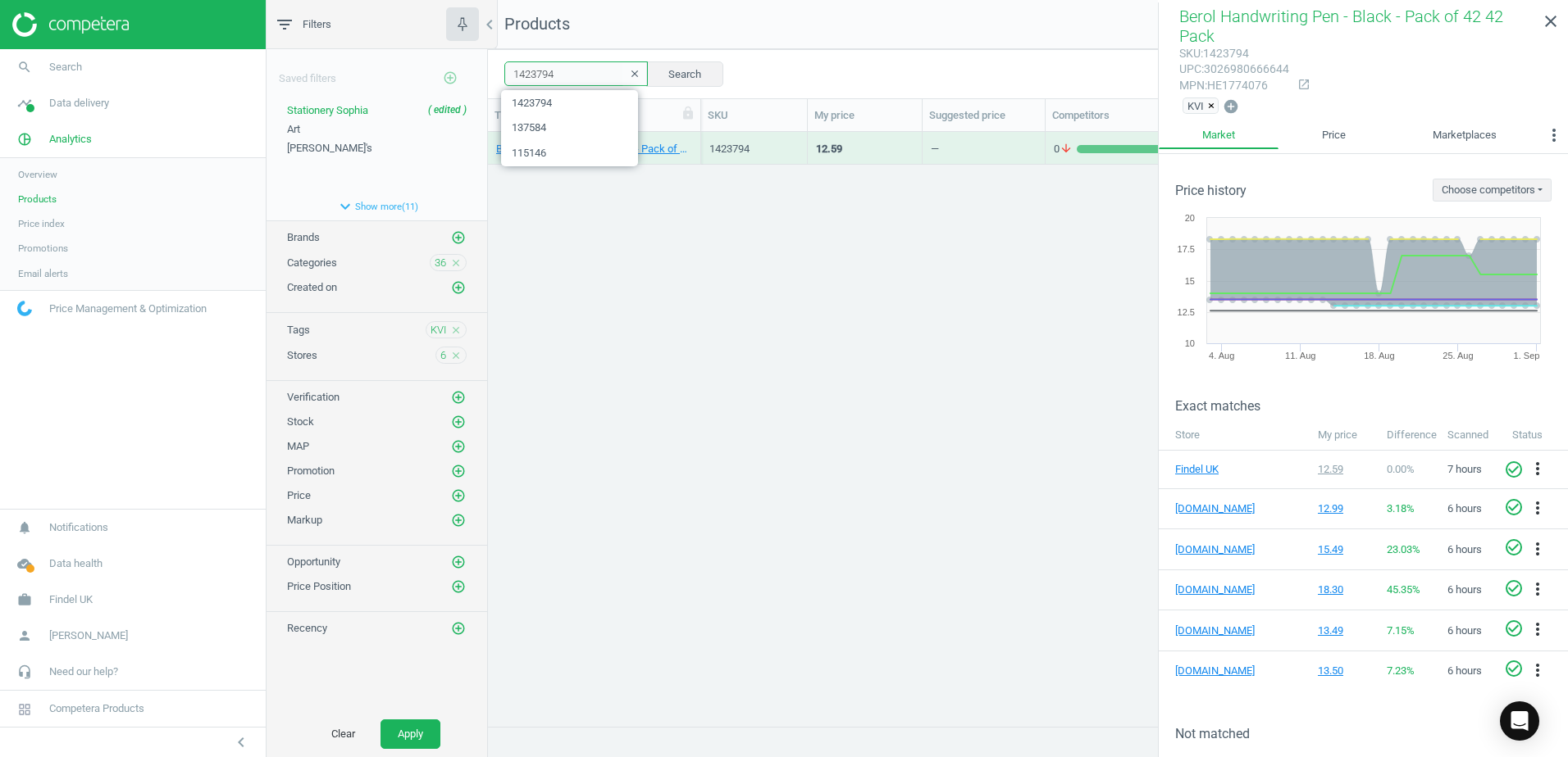
drag, startPoint x: 563, startPoint y: 81, endPoint x: 462, endPoint y: 79, distance: 101.0
click at [462, 79] on div "filter_list Filters chevron_left Saved filters add_circle_outline Stationery [P…" at bounding box center [916, 378] width 1301 height 757
paste input "5"
click at [663, 71] on button "Search" at bounding box center [684, 74] width 77 height 25
click at [692, 139] on div "Berol Handwriting Pen - Blue - Pack of 42 42 Pack" at bounding box center [594, 148] width 213 height 33
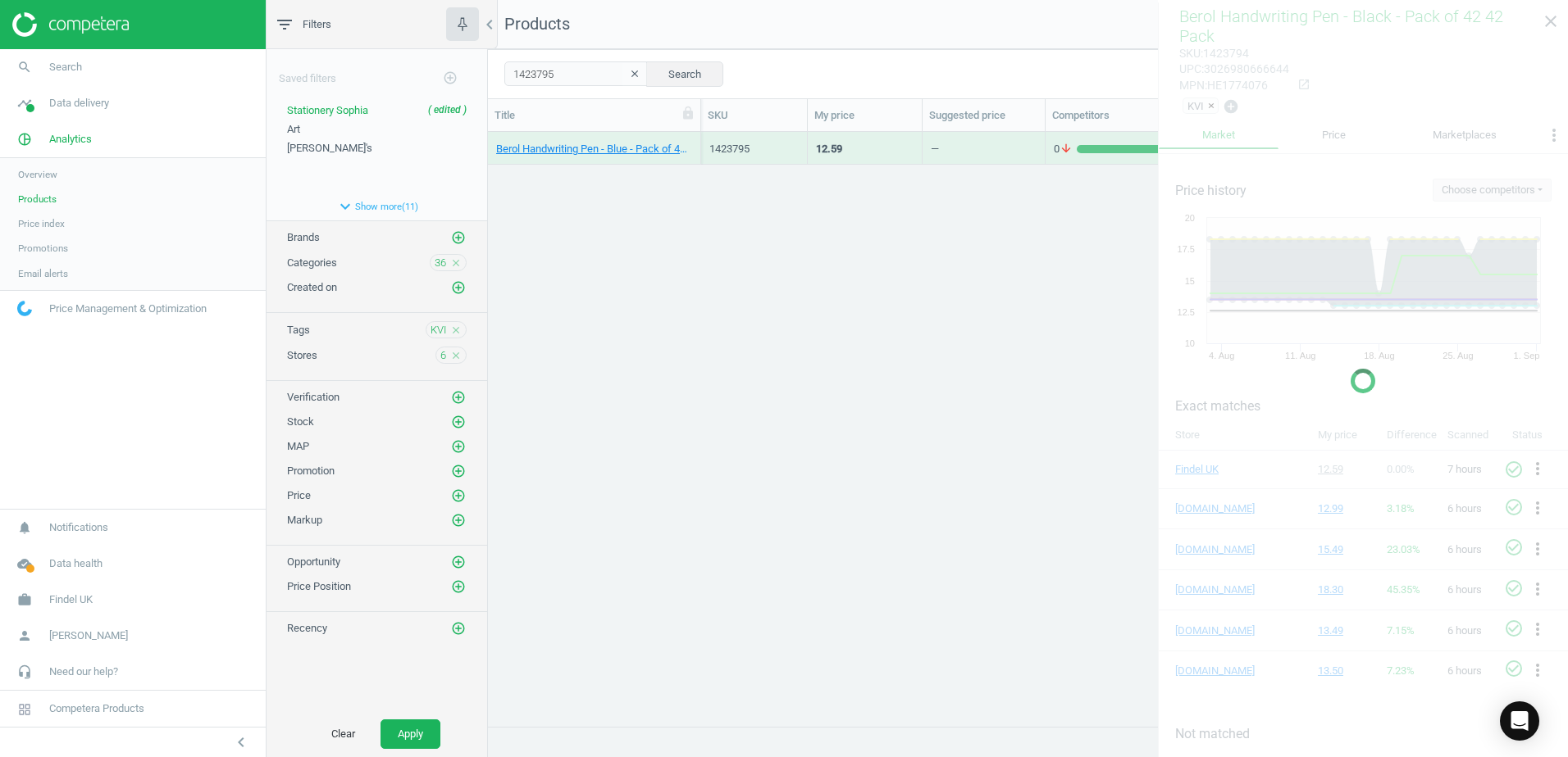
click at [692, 139] on div "Berol Handwriting Pen - Blue - Pack of 42 42 Pack" at bounding box center [594, 148] width 213 height 33
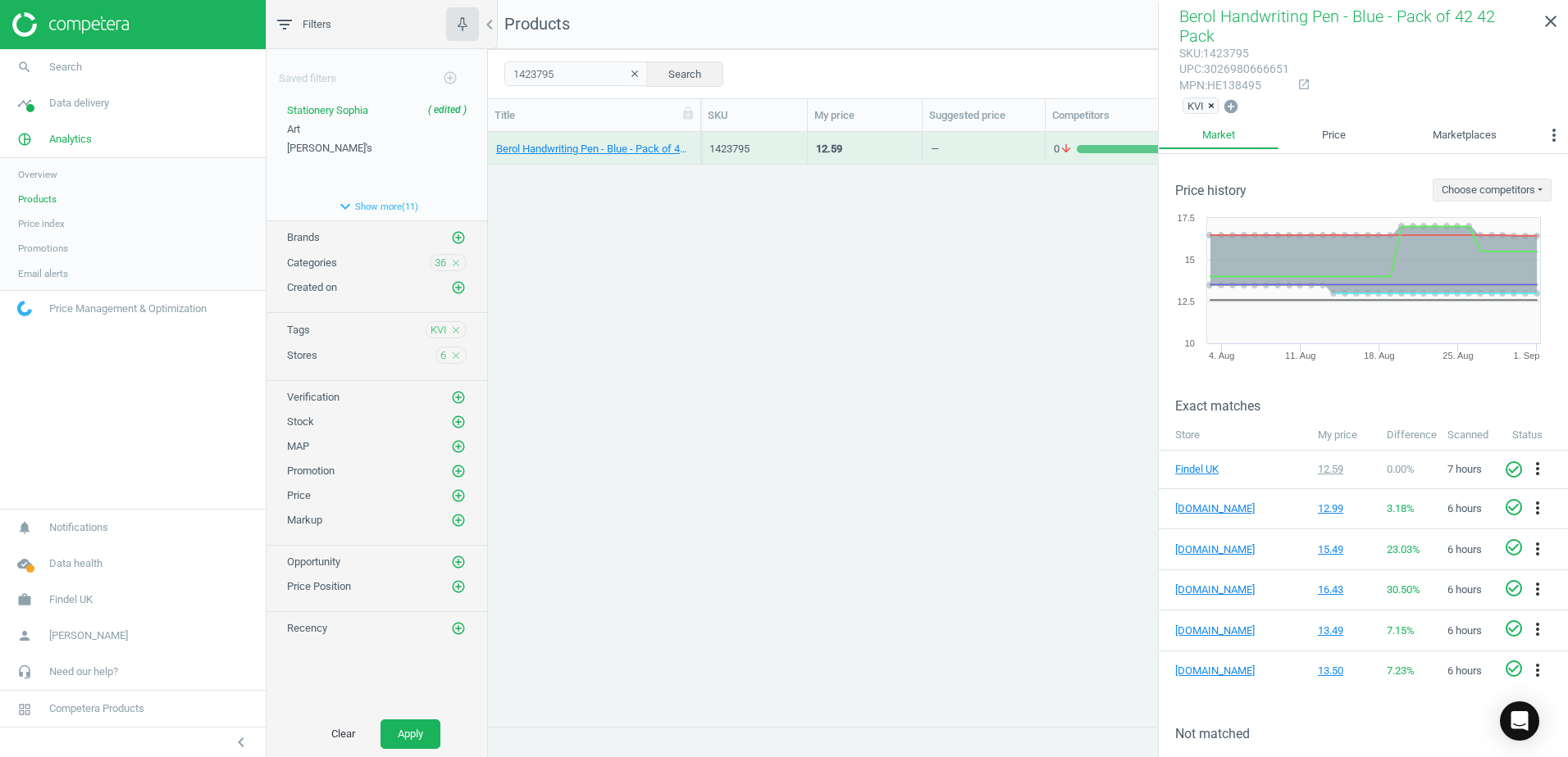
click at [1239, 87] on div "mpn : HE138495" at bounding box center [1234, 86] width 110 height 15
drag, startPoint x: 571, startPoint y: 76, endPoint x: 502, endPoint y: 76, distance: 69.0
click at [502, 76] on div "1423795 clear Search Select all on page (1) Save report horizontal_split Expand…" at bounding box center [1028, 73] width 1080 height 49
paste input "6"
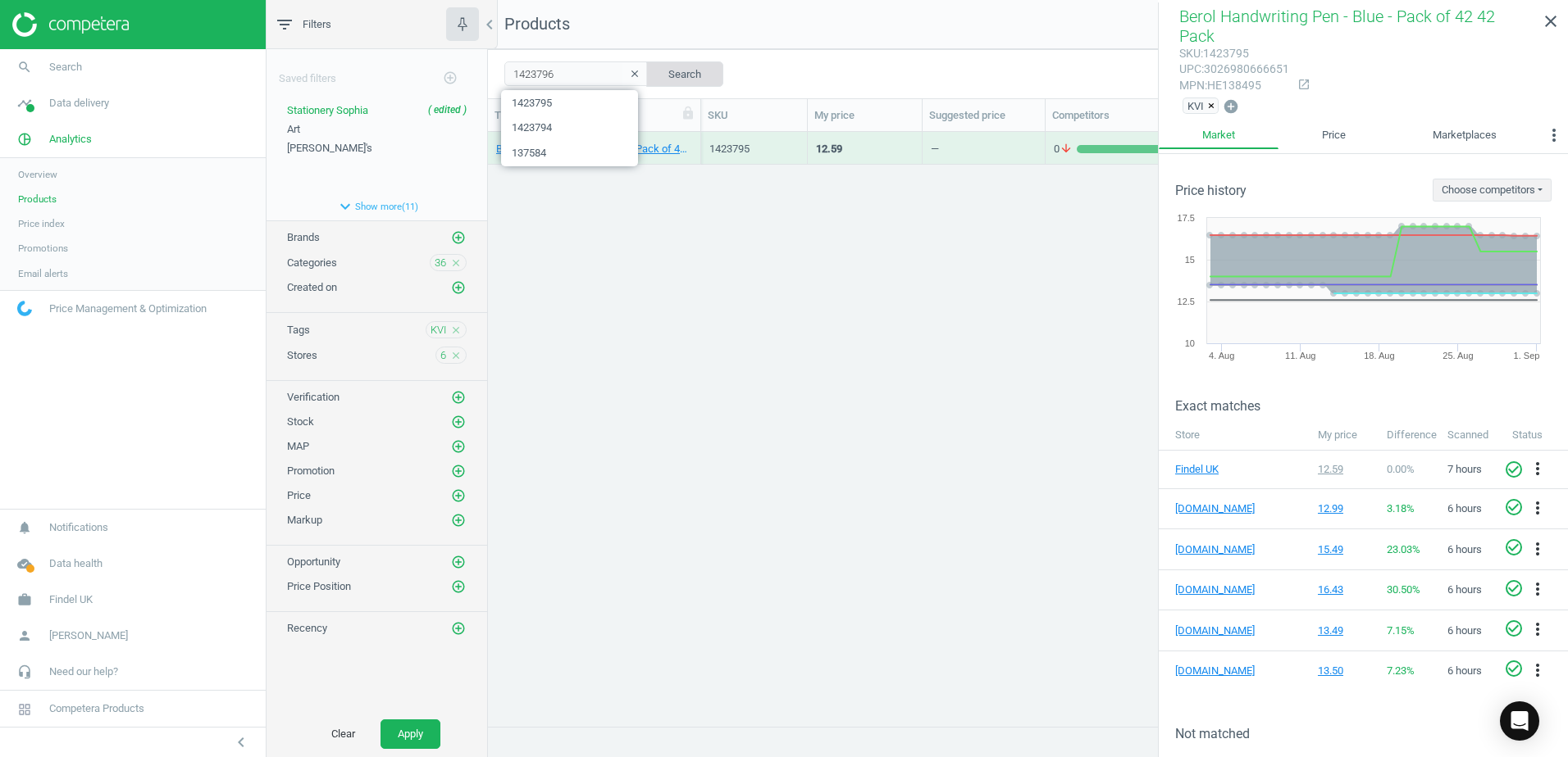
click at [667, 76] on button "Search" at bounding box center [684, 74] width 77 height 25
click at [690, 135] on div "Berol Handwriting Pen - Black - Pack of 200 200 Pack" at bounding box center [594, 148] width 196 height 28
click at [691, 136] on div "Berol Handwriting Pen - Black - Pack of 200 200 Pack" at bounding box center [594, 148] width 196 height 28
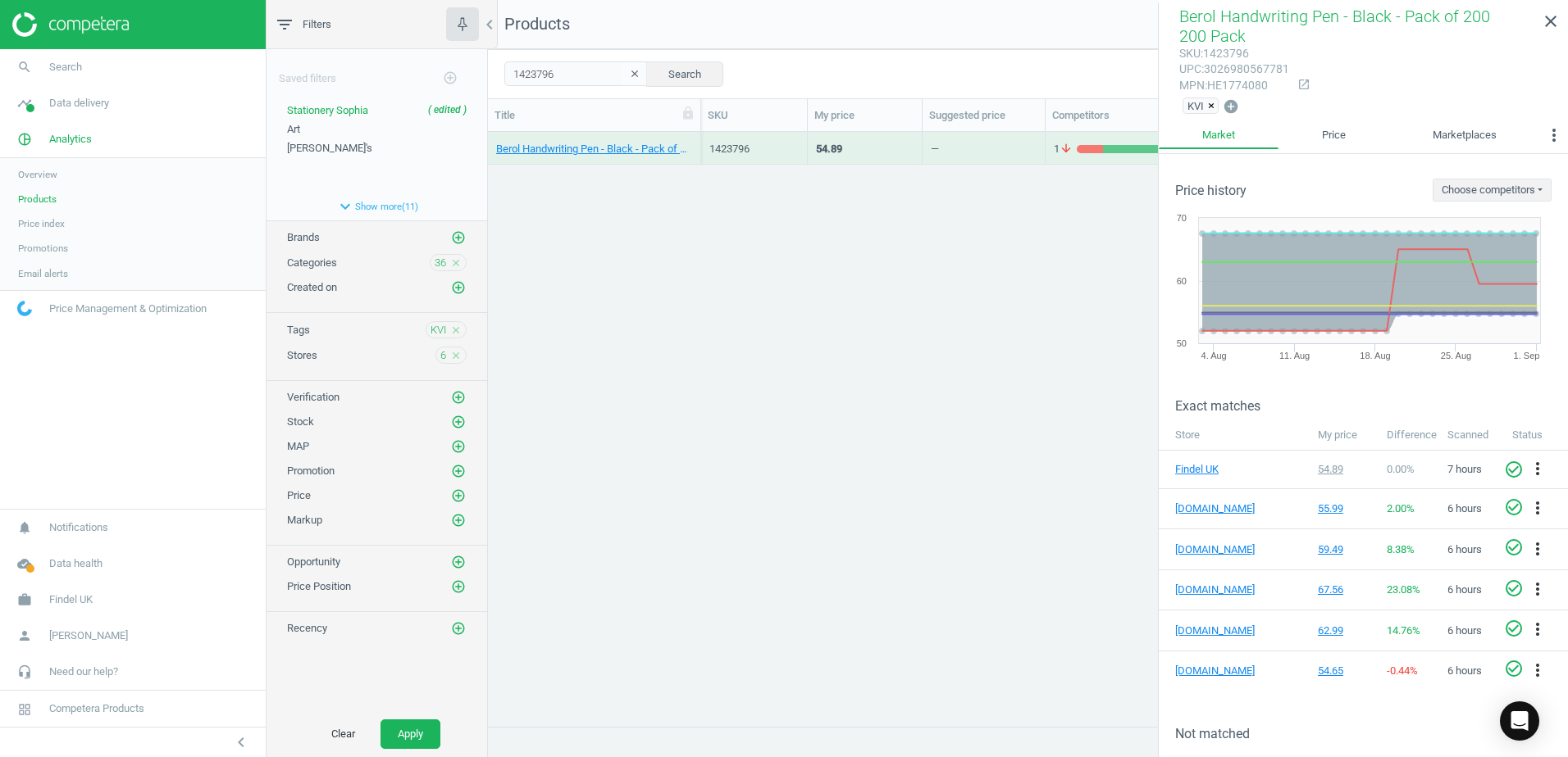
click at [1237, 82] on div "mpn : HE1774080" at bounding box center [1234, 86] width 110 height 15
drag, startPoint x: 567, startPoint y: 76, endPoint x: 499, endPoint y: 76, distance: 68.0
click at [499, 76] on div "1423796 clear Search Select all on page (1) Save report horizontal_split Expand…" at bounding box center [1028, 73] width 1080 height 49
paste input "7"
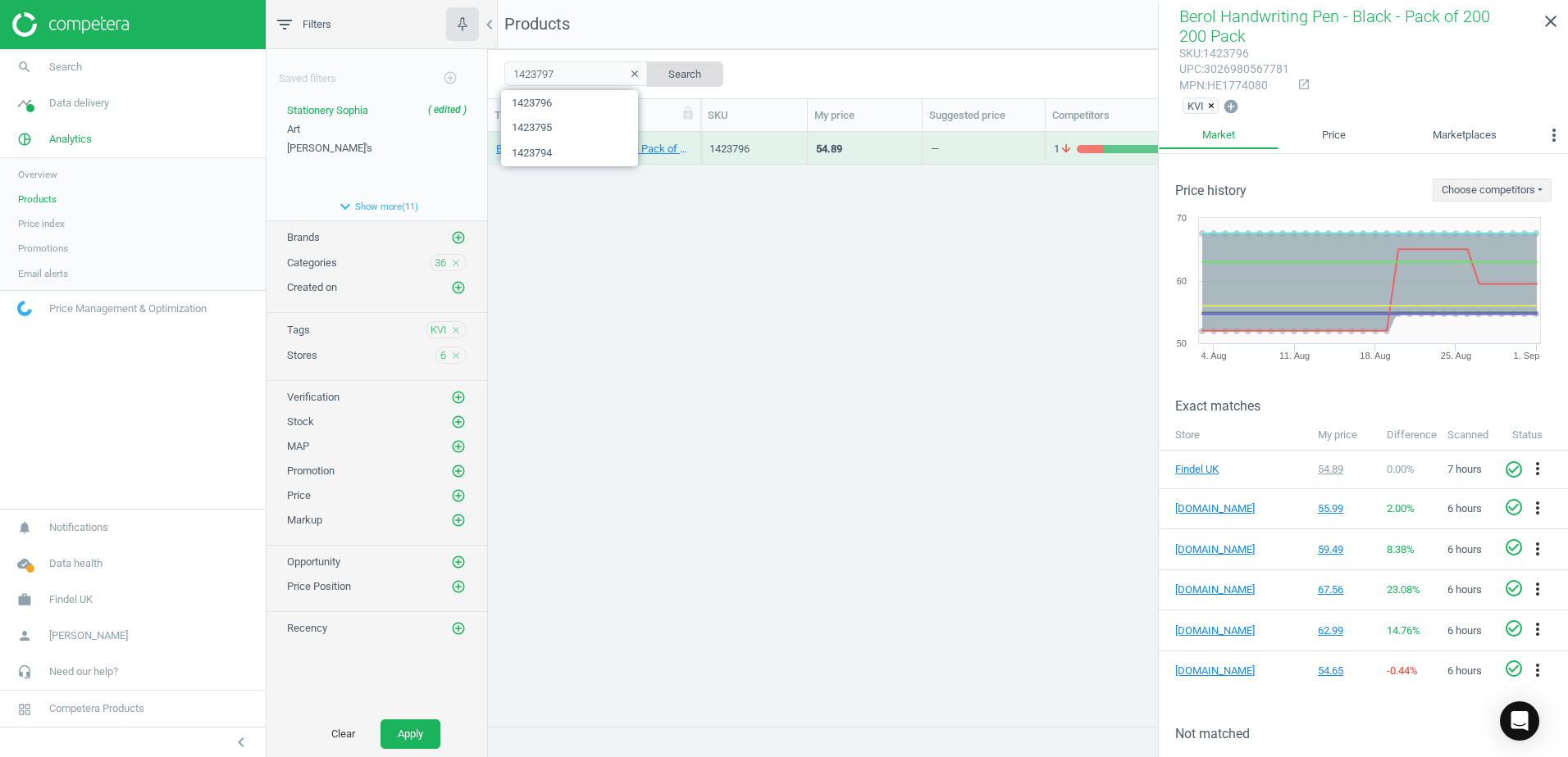
click at [683, 68] on button "Search" at bounding box center [684, 74] width 77 height 25
click at [697, 143] on div "Berol Handwriting Pen - Blue - Pack of 200 200 Pack" at bounding box center [594, 148] width 213 height 33
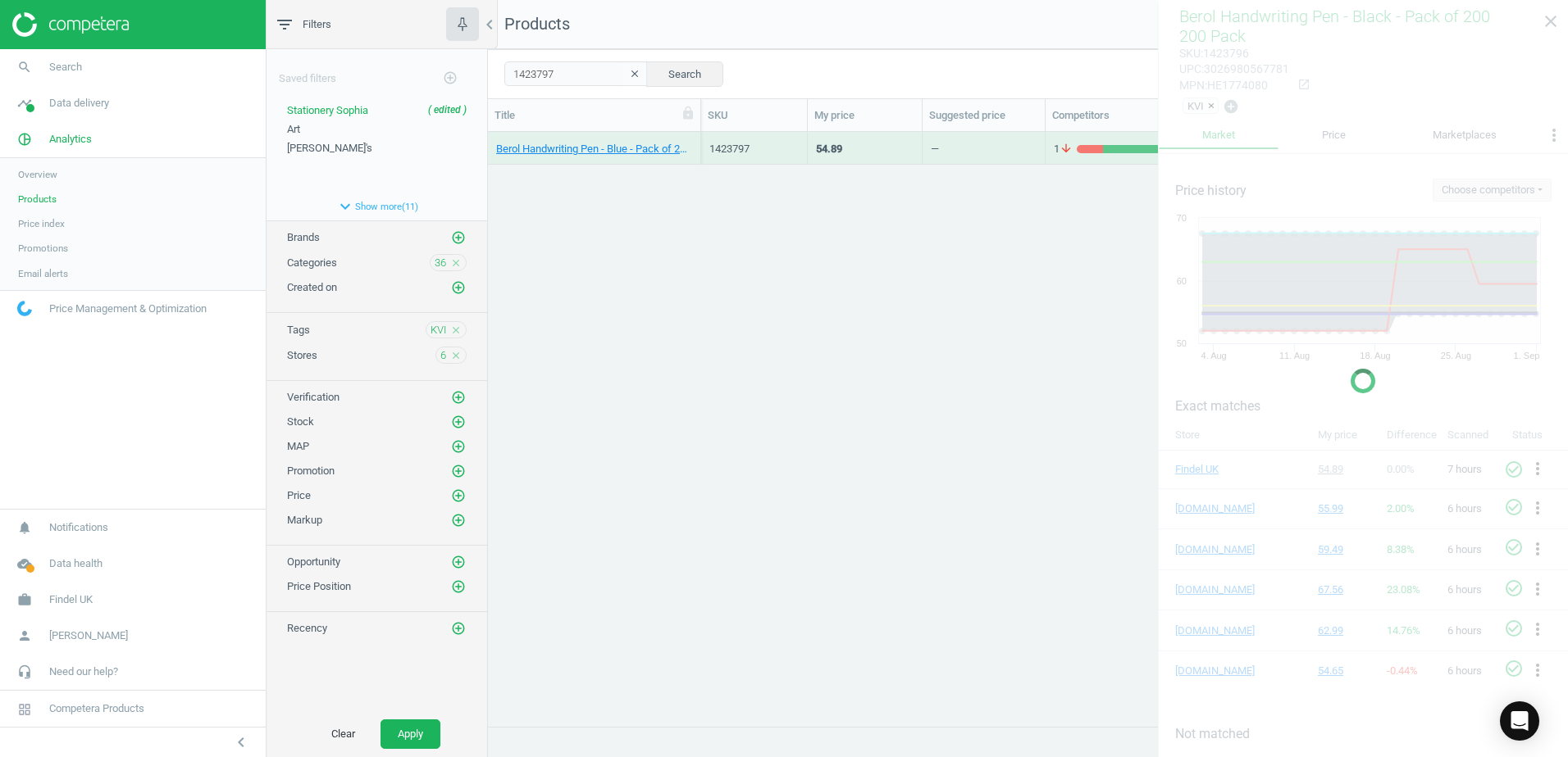
click at [697, 143] on div "Berol Handwriting Pen - Blue - Pack of 200 200 Pack" at bounding box center [594, 148] width 213 height 33
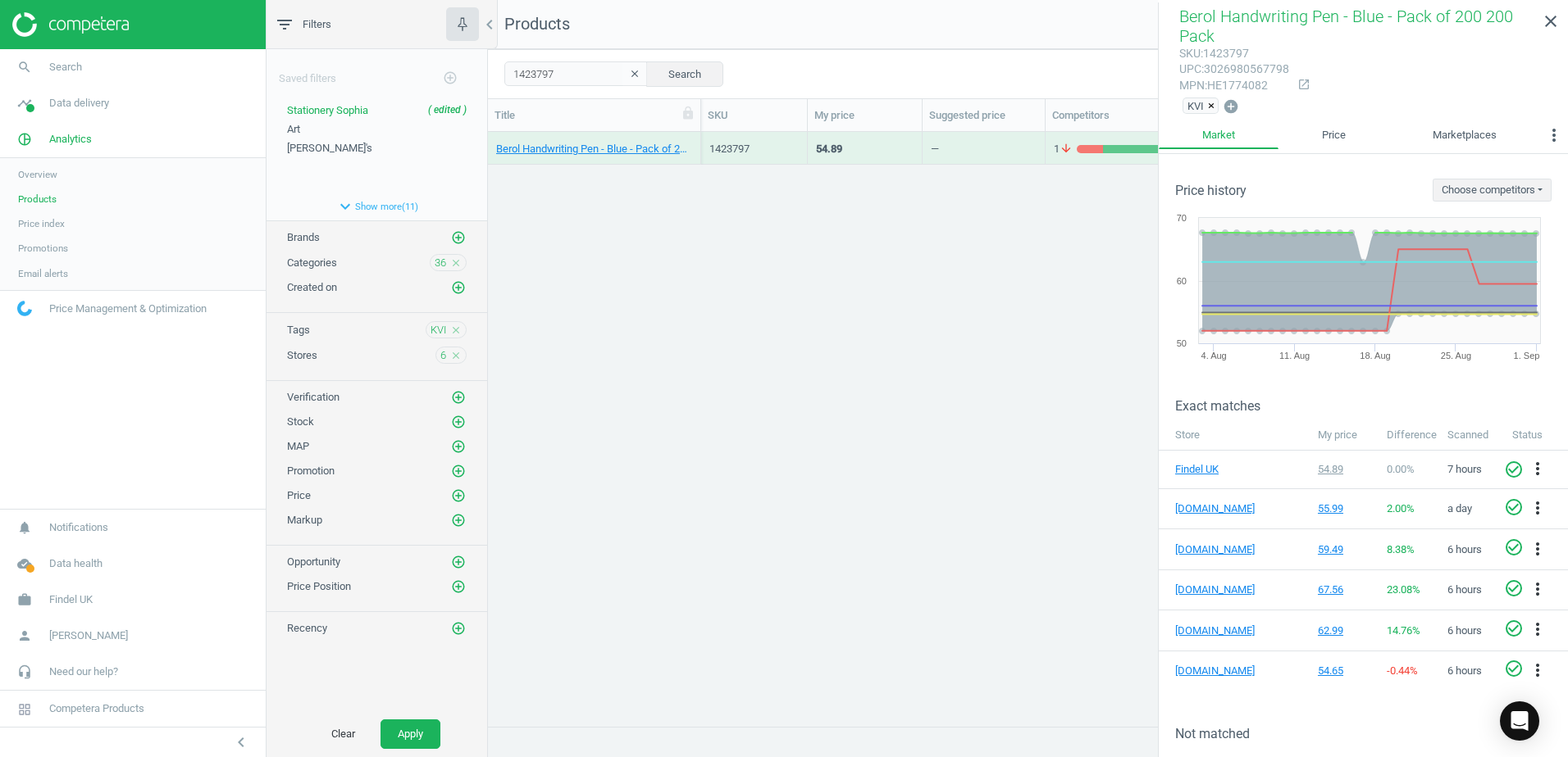
click at [1228, 86] on div "mpn : HE1774082" at bounding box center [1234, 86] width 110 height 15
drag, startPoint x: 620, startPoint y: 290, endPoint x: 607, endPoint y: 242, distance: 49.7
click at [620, 290] on div "Berol Handwriting Pen - Blue - Pack of 200 200 Pack 1423797 54.89 — 1 arrow_dow…" at bounding box center [1028, 423] width 1080 height 582
drag, startPoint x: 556, startPoint y: 67, endPoint x: 503, endPoint y: 67, distance: 53.0
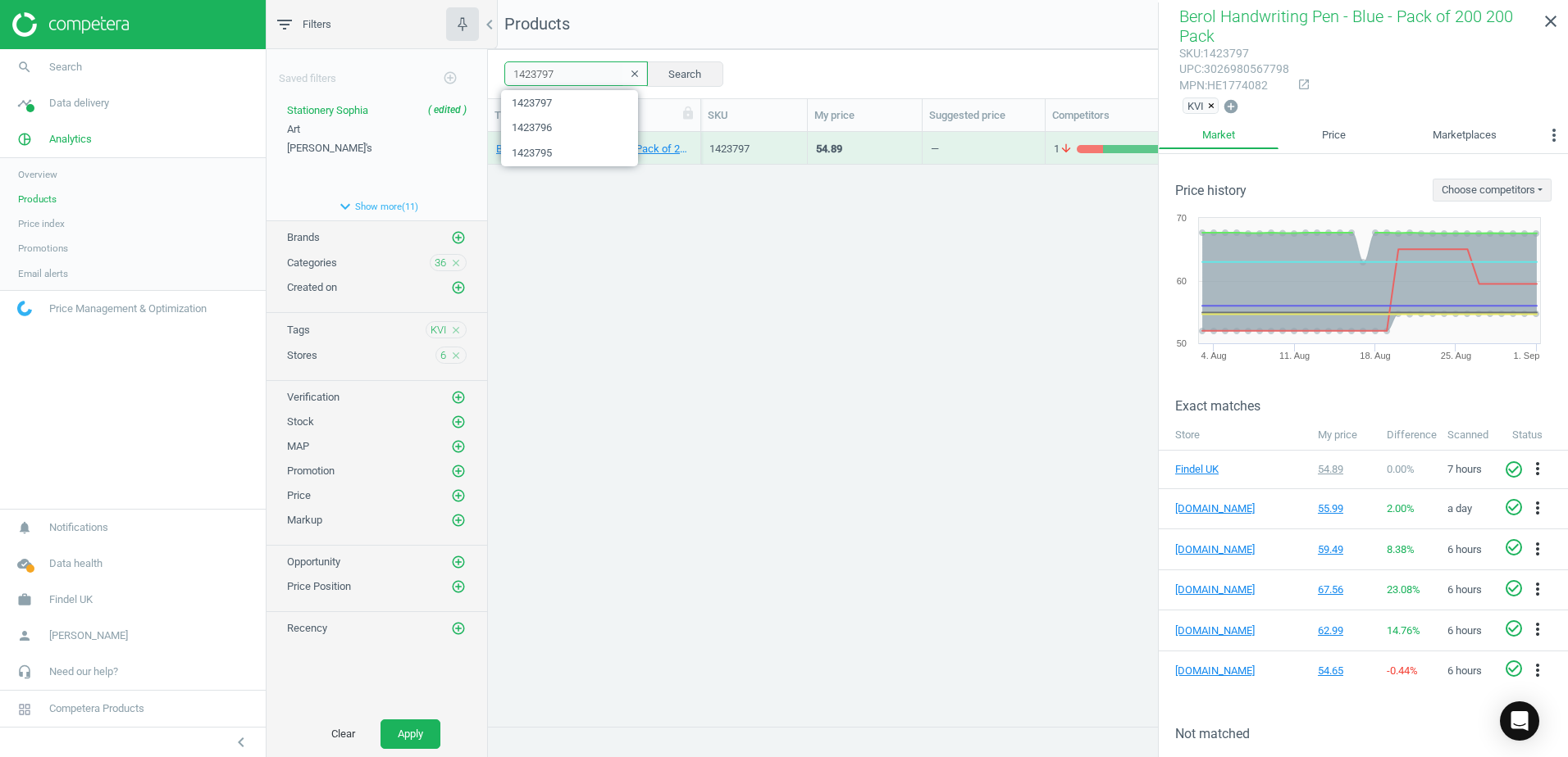
click at [503, 67] on div "1423797 clear Search Select all on page (1) Save report horizontal_split Expand…" at bounding box center [1028, 73] width 1080 height 49
paste input "40034"
click at [668, 70] on button "Search" at bounding box center [684, 74] width 77 height 25
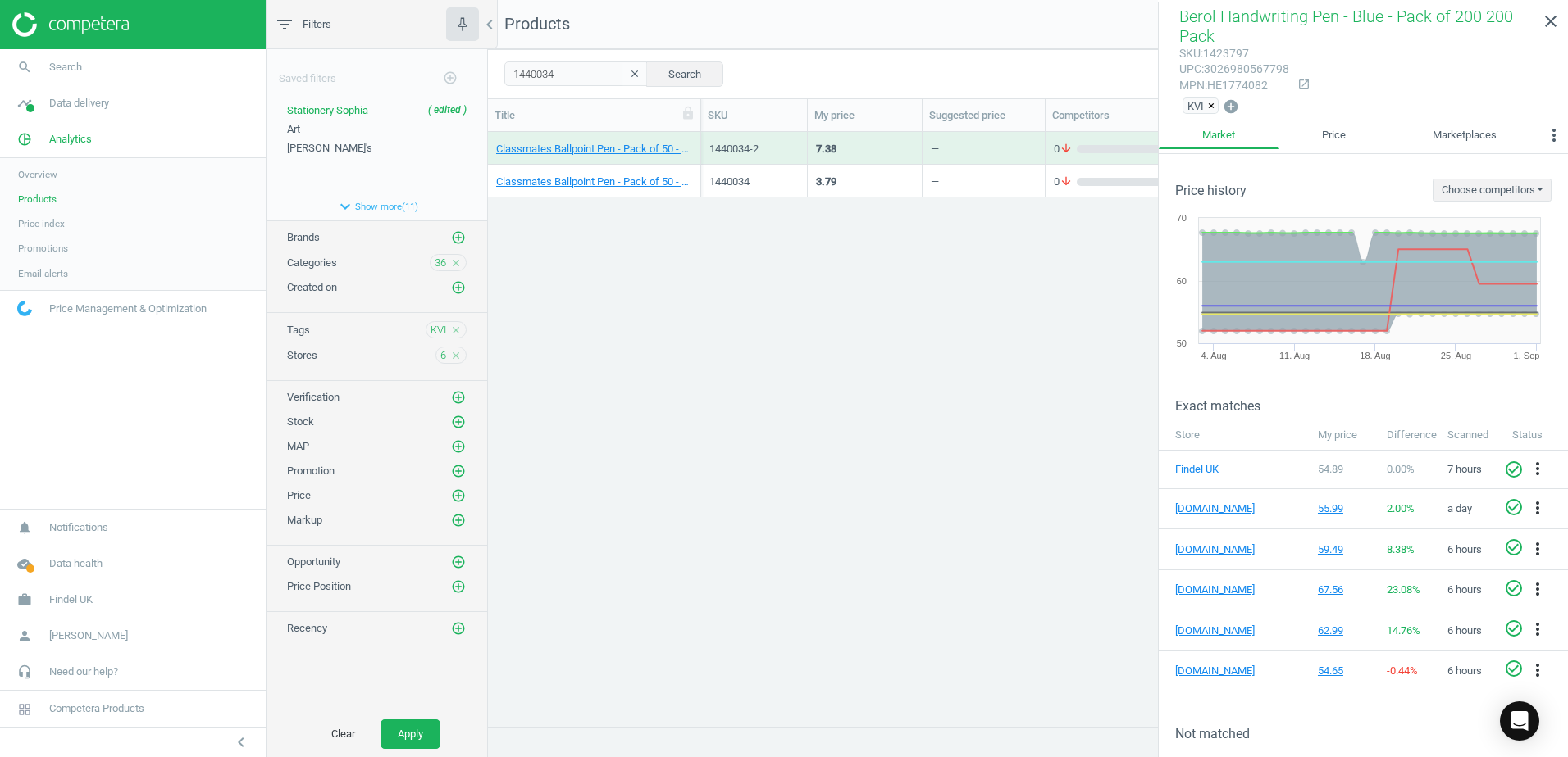
click at [694, 173] on div "Classmates Ballpoint Pen - Pack of 50 - Black 50 Pack" at bounding box center [594, 181] width 213 height 33
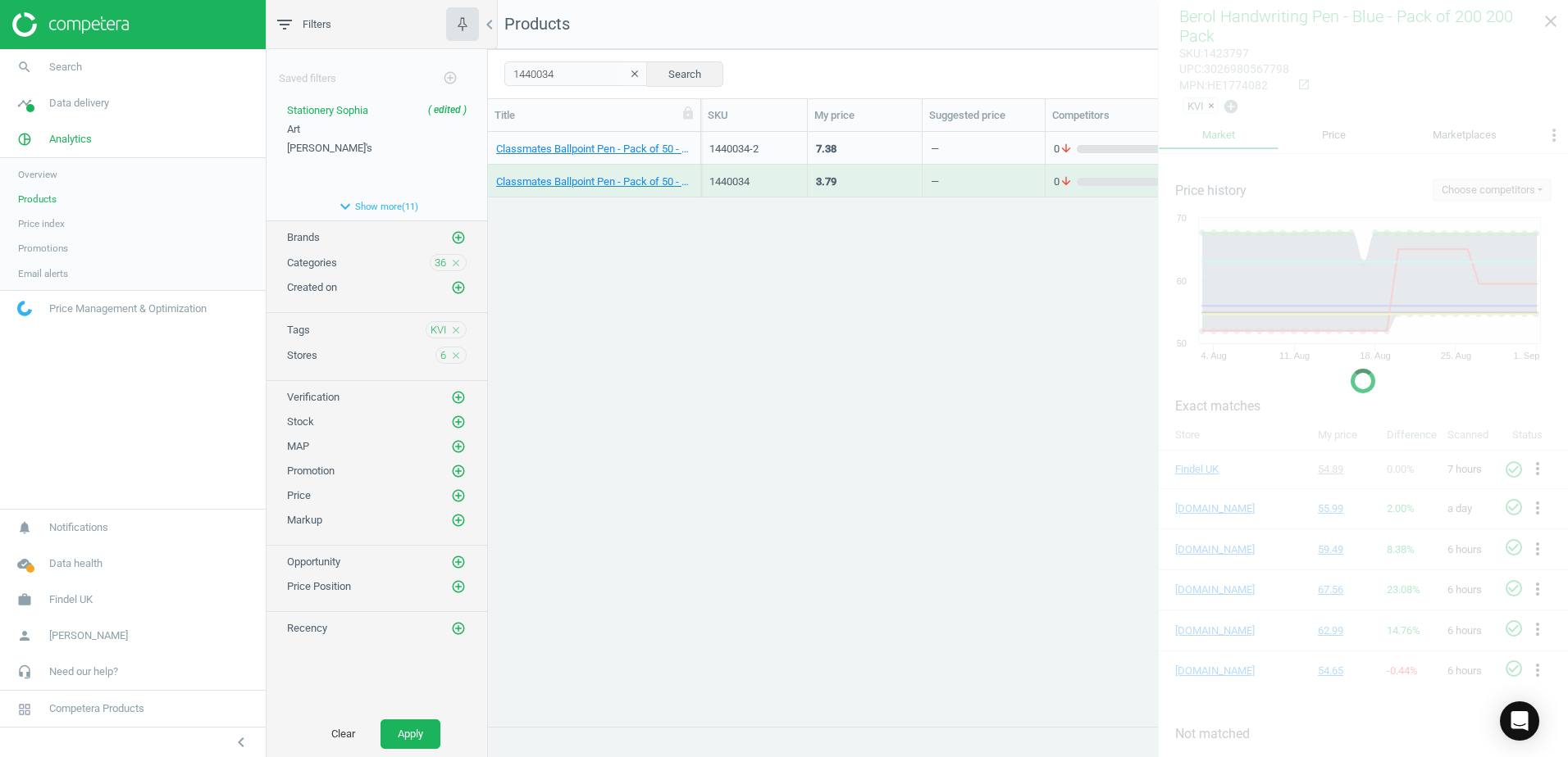
click at [694, 173] on div "Classmates Ballpoint Pen - Pack of 50 - Black 50 Pack" at bounding box center [594, 181] width 213 height 33
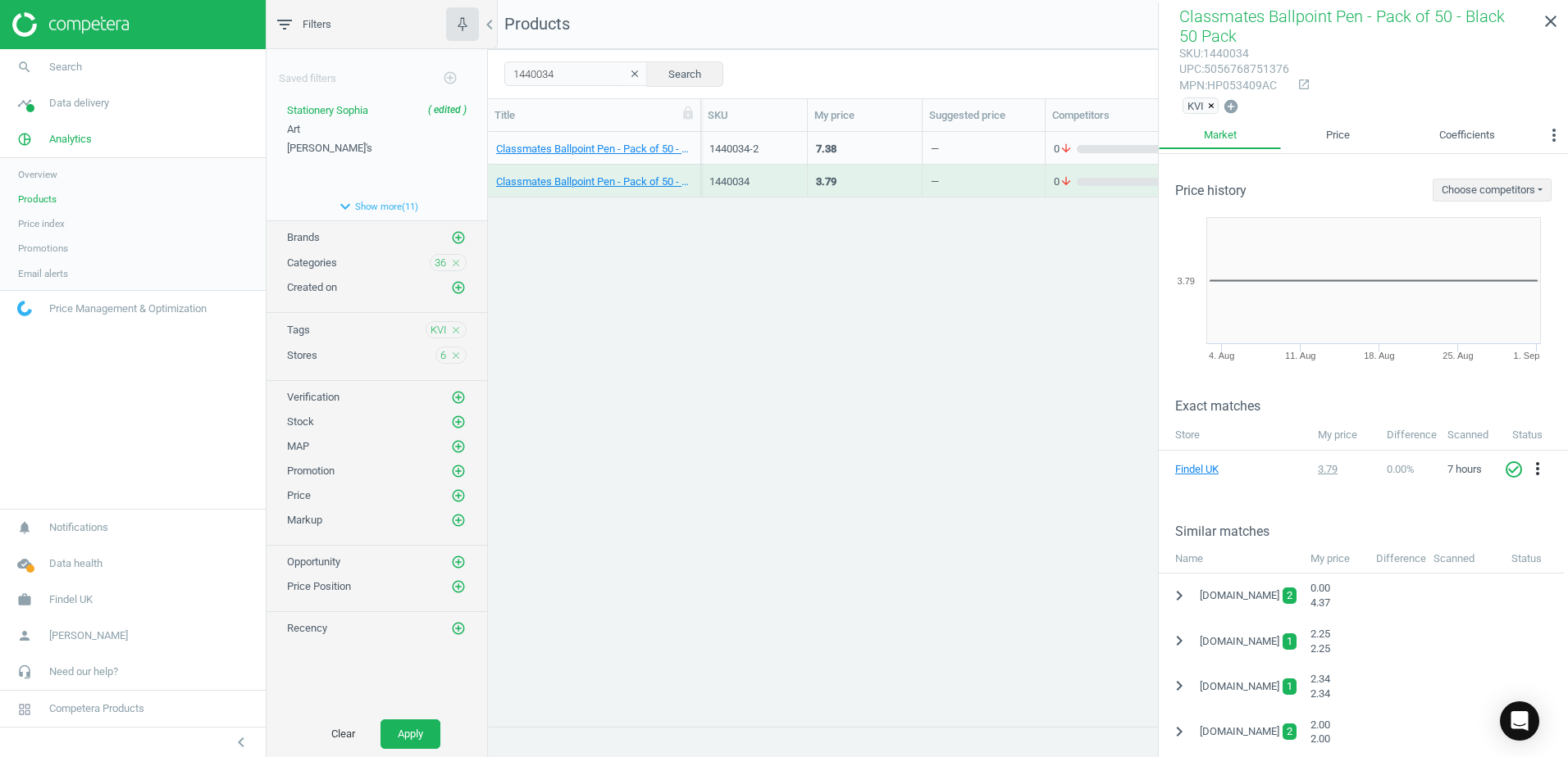
click at [1239, 91] on div "mpn : HP053409AC" at bounding box center [1234, 86] width 110 height 15
click at [565, 77] on input "1440034" at bounding box center [575, 74] width 143 height 25
drag, startPoint x: 574, startPoint y: 75, endPoint x: 499, endPoint y: 74, distance: 75.0
click at [499, 74] on div "1440034 clear Search Select all on page (2) Save report horizontal_split Expand…" at bounding box center [1028, 73] width 1080 height 49
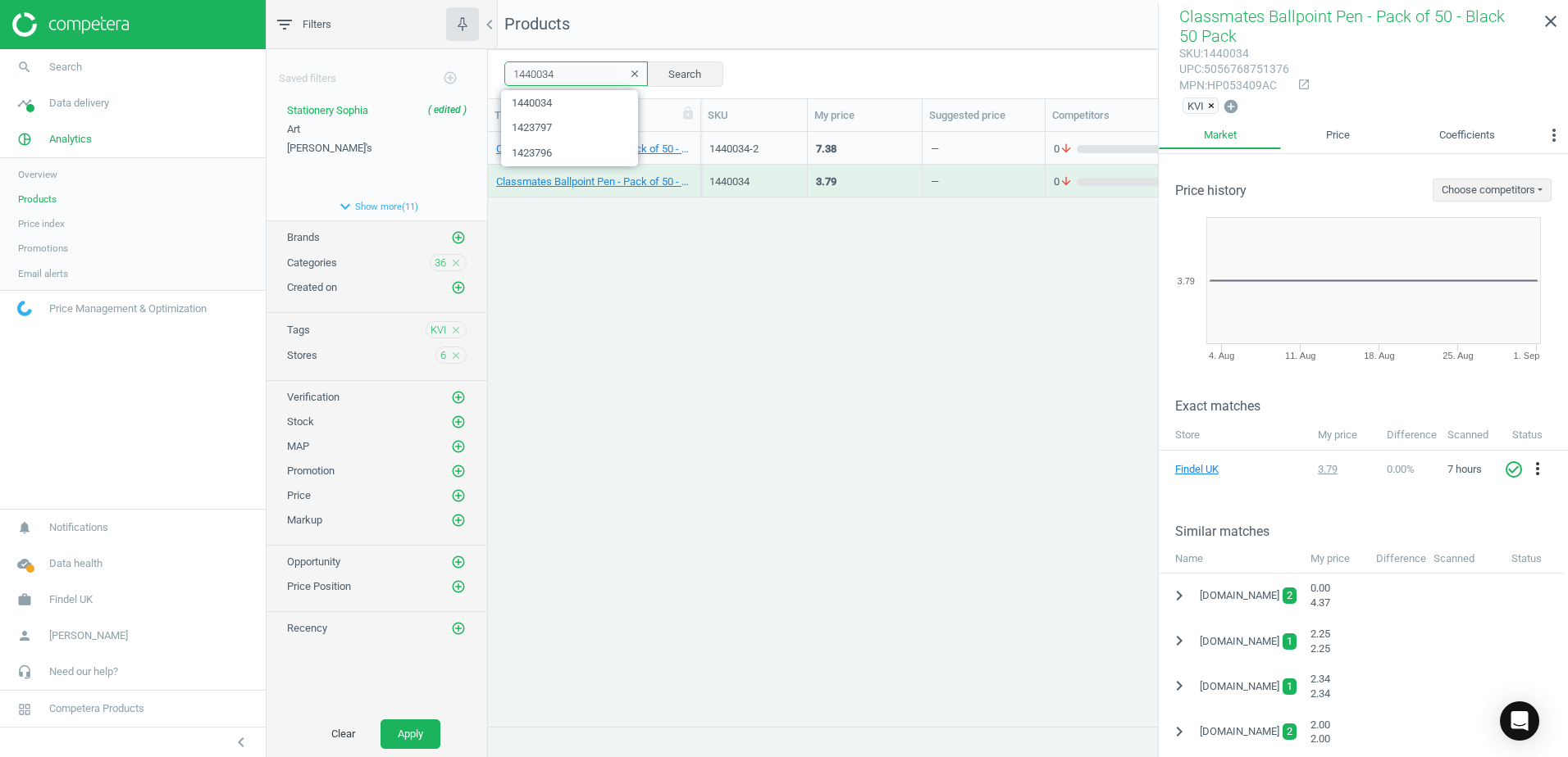
paste input "66778"
click at [669, 68] on button "Search" at bounding box center [684, 74] width 77 height 25
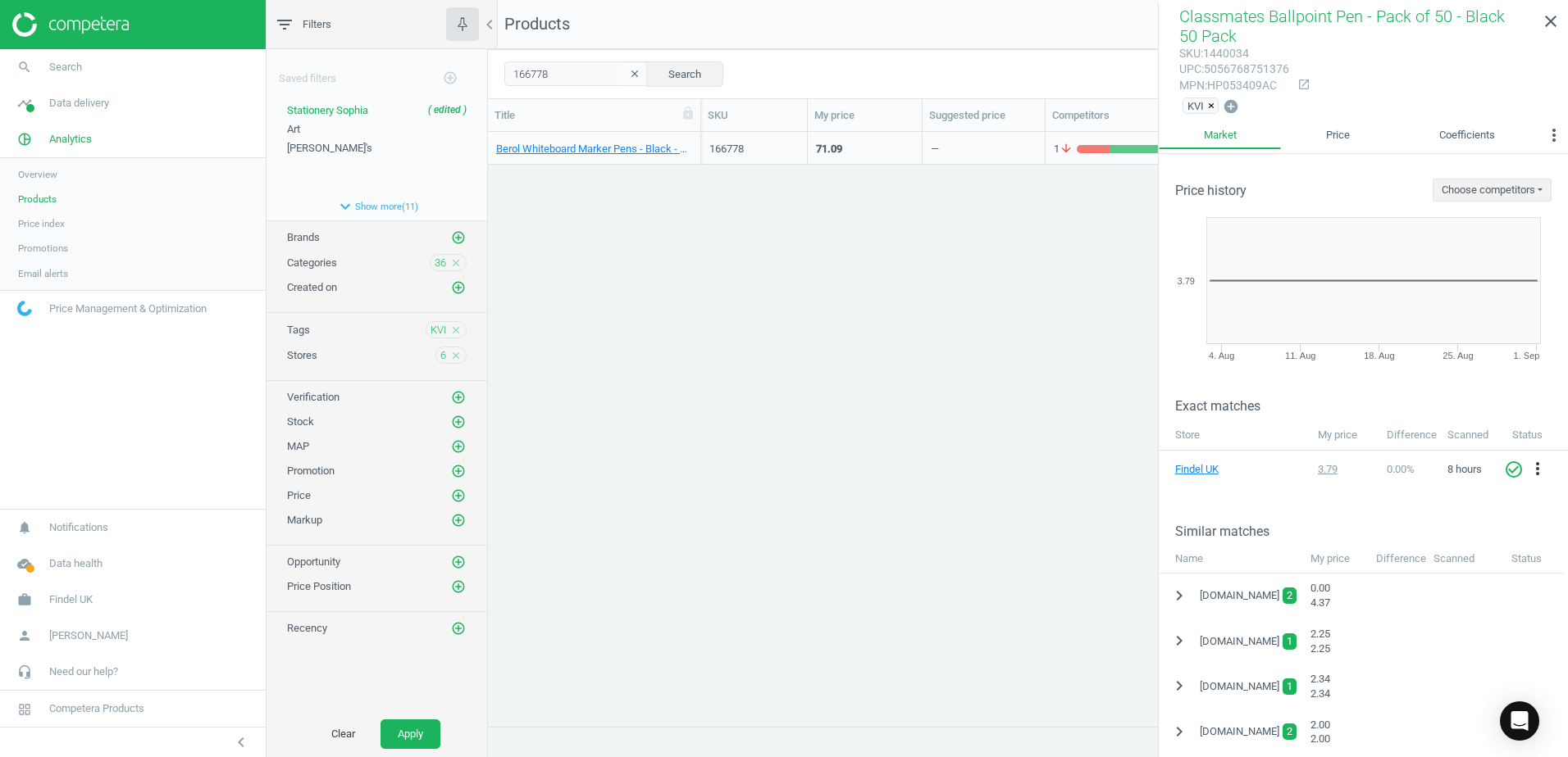
click at [697, 141] on div "Berol Whiteboard Marker Pens - Black - Fine Tip - Pack of 192 192 Pack" at bounding box center [594, 148] width 213 height 33
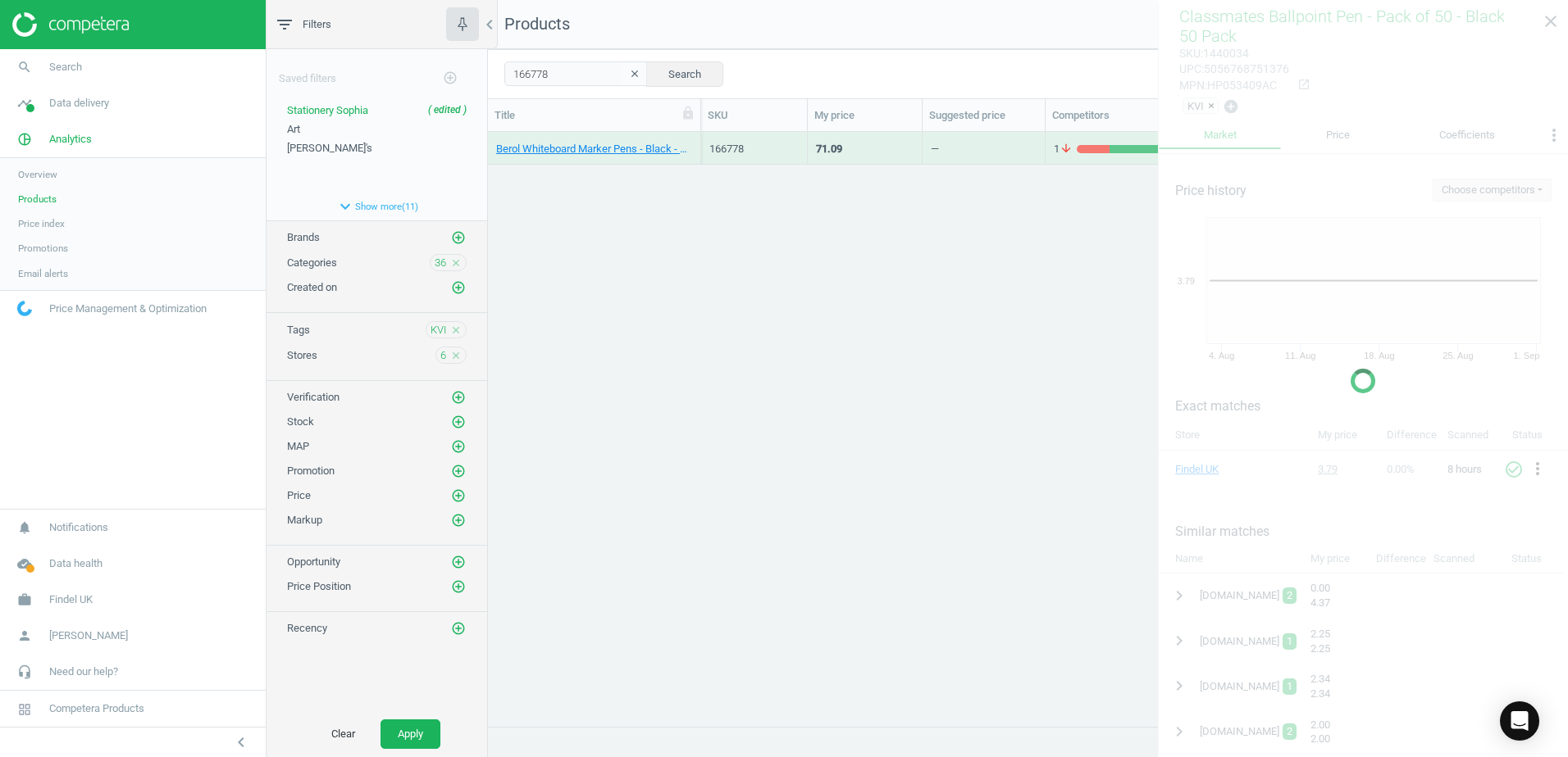
click at [697, 141] on div "Berol Whiteboard Marker Pens - Black - Fine Tip - Pack of 192 192 Pack" at bounding box center [594, 148] width 213 height 33
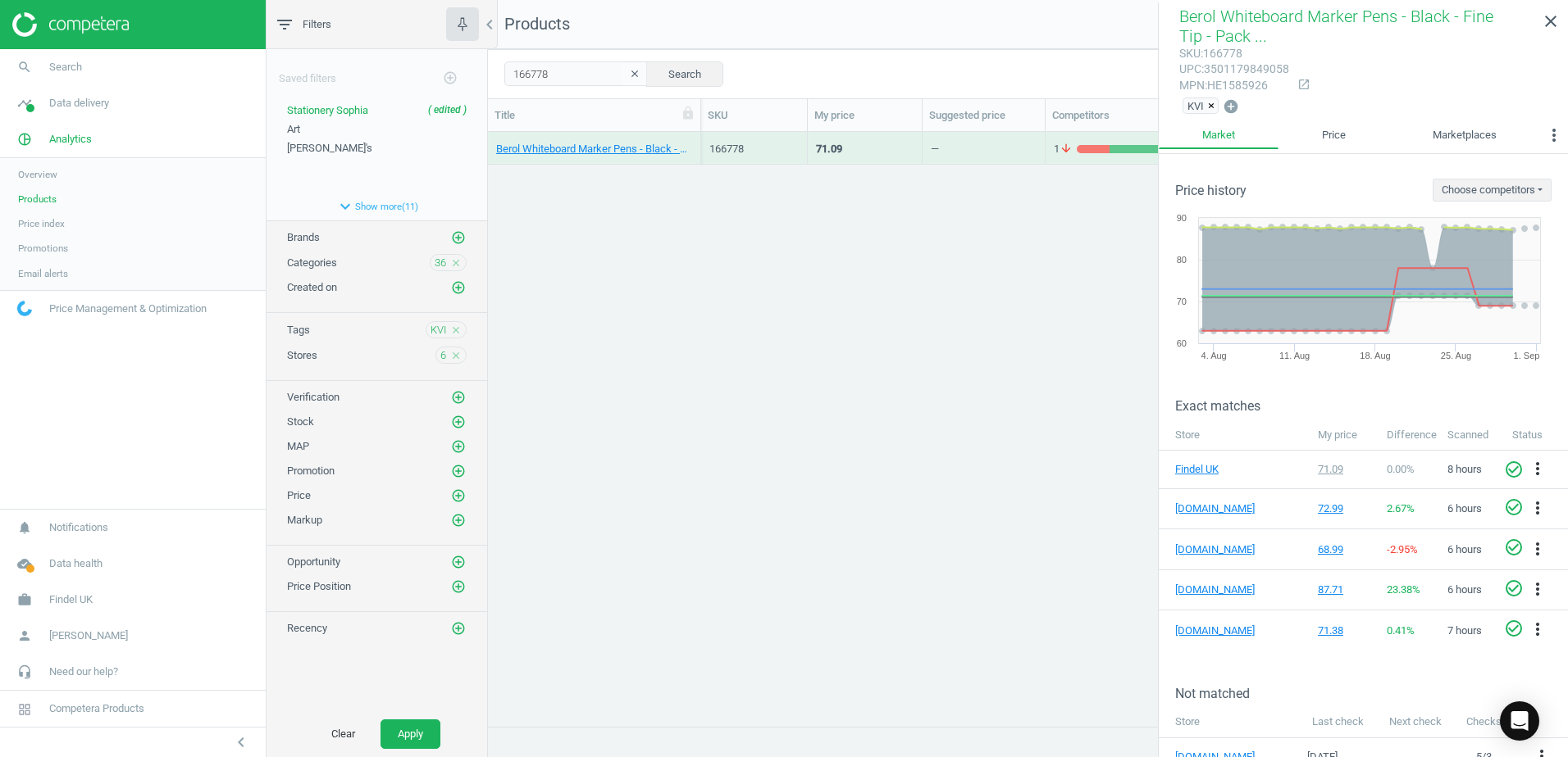
click at [1243, 89] on div "mpn : HE1585926" at bounding box center [1234, 86] width 110 height 15
drag, startPoint x: 561, startPoint y: 76, endPoint x: 505, endPoint y: 76, distance: 56.0
click at [505, 76] on input "166778" at bounding box center [575, 74] width 143 height 25
paste input "9"
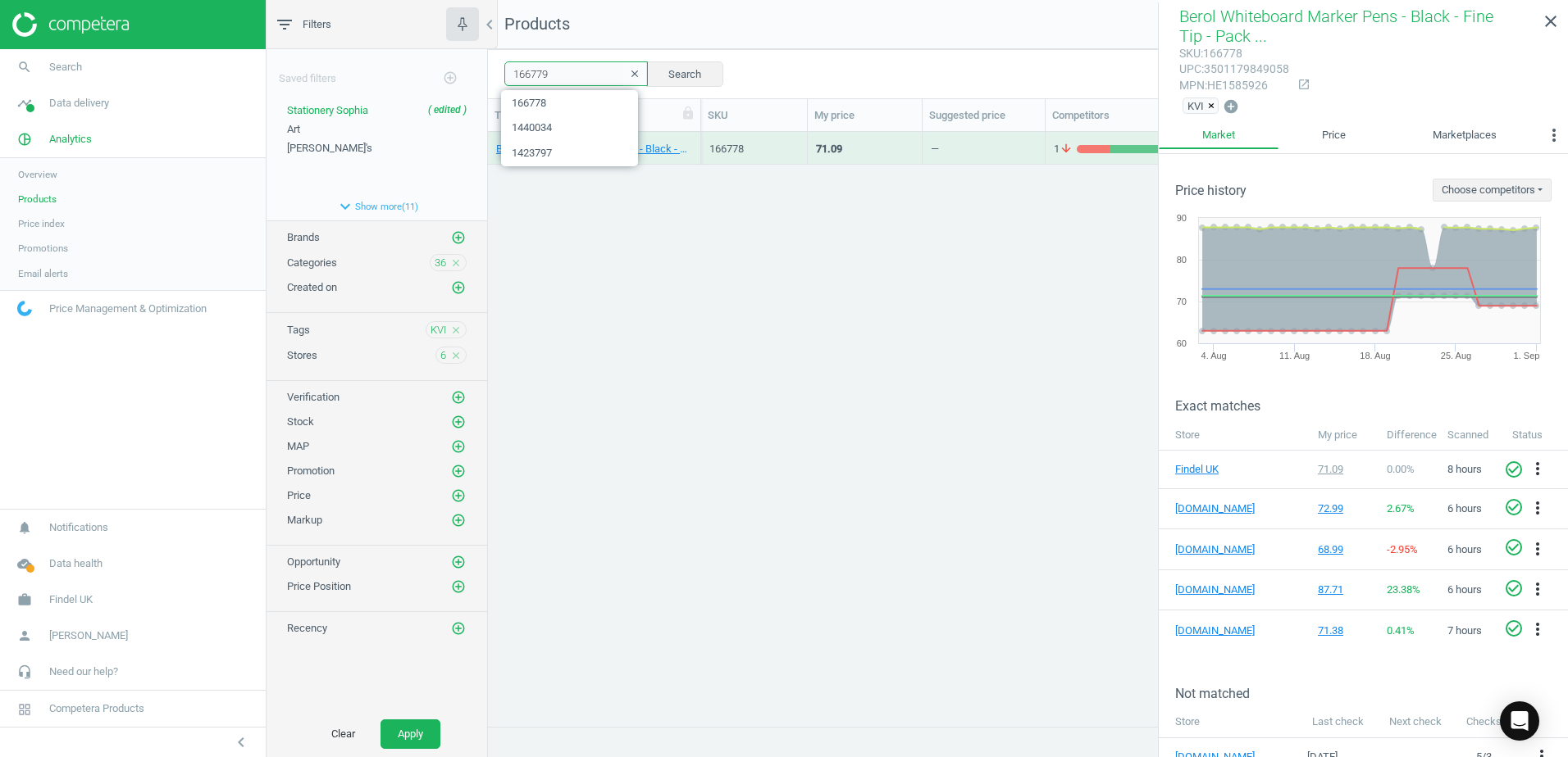
type input "166779"
click at [694, 138] on div "Berol Whiteboard Marker Pens - Black - Broad - Pack of 192 192 Pack" at bounding box center [594, 148] width 213 height 33
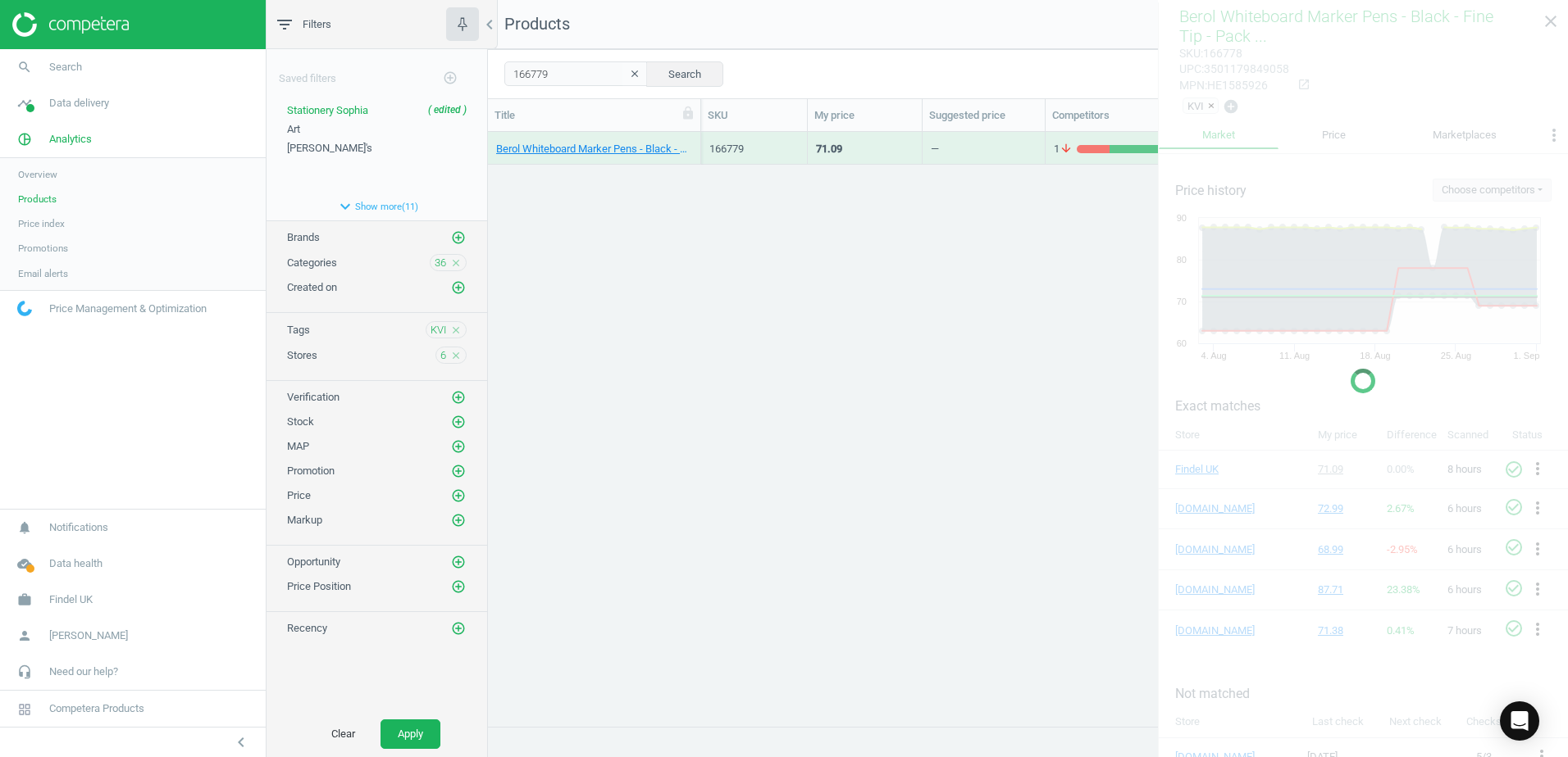
click at [694, 138] on div "Berol Whiteboard Marker Pens - Black - Broad - Pack of 192 192 Pack" at bounding box center [594, 148] width 213 height 33
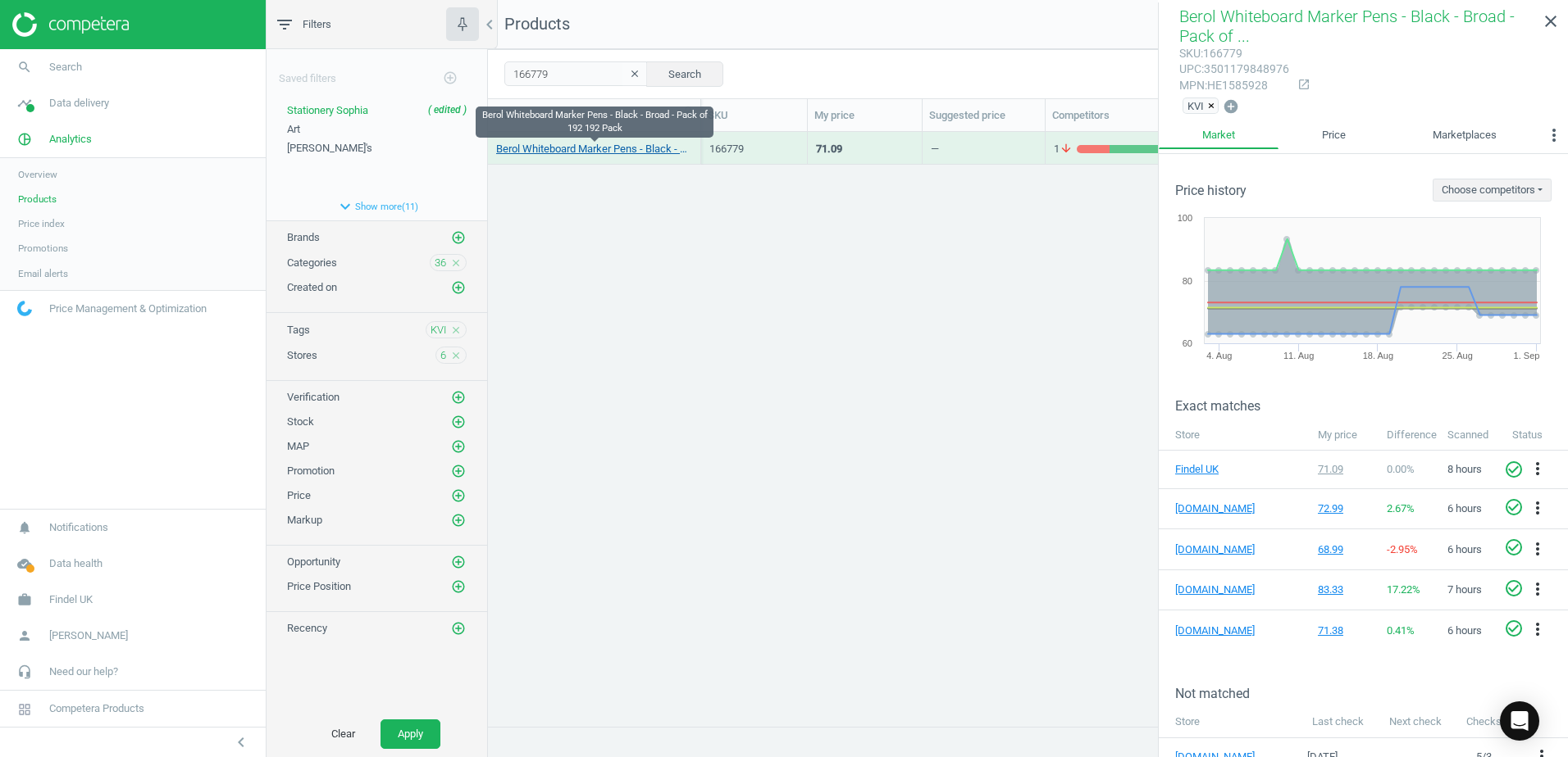
click at [687, 142] on link "Berol Whiteboard Marker Pens - Black - Broad - Pack of 192 192 Pack" at bounding box center [594, 148] width 196 height 15
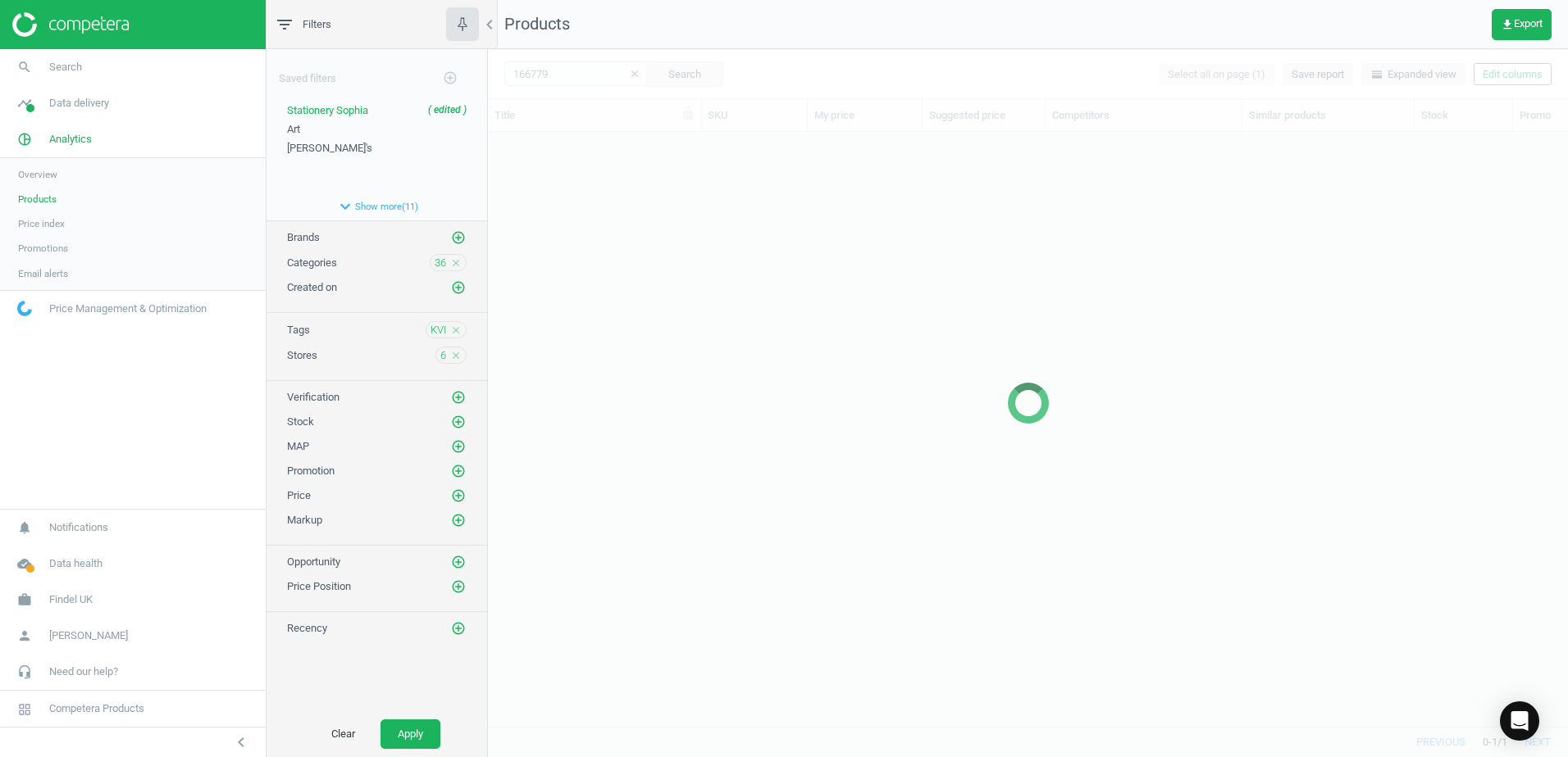
scroll to position [570, 1067]
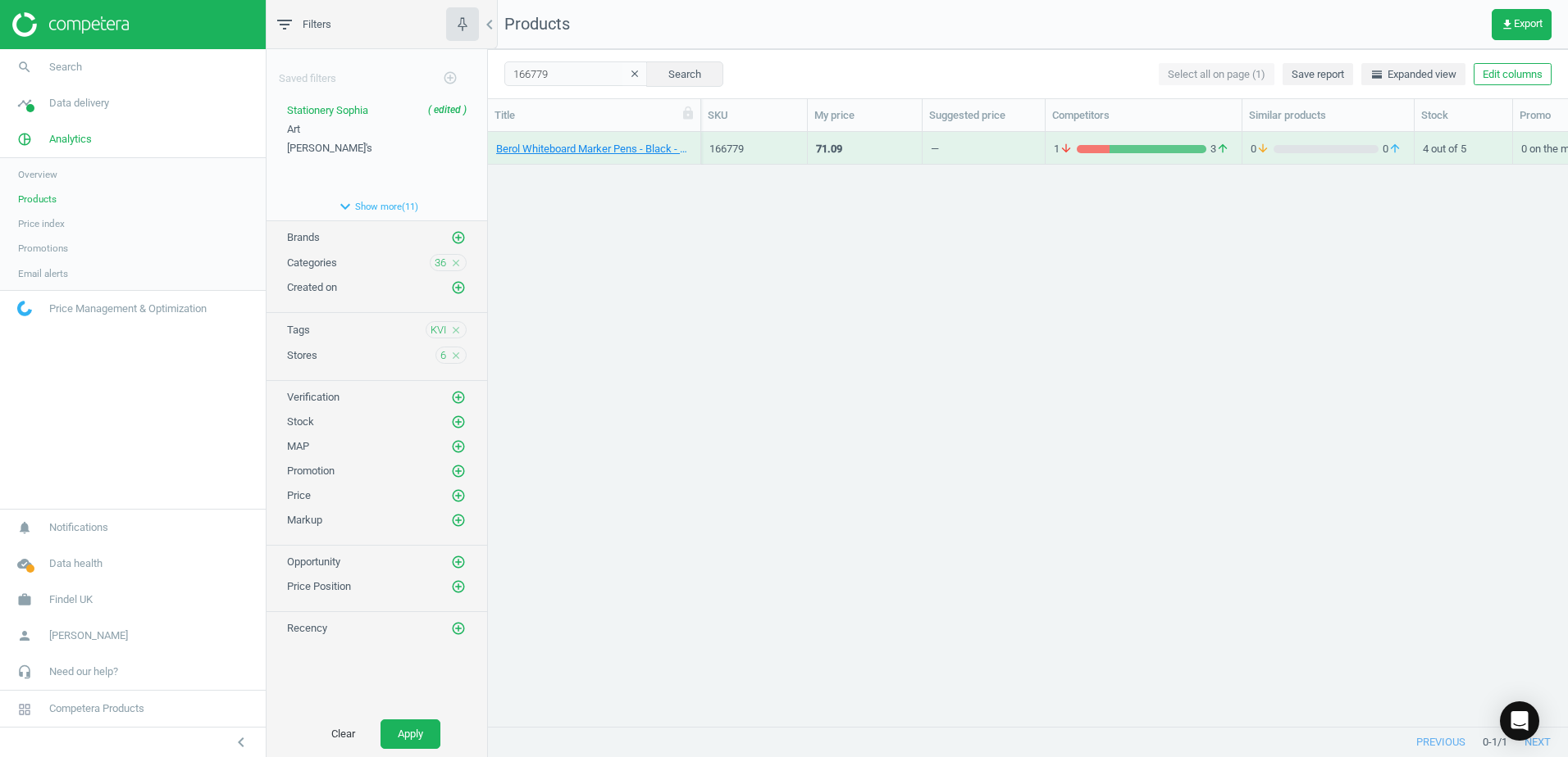
click at [698, 140] on div "Berol Whiteboard Marker Pens - Black - Broad - Pack of 192 192 Pack" at bounding box center [594, 148] width 213 height 33
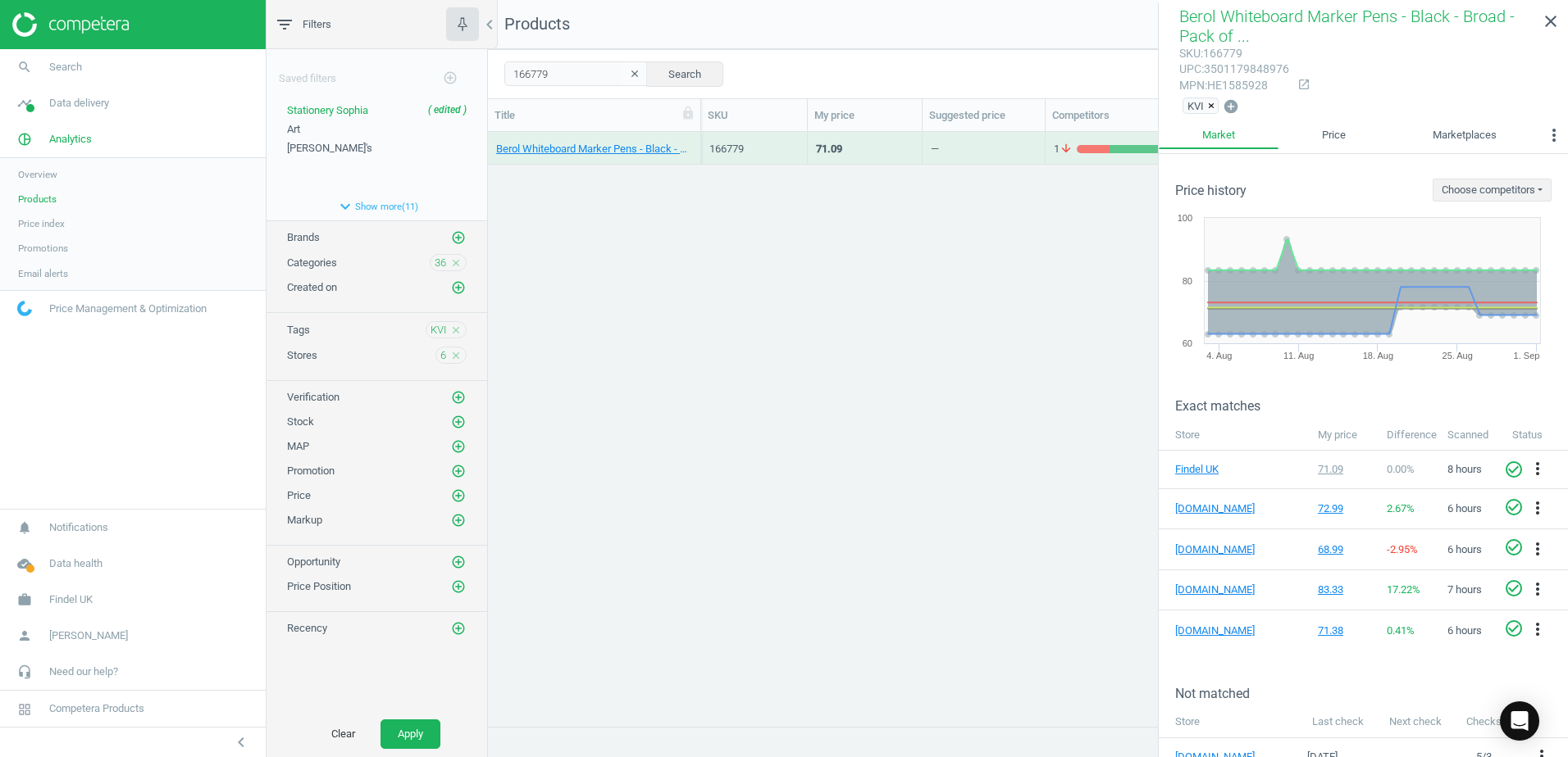
click at [1252, 82] on div "mpn : HE1585928" at bounding box center [1234, 86] width 110 height 15
drag, startPoint x: 574, startPoint y: 81, endPoint x: 502, endPoint y: 78, distance: 72.1
click at [502, 78] on div "166779 clear Search Select all on page (1) Save report horizontal_split Expande…" at bounding box center [1028, 73] width 1080 height 49
paste input "84483"
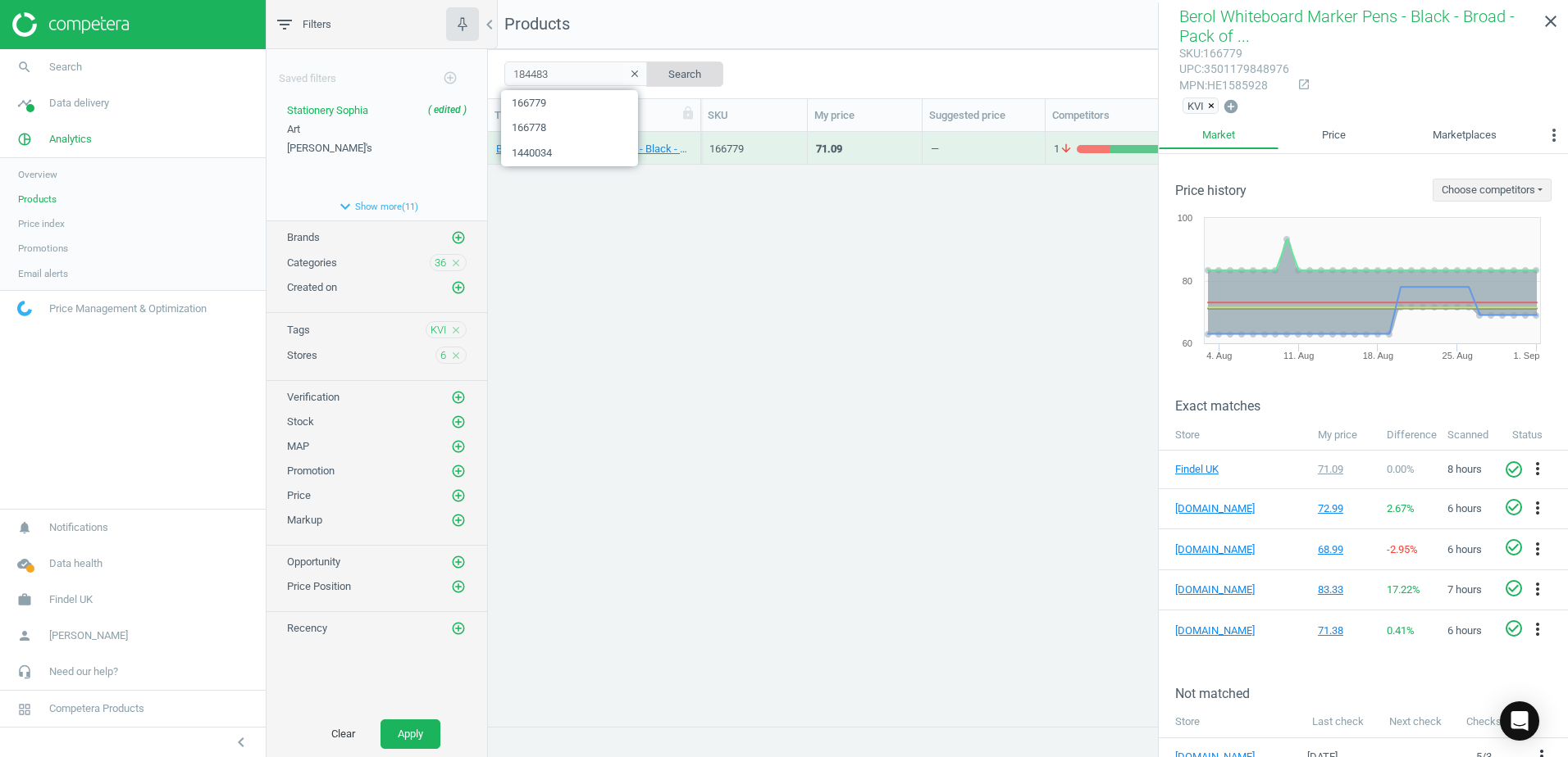
click at [675, 77] on button "Search" at bounding box center [684, 74] width 77 height 25
click at [690, 141] on div "Classmates Whiteboard Marker - Black - Bullet Tip - Pack of 50 50 Pack" at bounding box center [594, 148] width 196 height 28
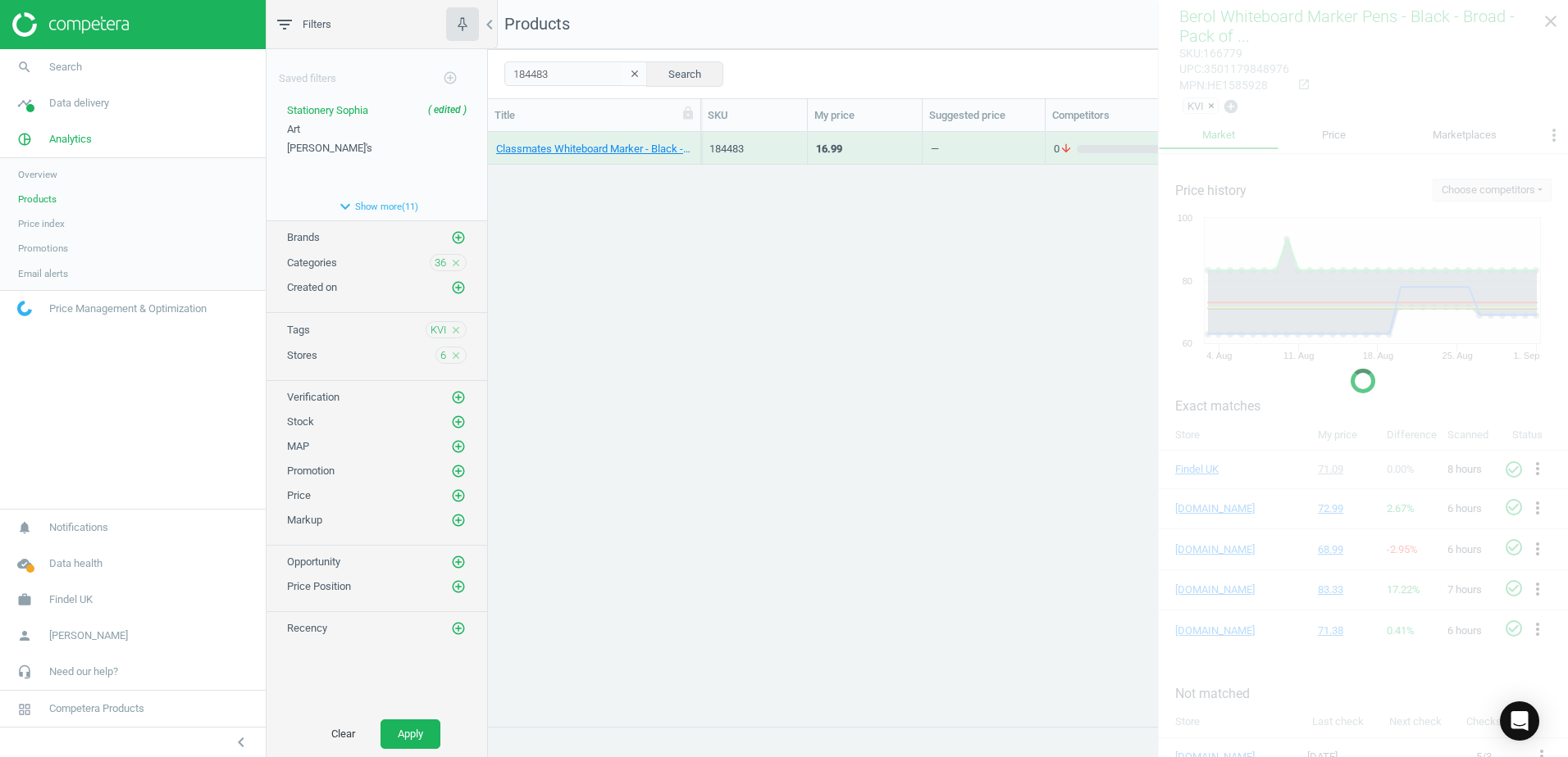
click at [690, 141] on div "Classmates Whiteboard Marker - Black - Bullet Tip - Pack of 50 50 Pack" at bounding box center [594, 148] width 196 height 28
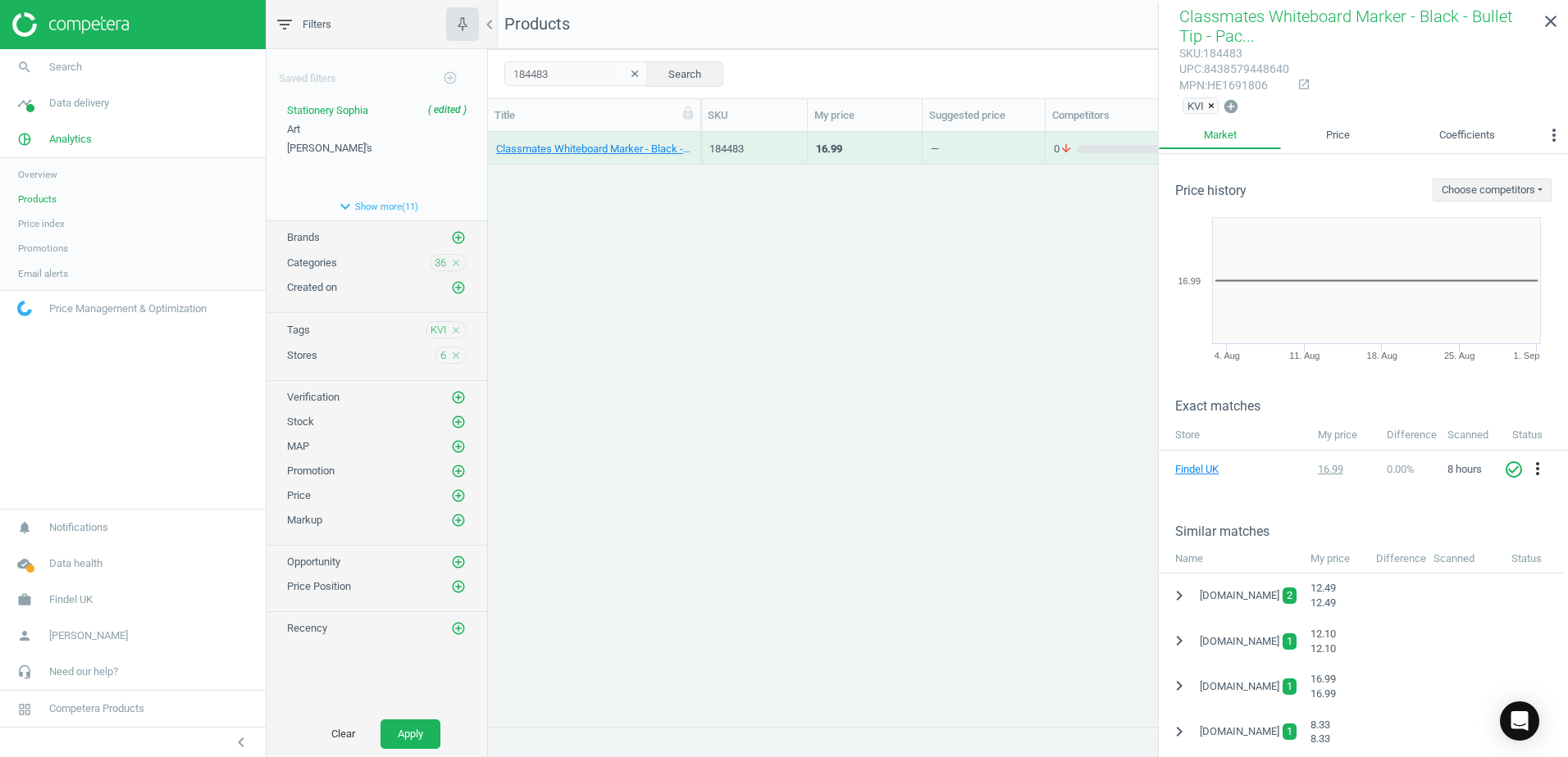
click at [1243, 86] on div "mpn : HE1691806" at bounding box center [1234, 86] width 110 height 15
click at [501, 70] on div "184483 clear Search Select all on page (1) Save report horizontal_split Expande…" at bounding box center [1028, 73] width 1080 height 49
paste input "9"
click at [689, 71] on button "Search" at bounding box center [684, 74] width 77 height 25
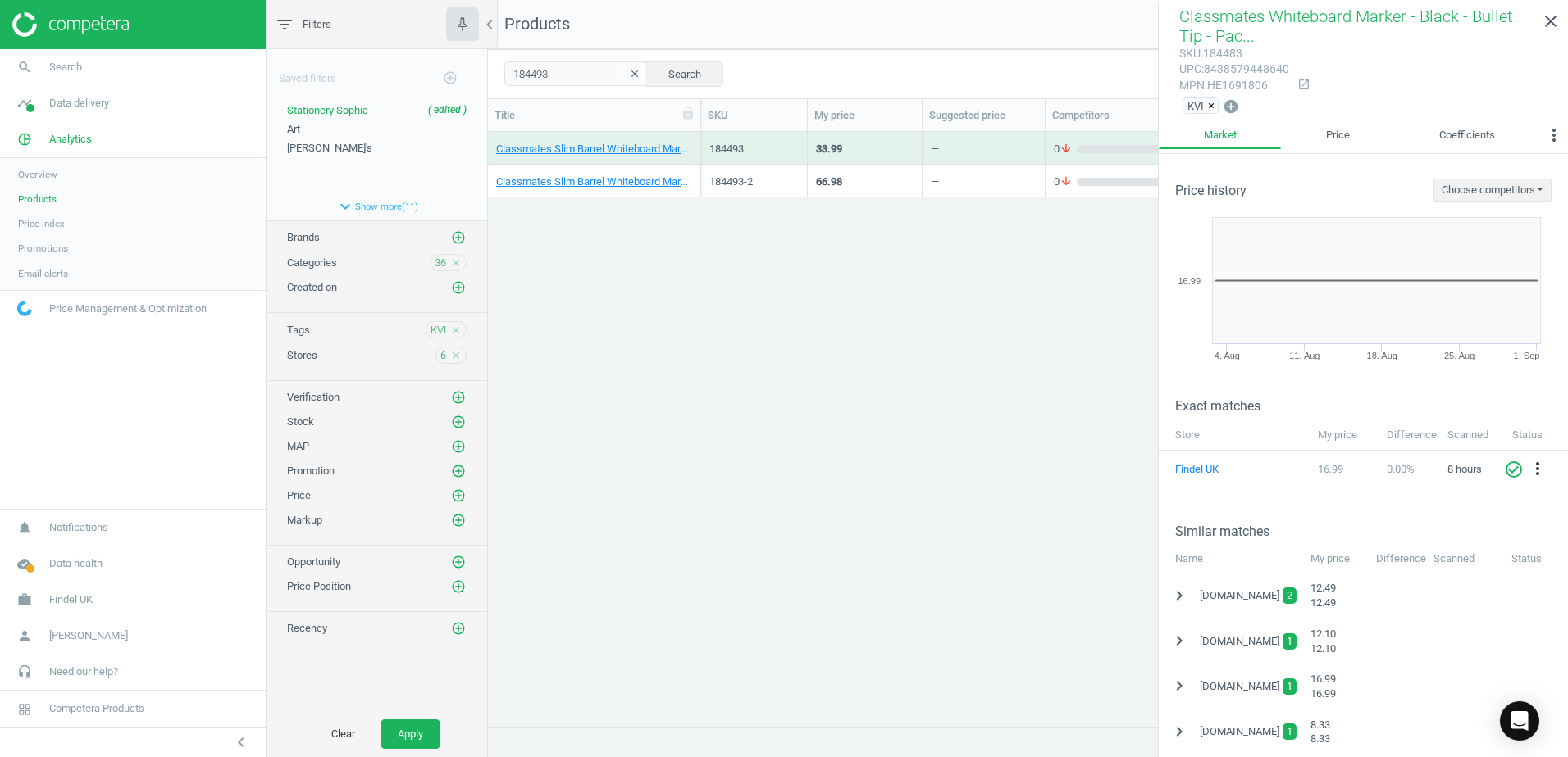
click at [698, 140] on div "Classmates Slim Barrel Whiteboard Marker - Black - Bullet Tip - Pack of 100 100…" at bounding box center [594, 148] width 213 height 33
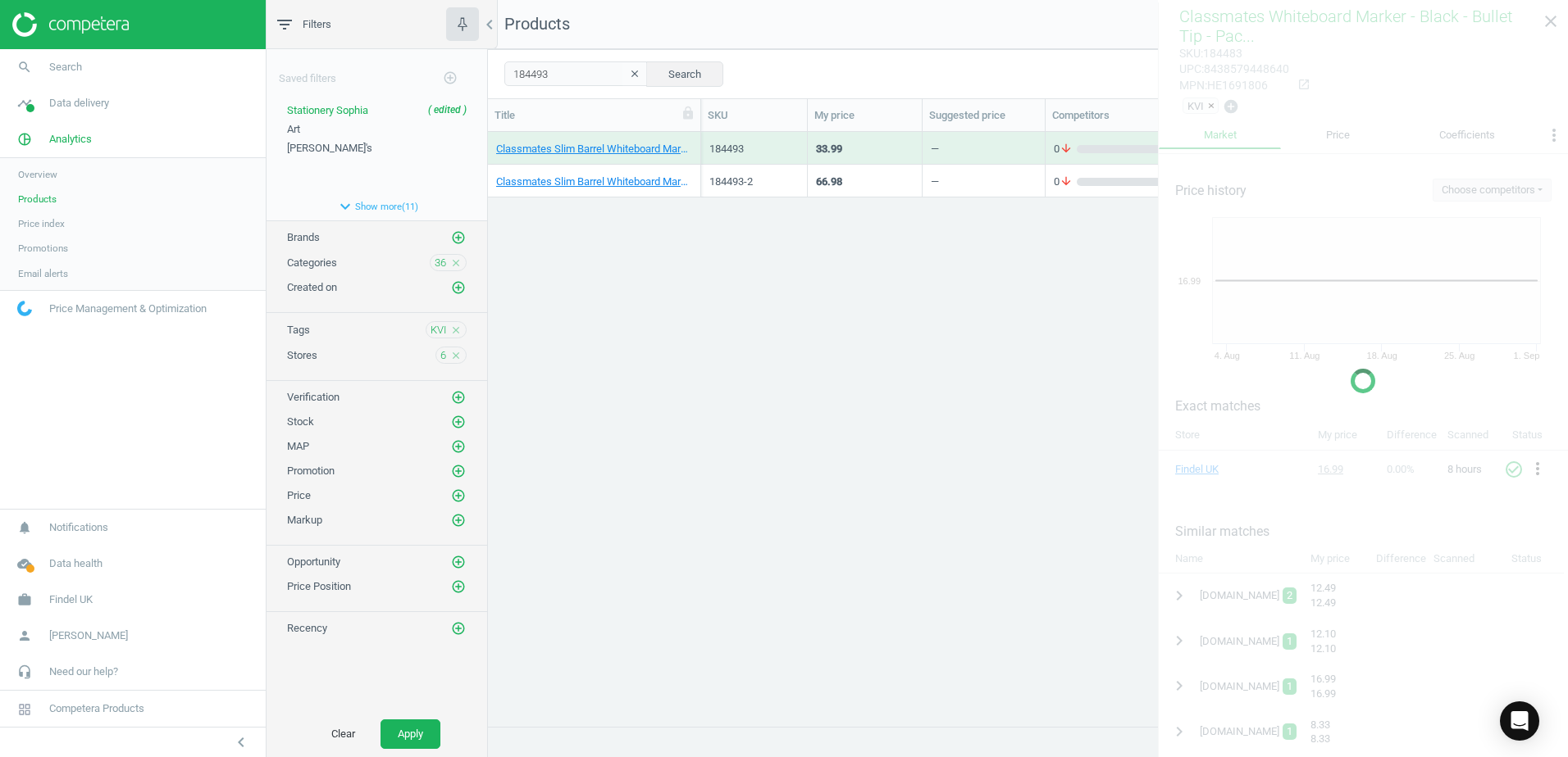
click at [698, 140] on div "Classmates Slim Barrel Whiteboard Marker - Black - Bullet Tip - Pack of 100 100…" at bounding box center [594, 148] width 213 height 33
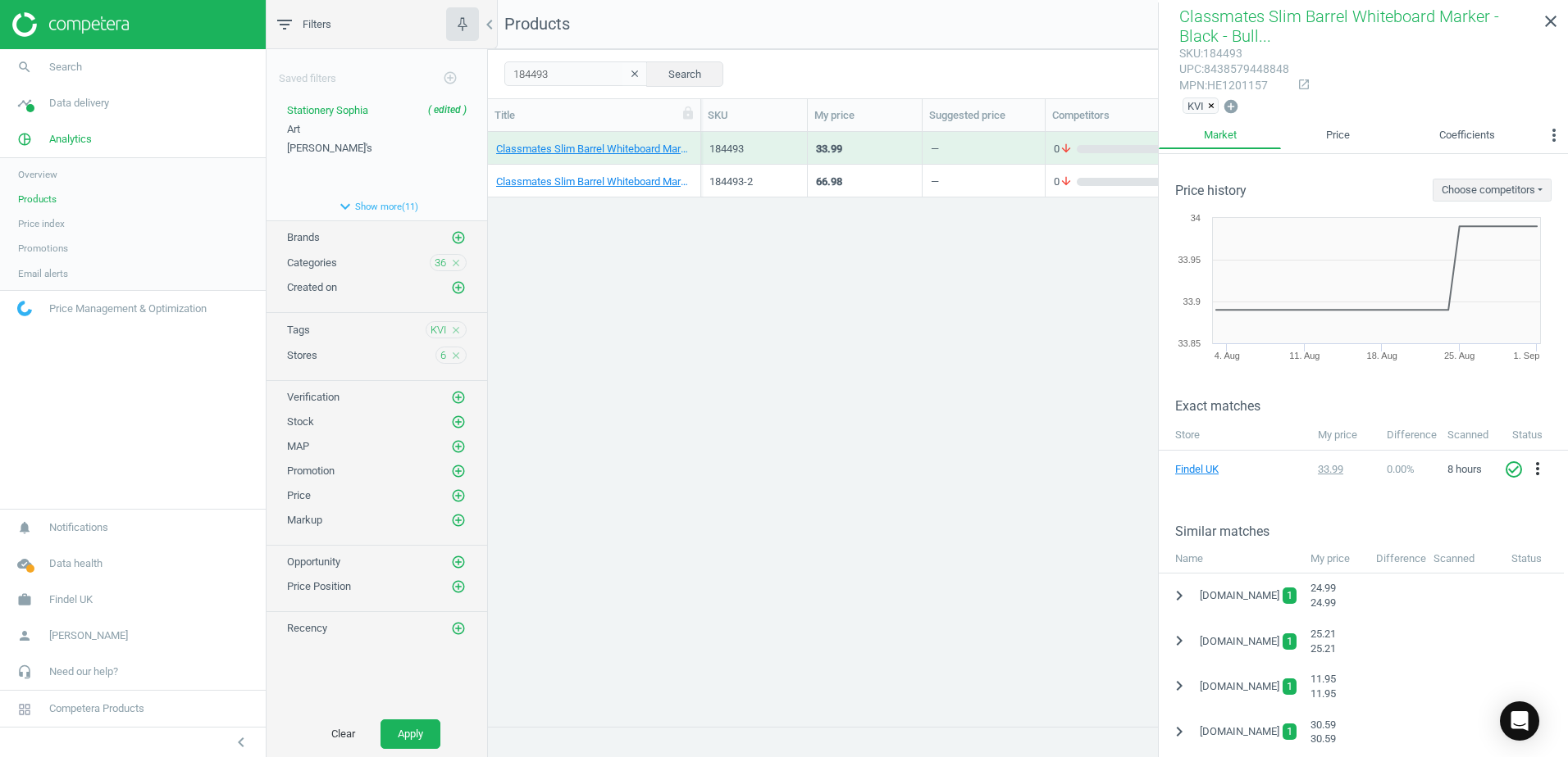
click at [1233, 83] on div "mpn : HE1201157" at bounding box center [1234, 86] width 110 height 15
drag, startPoint x: 554, startPoint y: 72, endPoint x: 501, endPoint y: 71, distance: 53.0
click at [501, 71] on div "184493 clear Search Select all on page (2) Save report horizontal_split Expande…" at bounding box center [1028, 73] width 1080 height 49
paste input "E55994"
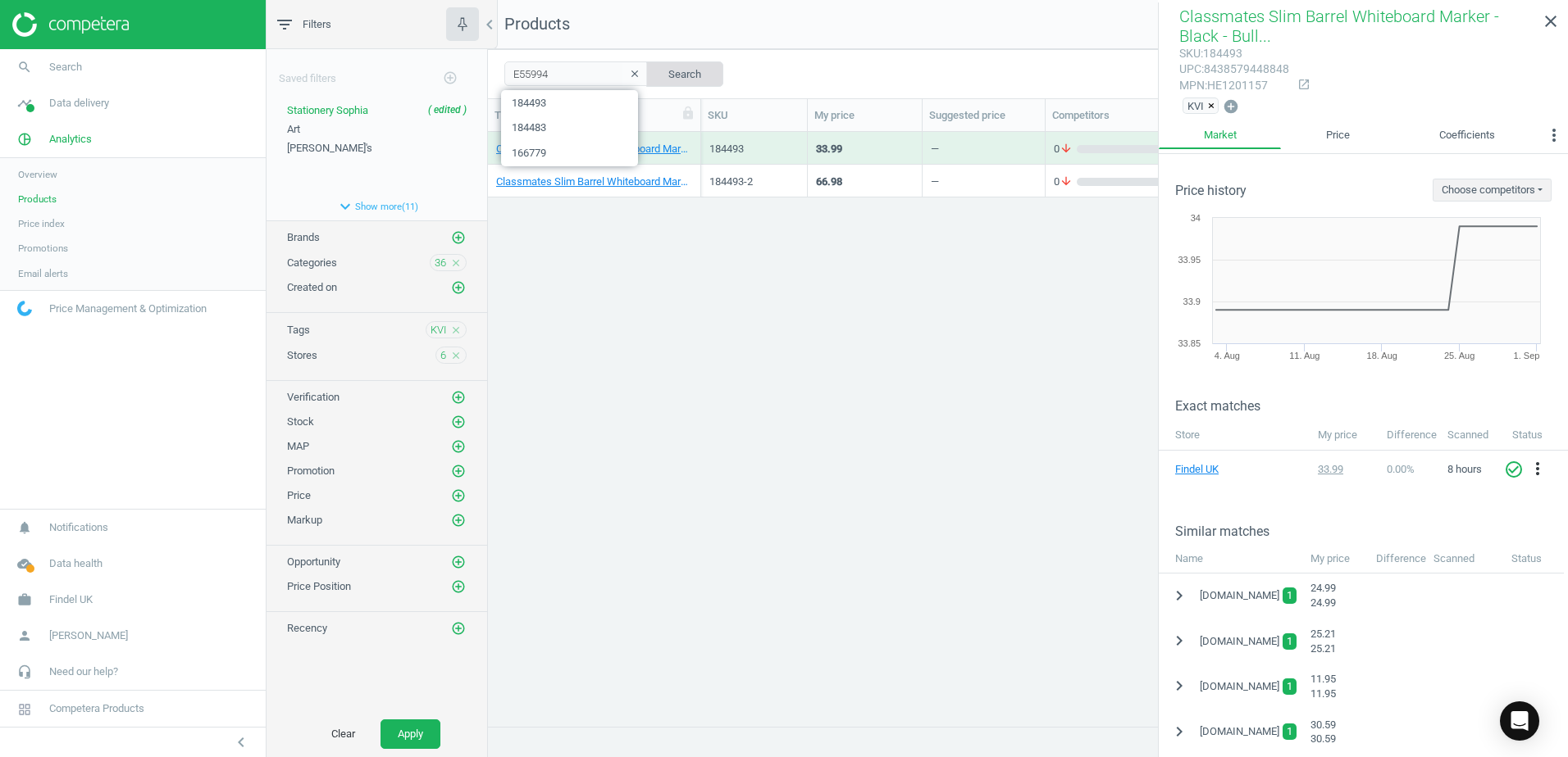
click at [659, 71] on button "Search" at bounding box center [684, 74] width 77 height 25
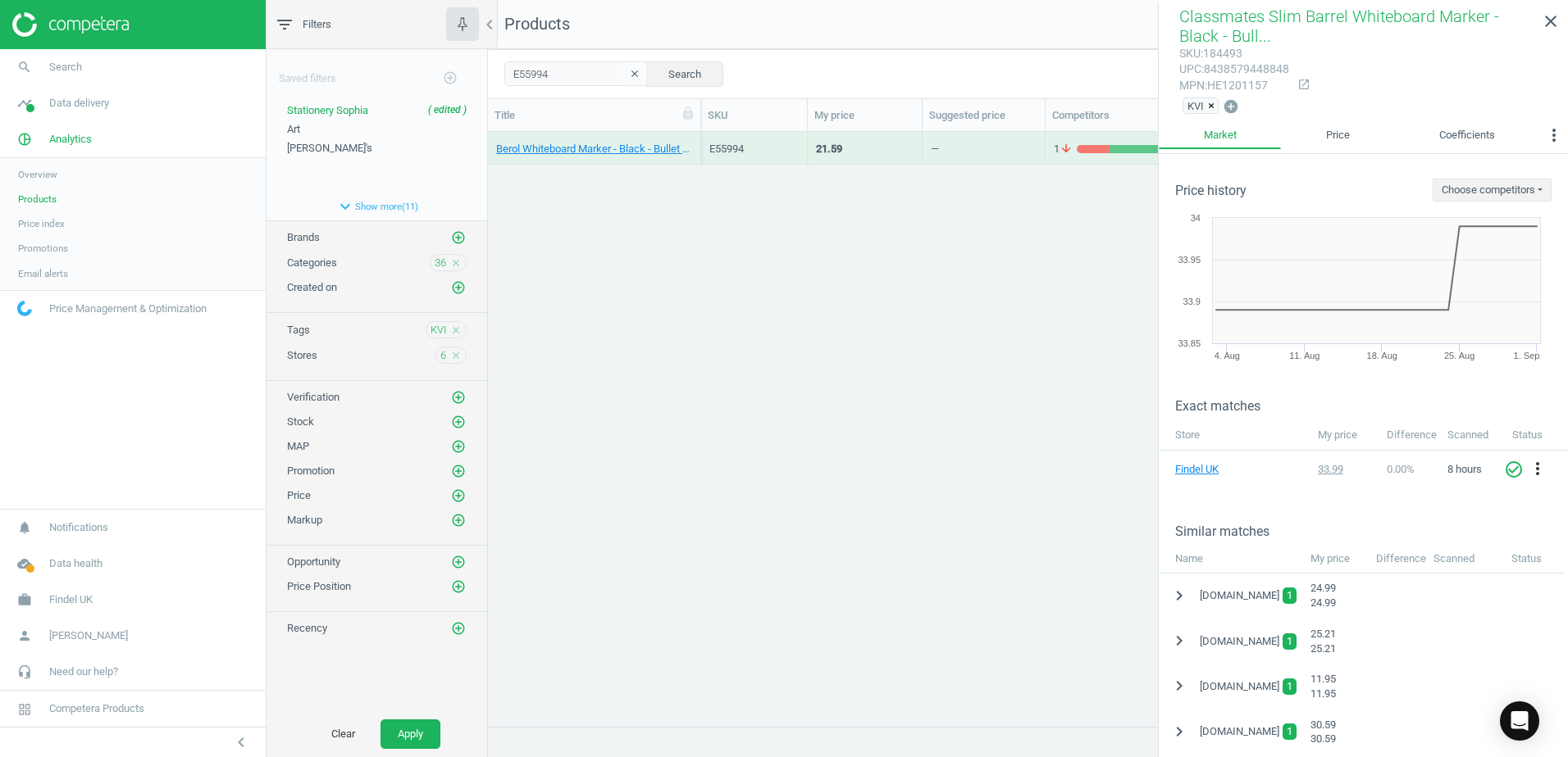
click at [692, 136] on div "Berol Whiteboard Marker - Black - Bullet Tip - Pack of 48 48 Pack" at bounding box center [594, 148] width 213 height 33
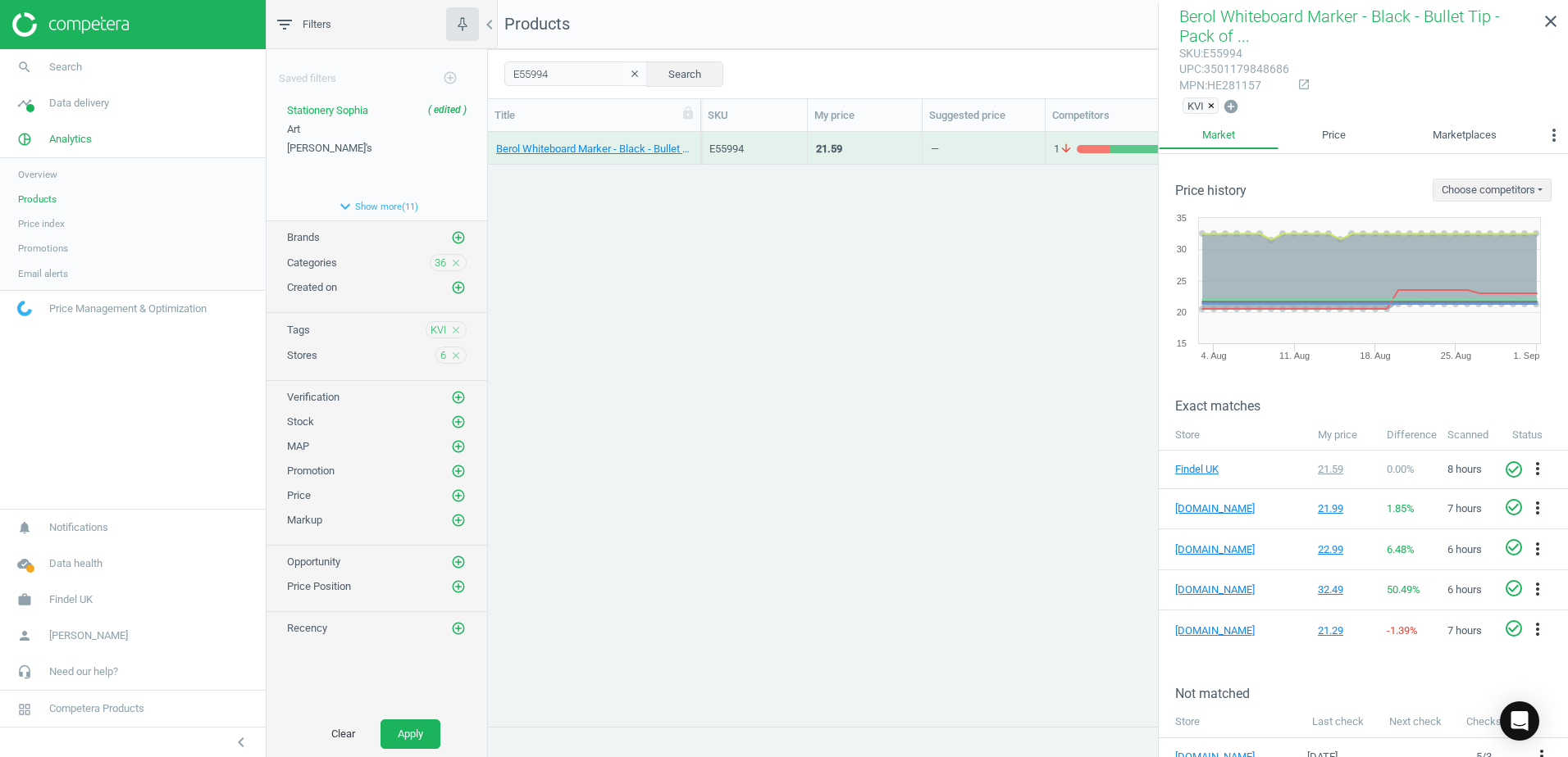
click at [1237, 88] on div "mpn : HE281157" at bounding box center [1234, 86] width 110 height 15
drag, startPoint x: 1237, startPoint y: 88, endPoint x: 1085, endPoint y: 190, distance: 183.1
click at [1062, 244] on div "Berol Whiteboard Marker - Black - Bullet Tip - Pack of 48 48 Pack E55994 21.59 …" at bounding box center [1028, 423] width 1080 height 582
click at [1231, 85] on div "mpn : HE281157" at bounding box center [1234, 86] width 110 height 15
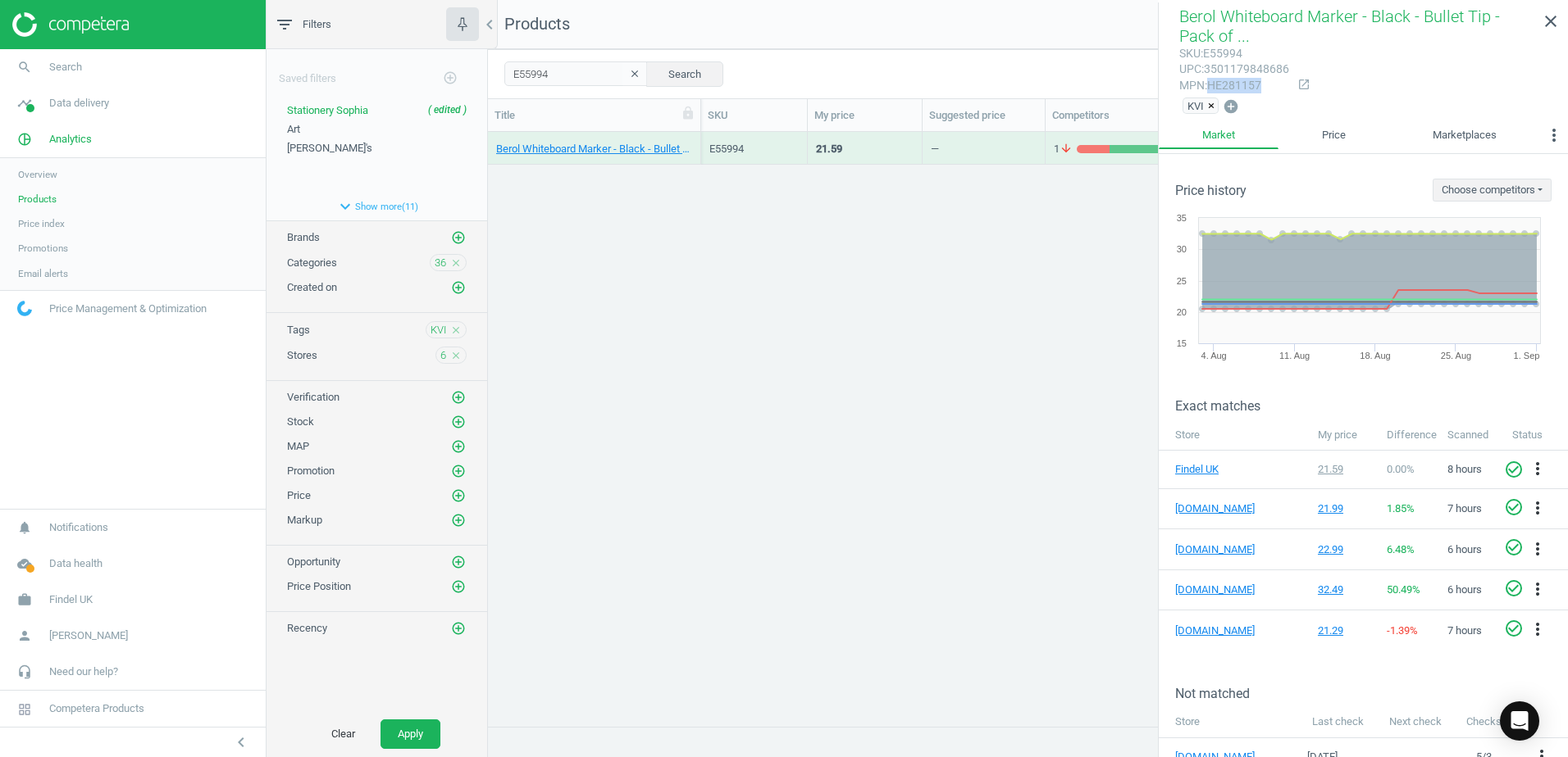
click at [1231, 85] on div "mpn : HE281157" at bounding box center [1234, 86] width 110 height 15
drag, startPoint x: 555, startPoint y: 76, endPoint x: 510, endPoint y: 76, distance: 45.0
click at [510, 76] on input "E55994" at bounding box center [575, 74] width 143 height 25
paste input "92061"
click at [678, 79] on button "Search" at bounding box center [684, 74] width 77 height 25
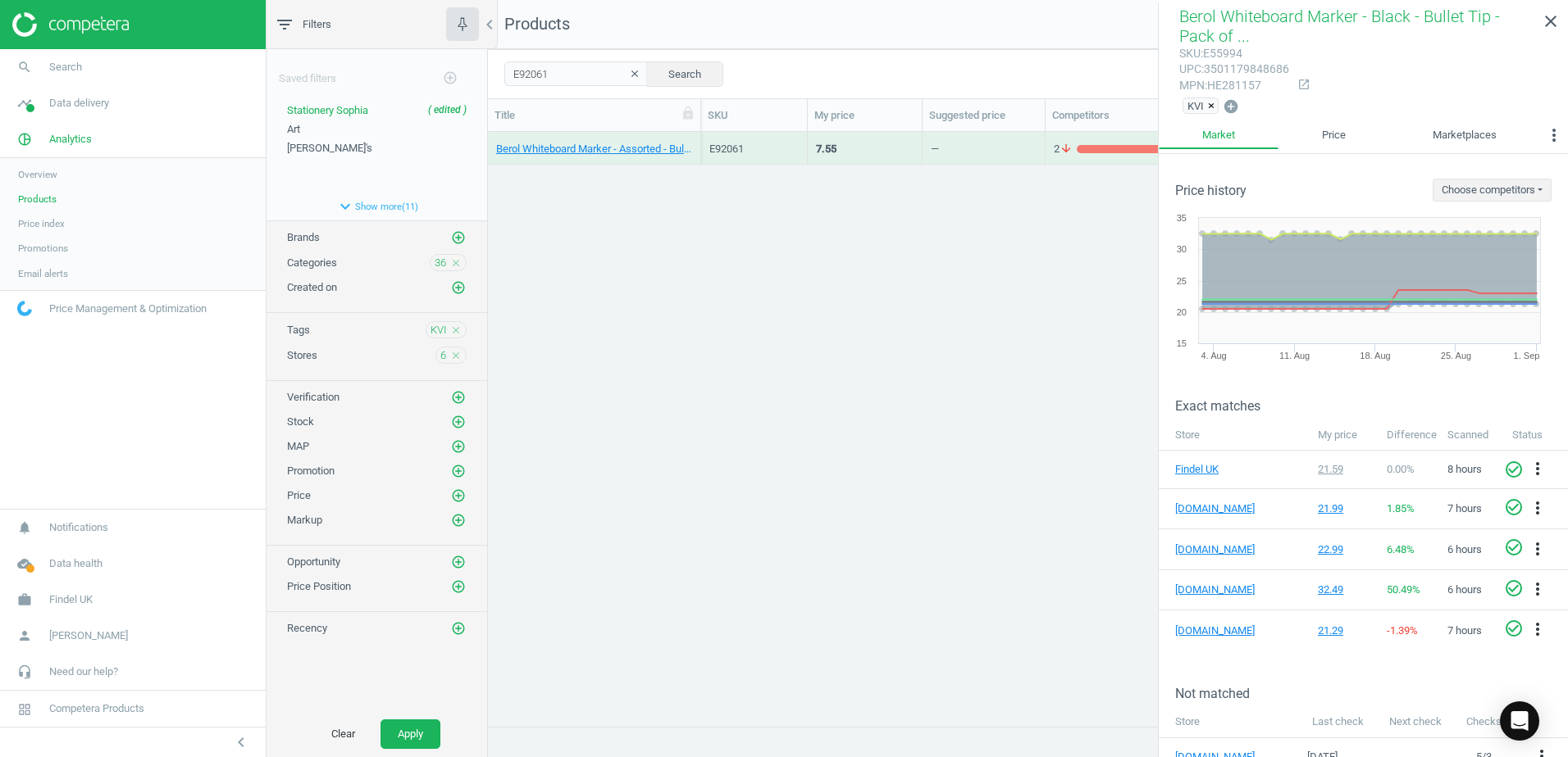
click at [695, 136] on div "Berol Whiteboard Marker - Assorted - Bullet Tip - Pack of 8 8 Pack" at bounding box center [594, 148] width 213 height 33
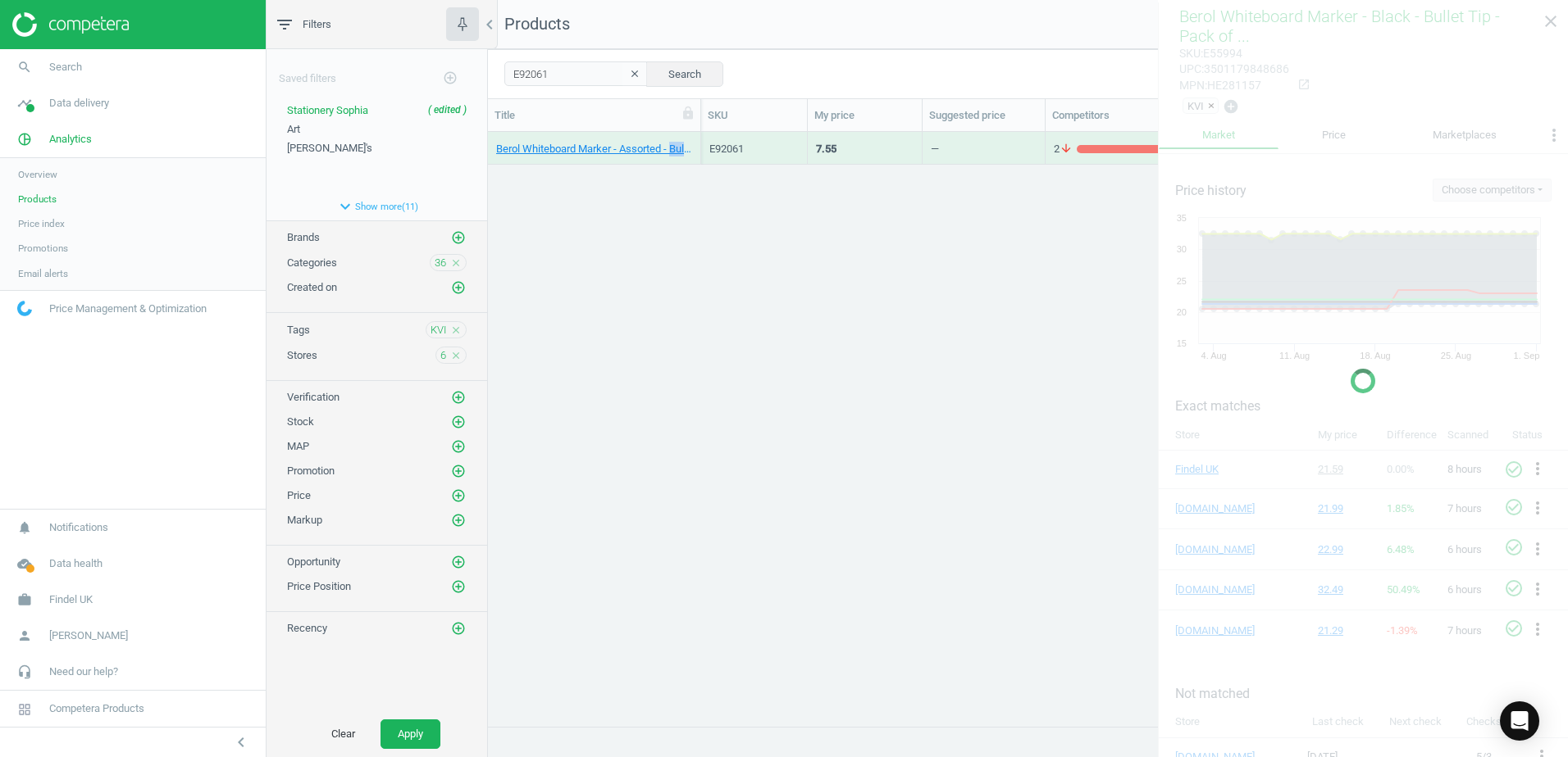
click at [695, 136] on div "Berol Whiteboard Marker - Assorted - Bullet Tip - Pack of 8 8 Pack" at bounding box center [594, 148] width 213 height 33
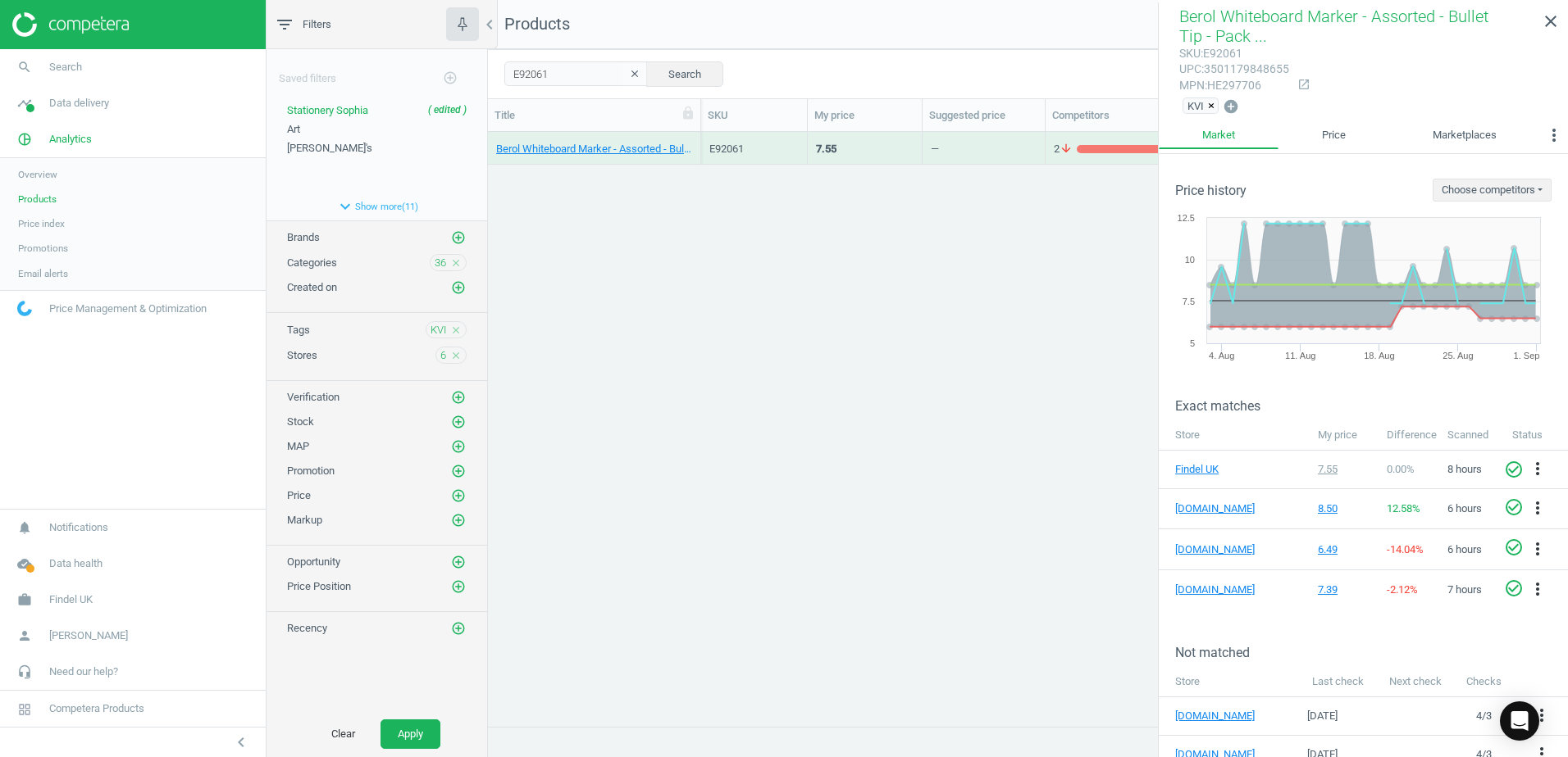
click at [1234, 88] on div "mpn : HE297706" at bounding box center [1234, 86] width 110 height 15
drag, startPoint x: 537, startPoint y: 73, endPoint x: 501, endPoint y: 75, distance: 36.1
click at [501, 75] on div "E92061 clear Search Select all on page (1) Save report horizontal_split Expande…" at bounding box center [1028, 73] width 1080 height 49
paste input "NF206108"
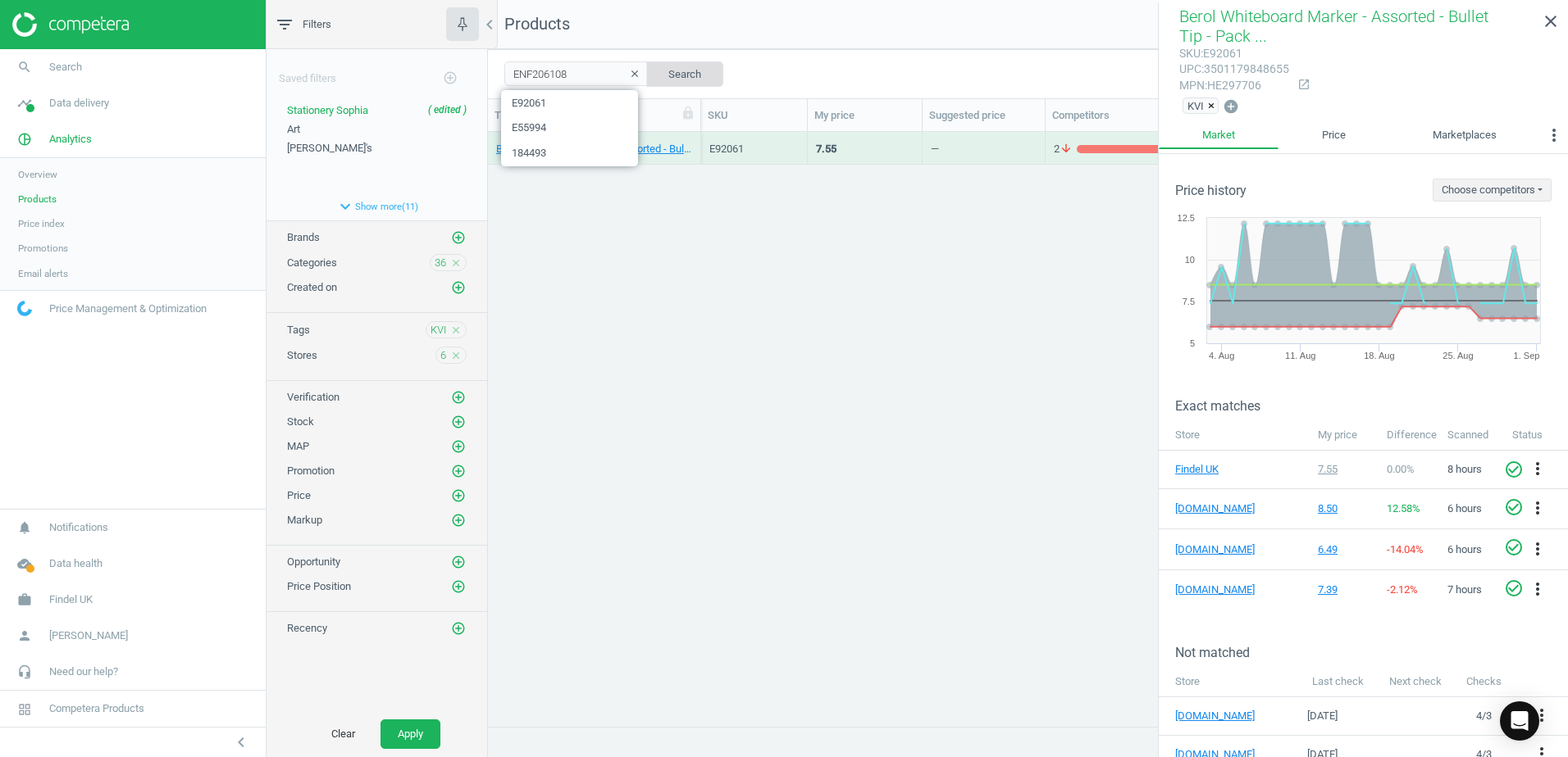
click at [665, 66] on button "Search" at bounding box center [684, 74] width 77 height 25
click at [690, 137] on div "STABILO Boss Original Highlighter - Yellow - Pack of 10 10 Pack" at bounding box center [594, 148] width 196 height 28
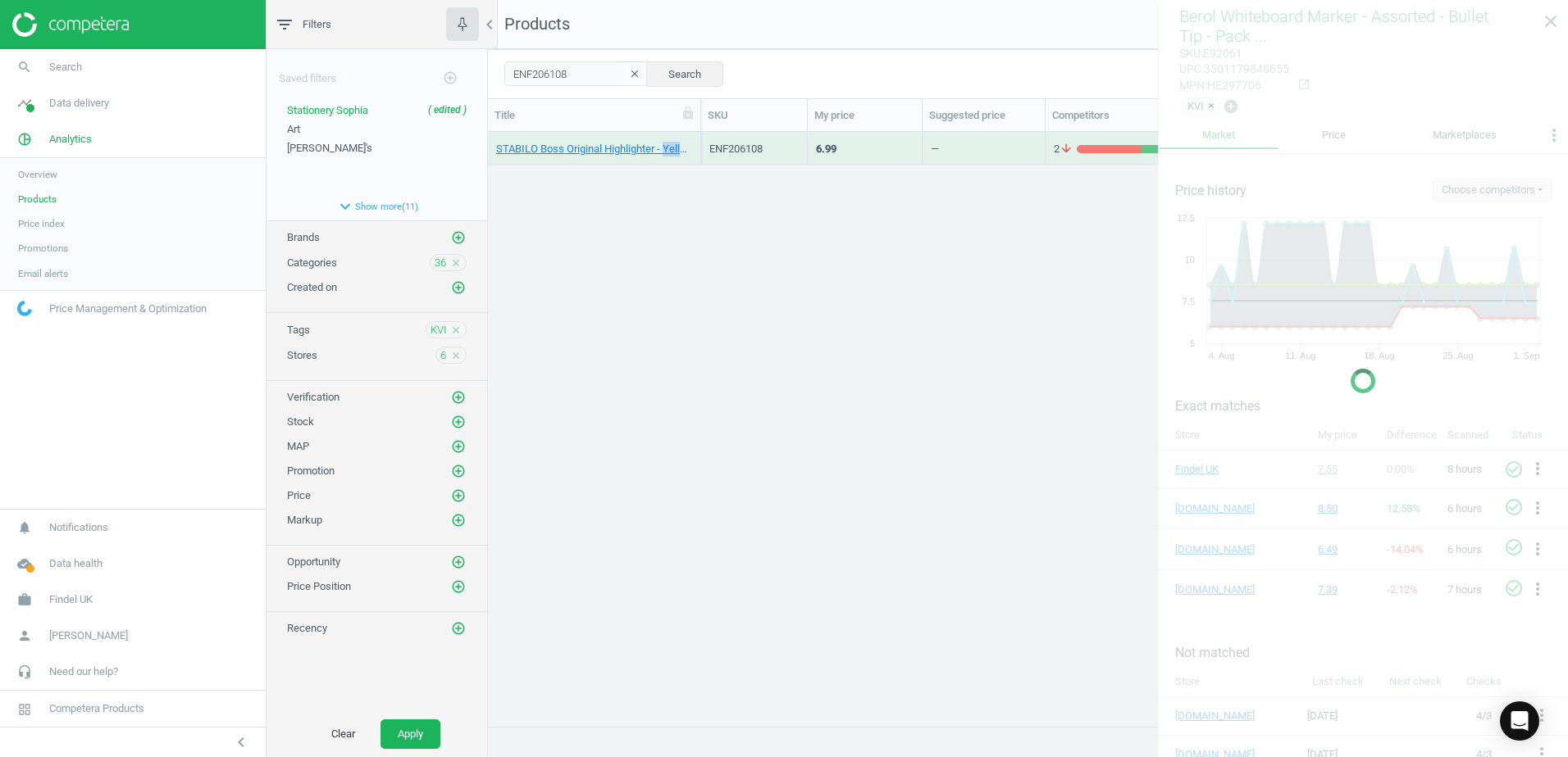
click at [690, 137] on div "STABILO Boss Original Highlighter - Yellow - Pack of 10 10 Pack" at bounding box center [594, 148] width 196 height 28
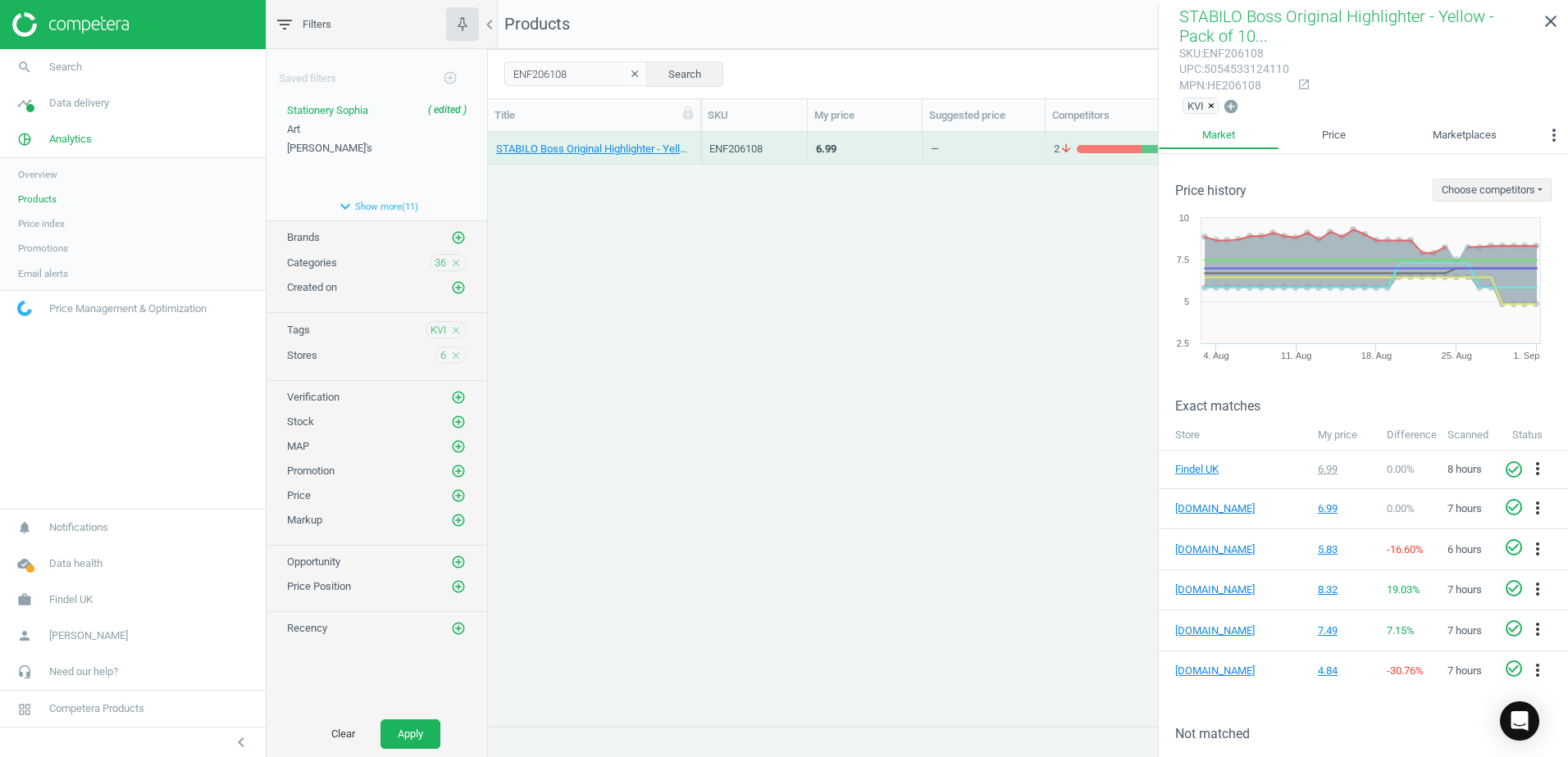
click at [1246, 88] on div "mpn : HE206108" at bounding box center [1234, 86] width 110 height 15
drag, startPoint x: 568, startPoint y: 77, endPoint x: 503, endPoint y: 81, distance: 65.1
click at [503, 81] on div "ENF206108 clear Search Select all on page (1) Save report horizontal_split Expa…" at bounding box center [1028, 73] width 1080 height 49
paste input "96094"
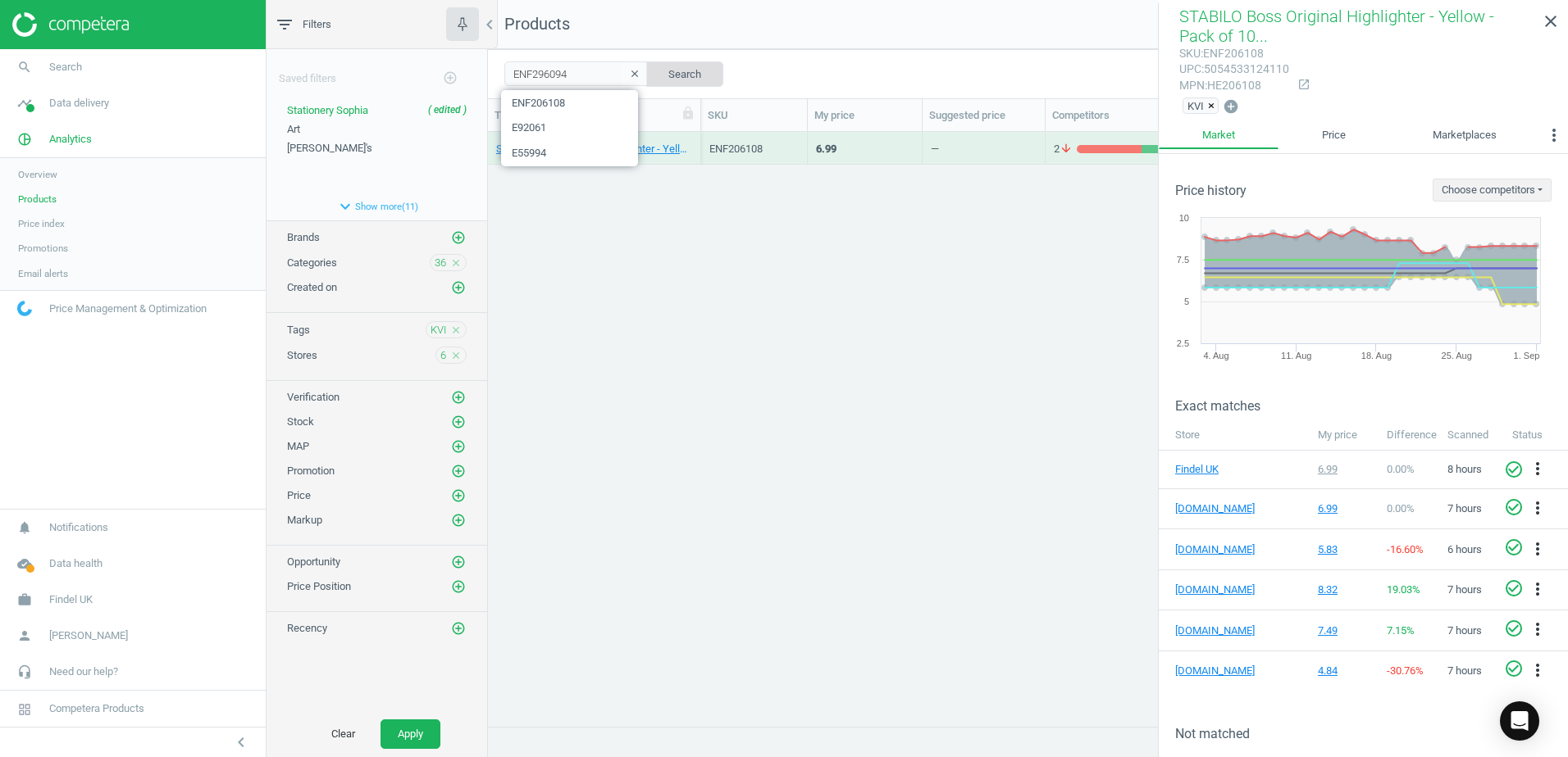
click at [684, 70] on button "Search" at bounding box center [684, 74] width 77 height 25
click at [696, 139] on div "STABILO Boss Original Highlighter - Green - Pack of 10 10 Pack" at bounding box center [594, 148] width 213 height 33
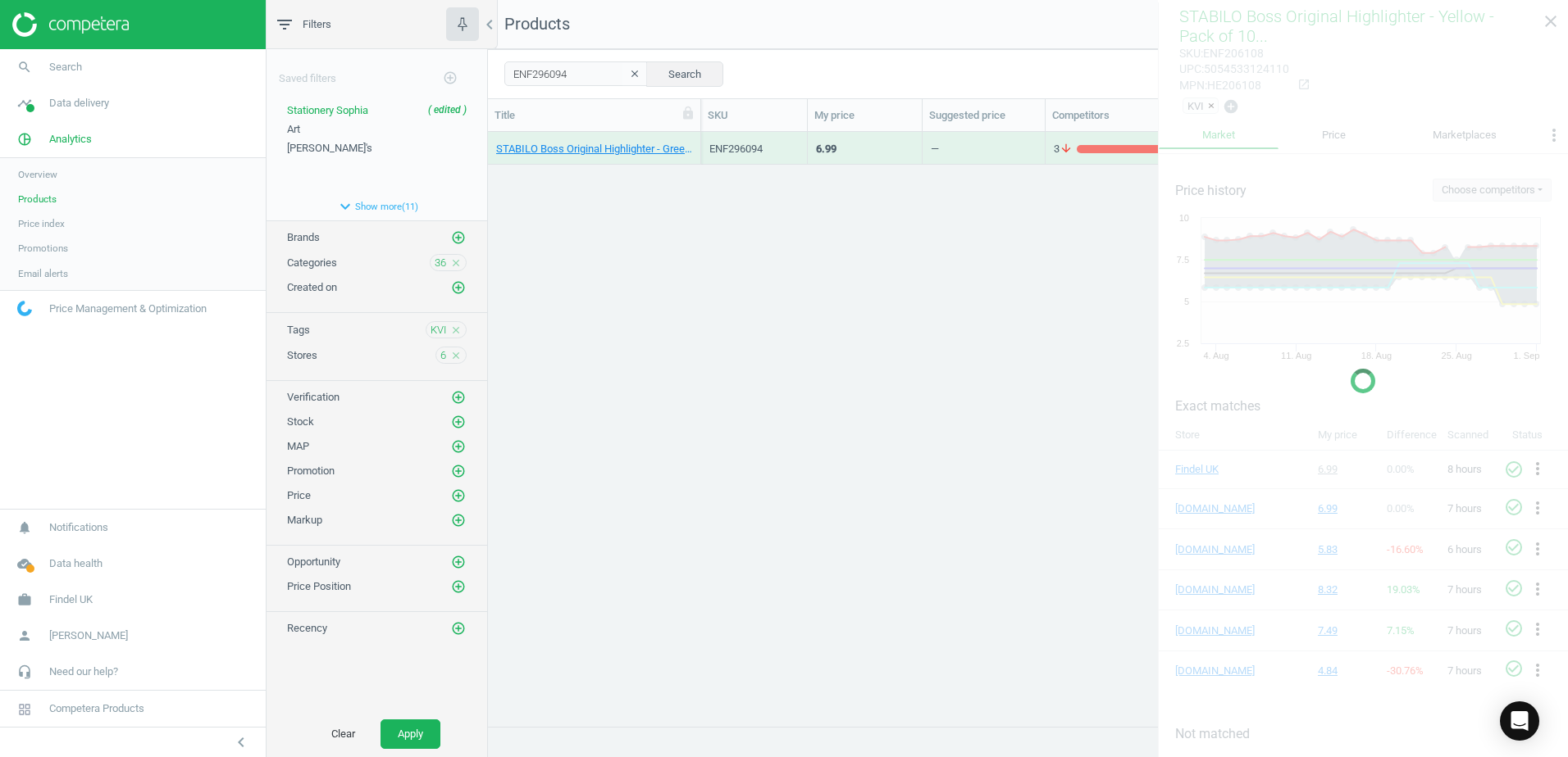
click at [696, 139] on div "STABILO Boss Original Highlighter - Green - Pack of 10 10 Pack" at bounding box center [594, 148] width 213 height 33
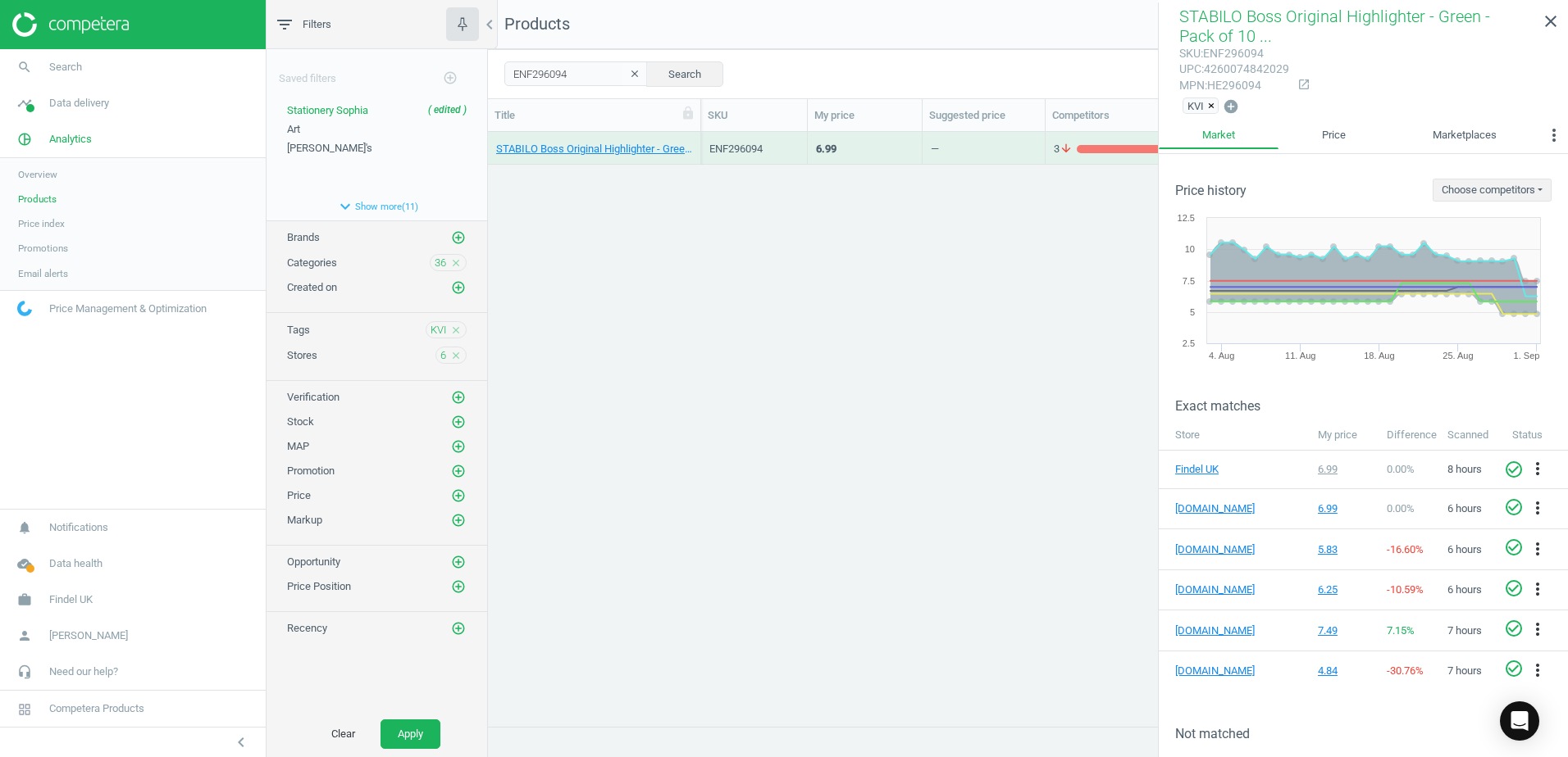
click at [1240, 88] on div "mpn : HE296094" at bounding box center [1234, 86] width 110 height 15
click at [1241, 88] on div "mpn : HE296094" at bounding box center [1234, 86] width 110 height 15
drag, startPoint x: 576, startPoint y: 76, endPoint x: 502, endPoint y: 71, distance: 74.2
click at [502, 71] on div "ENF296094 clear Search Select all on page (1) Save report horizontal_split Expa…" at bounding box center [1028, 73] width 1080 height 49
paste input "107"
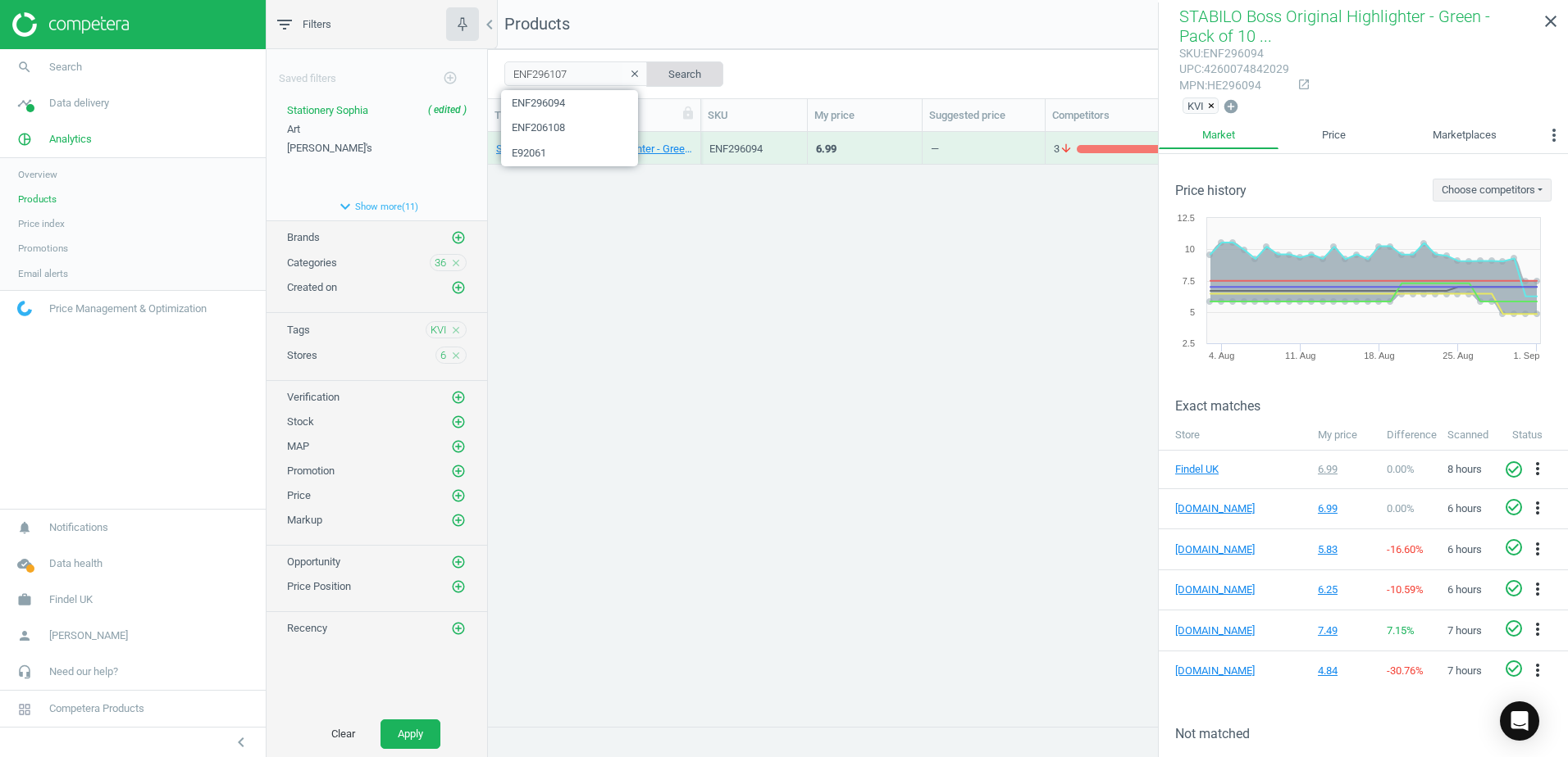
click at [682, 71] on button "Search" at bounding box center [684, 74] width 77 height 25
click at [695, 136] on div "STABILO Boss Original Highlighter - Blue - Pack of 10 10 Pack" at bounding box center [594, 148] width 213 height 33
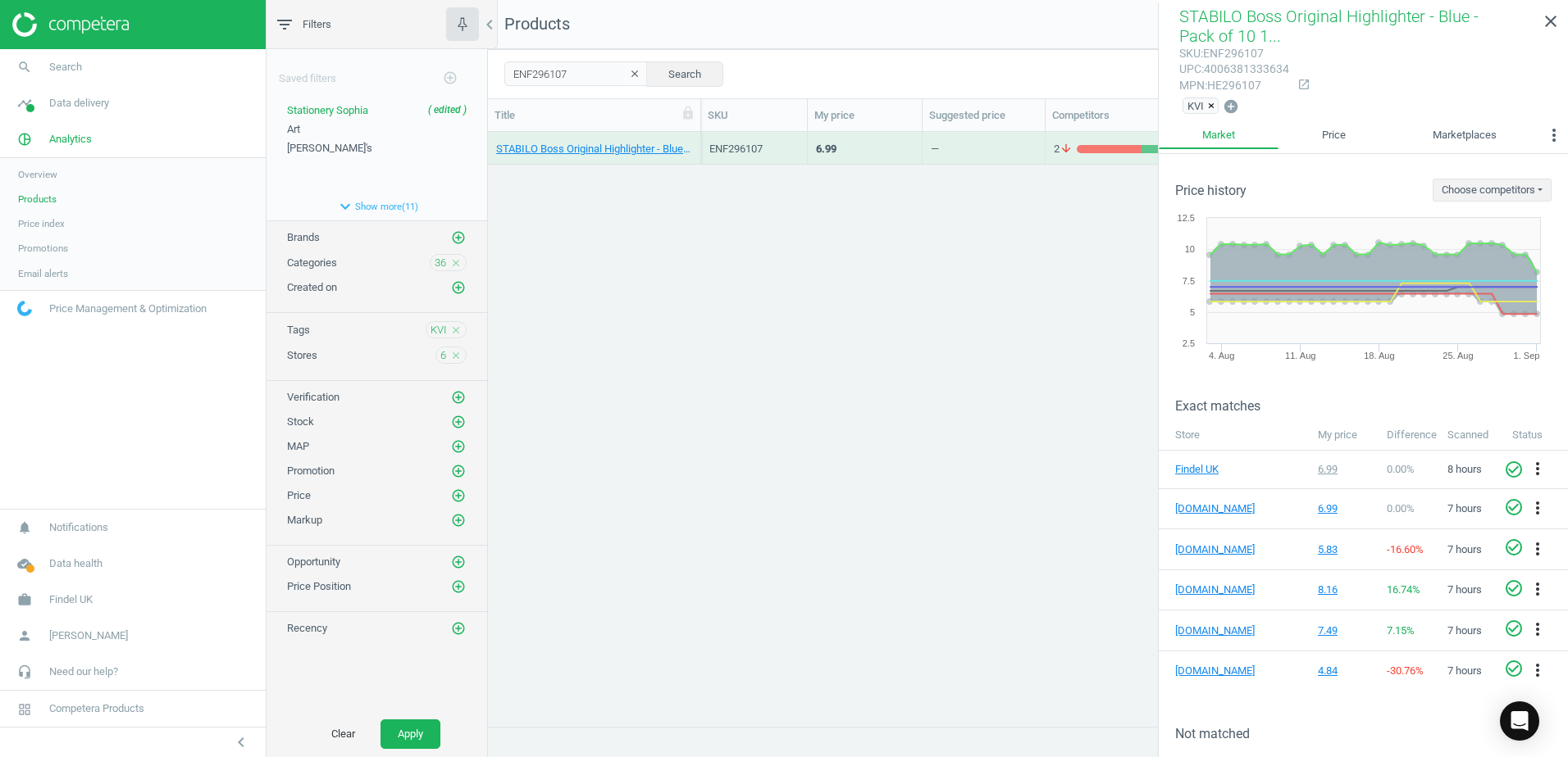
click at [1229, 80] on div "mpn : HE296107" at bounding box center [1234, 86] width 110 height 15
drag, startPoint x: 566, startPoint y: 81, endPoint x: 507, endPoint y: 76, distance: 59.2
click at [507, 76] on input "ENF296107" at bounding box center [575, 74] width 143 height 25
paste input "20"
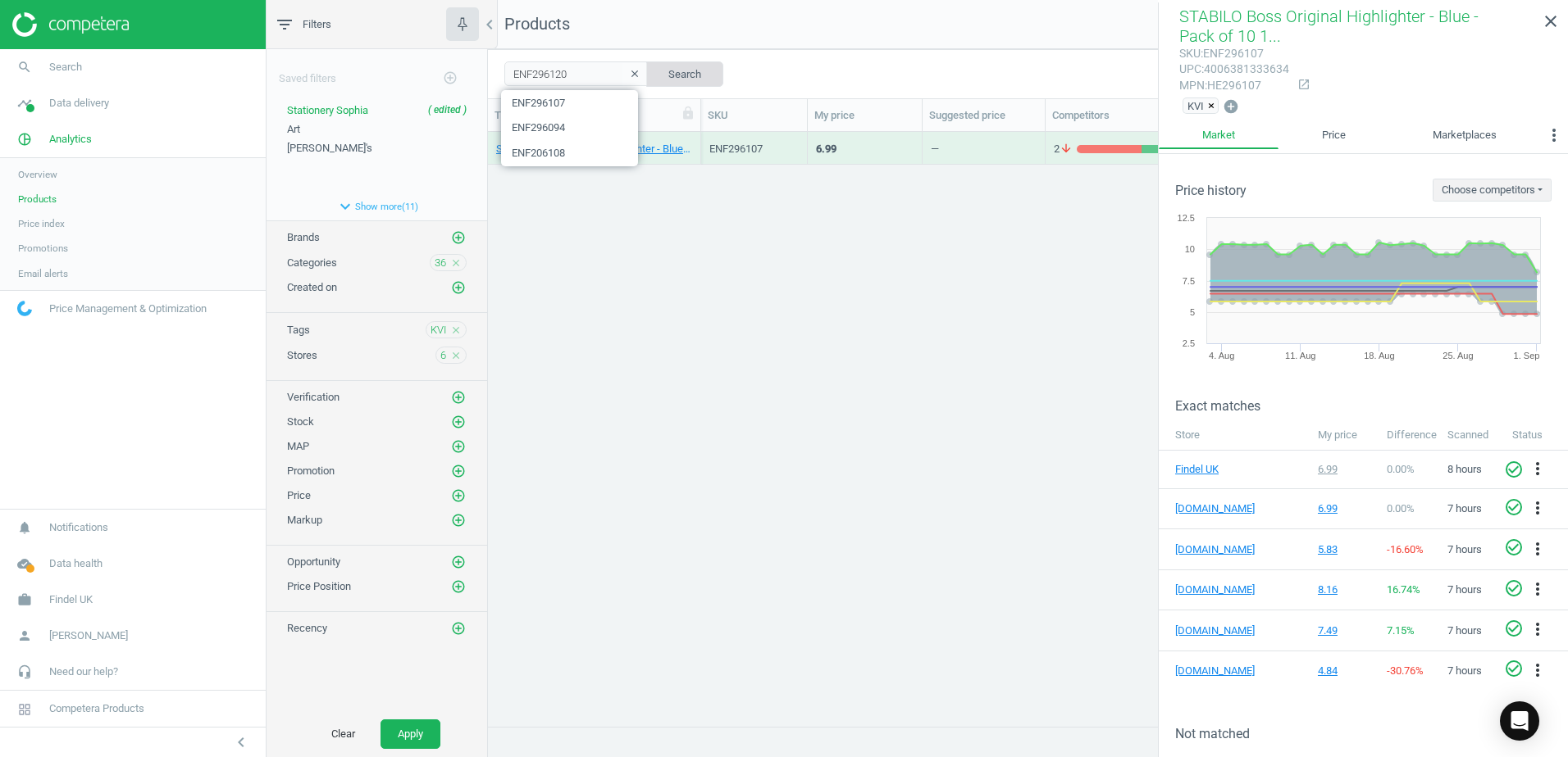
click at [677, 75] on button "Search" at bounding box center [684, 74] width 77 height 25
click at [695, 140] on div "STABILO Boss Original Highlighter - Orange - Pack of 10 10 Pack" at bounding box center [594, 148] width 213 height 33
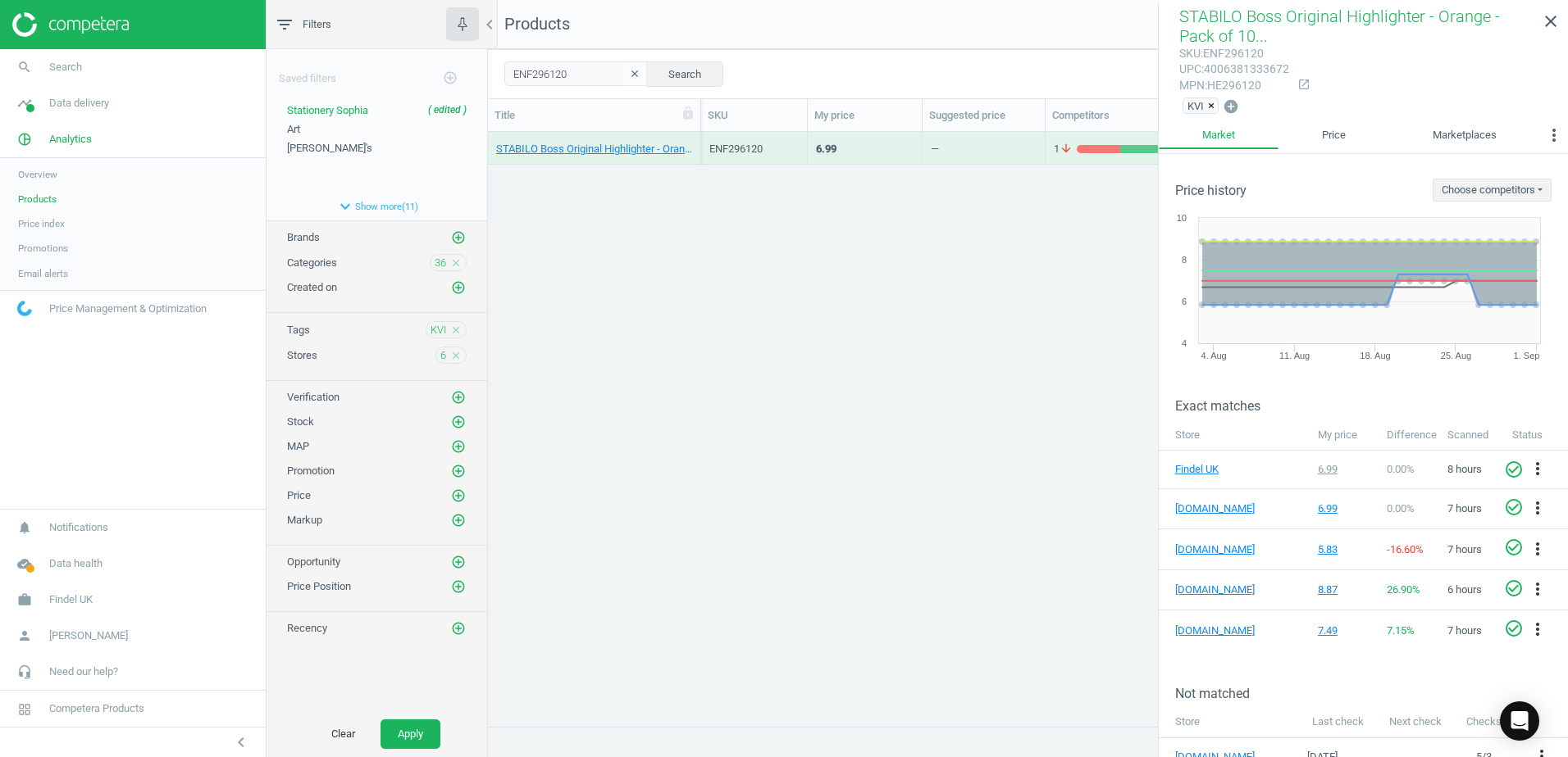
click at [1238, 84] on div "mpn : HE296120" at bounding box center [1234, 86] width 110 height 15
drag, startPoint x: 557, startPoint y: 76, endPoint x: 493, endPoint y: 78, distance: 64.0
click at [493, 78] on div "ENF296120 clear Search Select all on page (1) Save report horizontal_split Expa…" at bounding box center [1028, 73] width 1080 height 49
paste input "33"
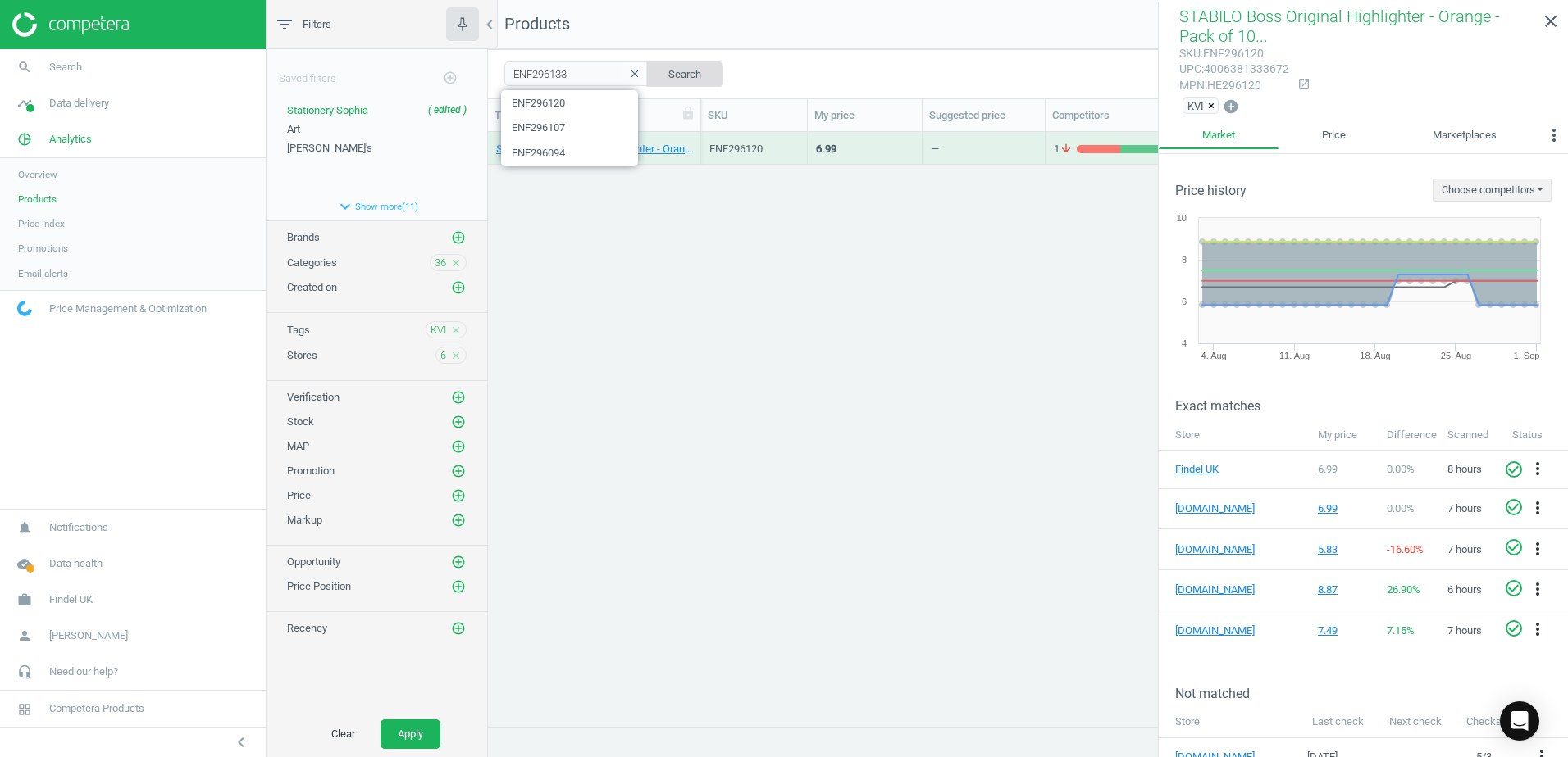
click at [704, 74] on button "Search" at bounding box center [684, 74] width 77 height 25
click at [689, 138] on div "STABILO Boss Original Highlighter - Pink - Pack of 10 10 Pack" at bounding box center [594, 148] width 196 height 28
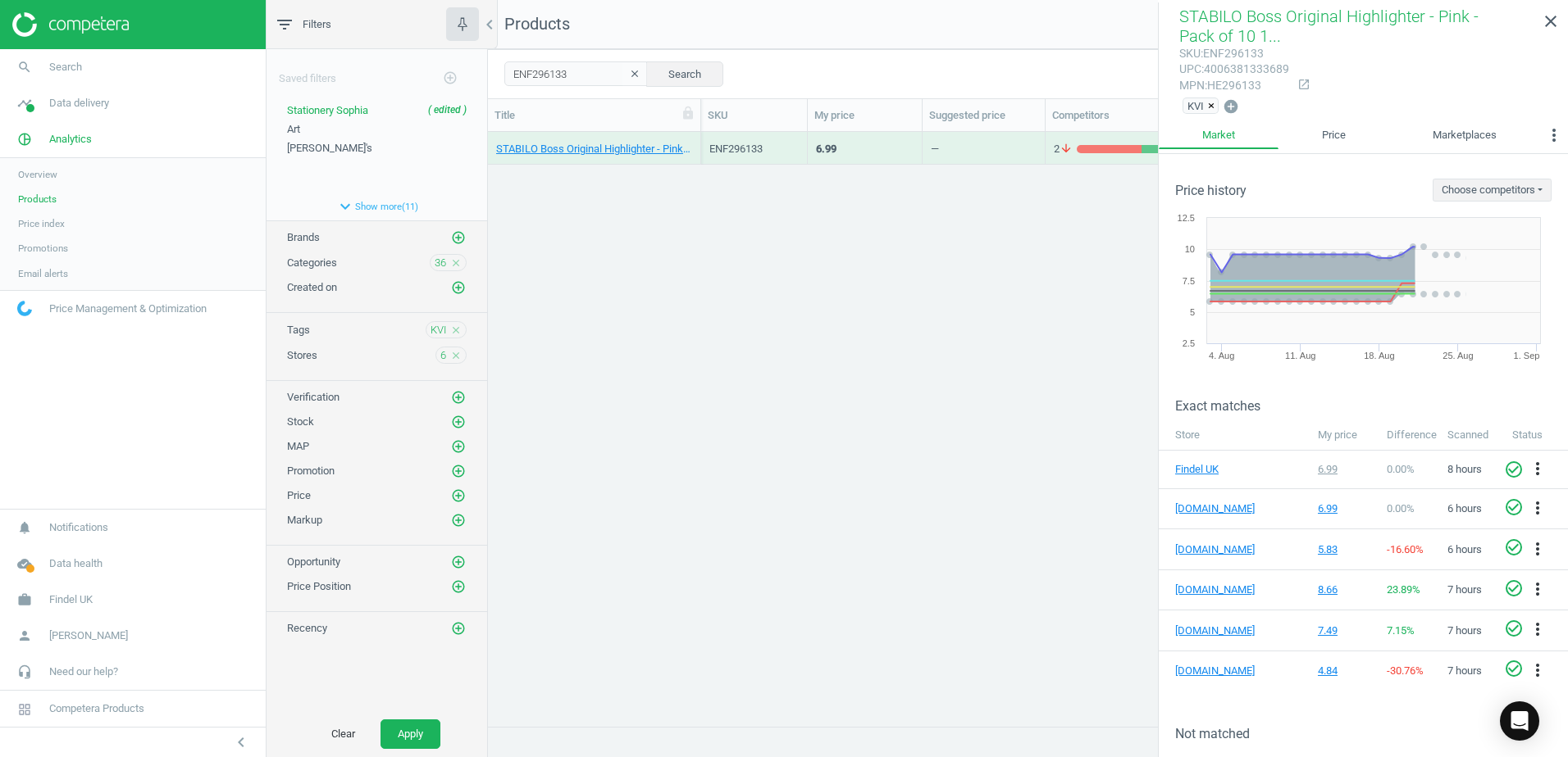
click at [1237, 88] on div "mpn : HE296133" at bounding box center [1234, 86] width 110 height 15
drag, startPoint x: 506, startPoint y: 75, endPoint x: 493, endPoint y: 75, distance: 13.0
click at [493, 75] on div "ENF296133 clear Search Select all on page (1) Save report horizontal_split Expa…" at bounding box center [1028, 73] width 1080 height 49
paste input "482319"
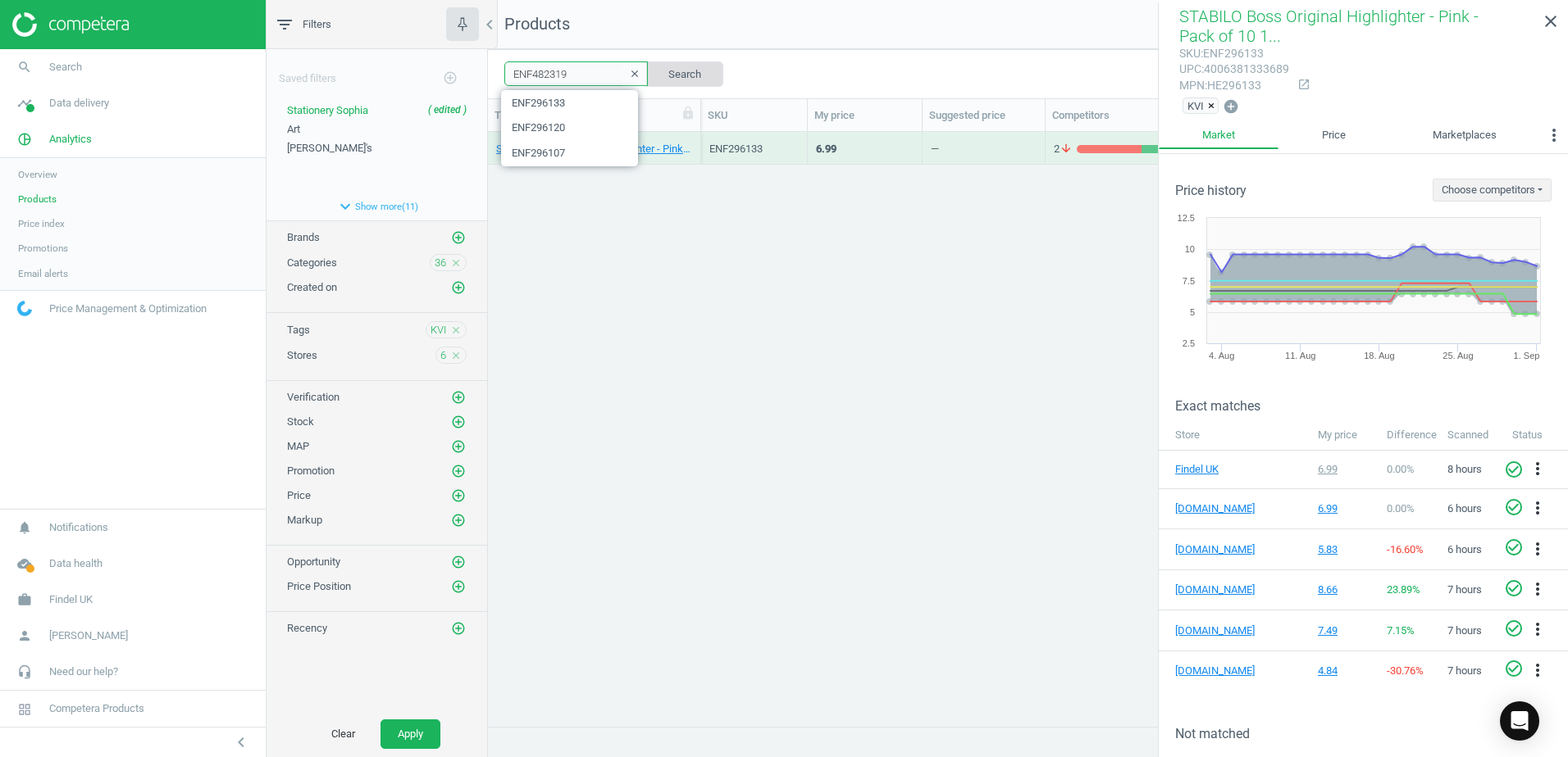
type input "ENF482319"
click at [685, 71] on button "Search" at bounding box center [684, 74] width 77 height 25
click at [696, 139] on div "edding 360 Whiteboard Marker - Black - Bullet Tip - Pack of 50 50 Pack" at bounding box center [594, 148] width 213 height 33
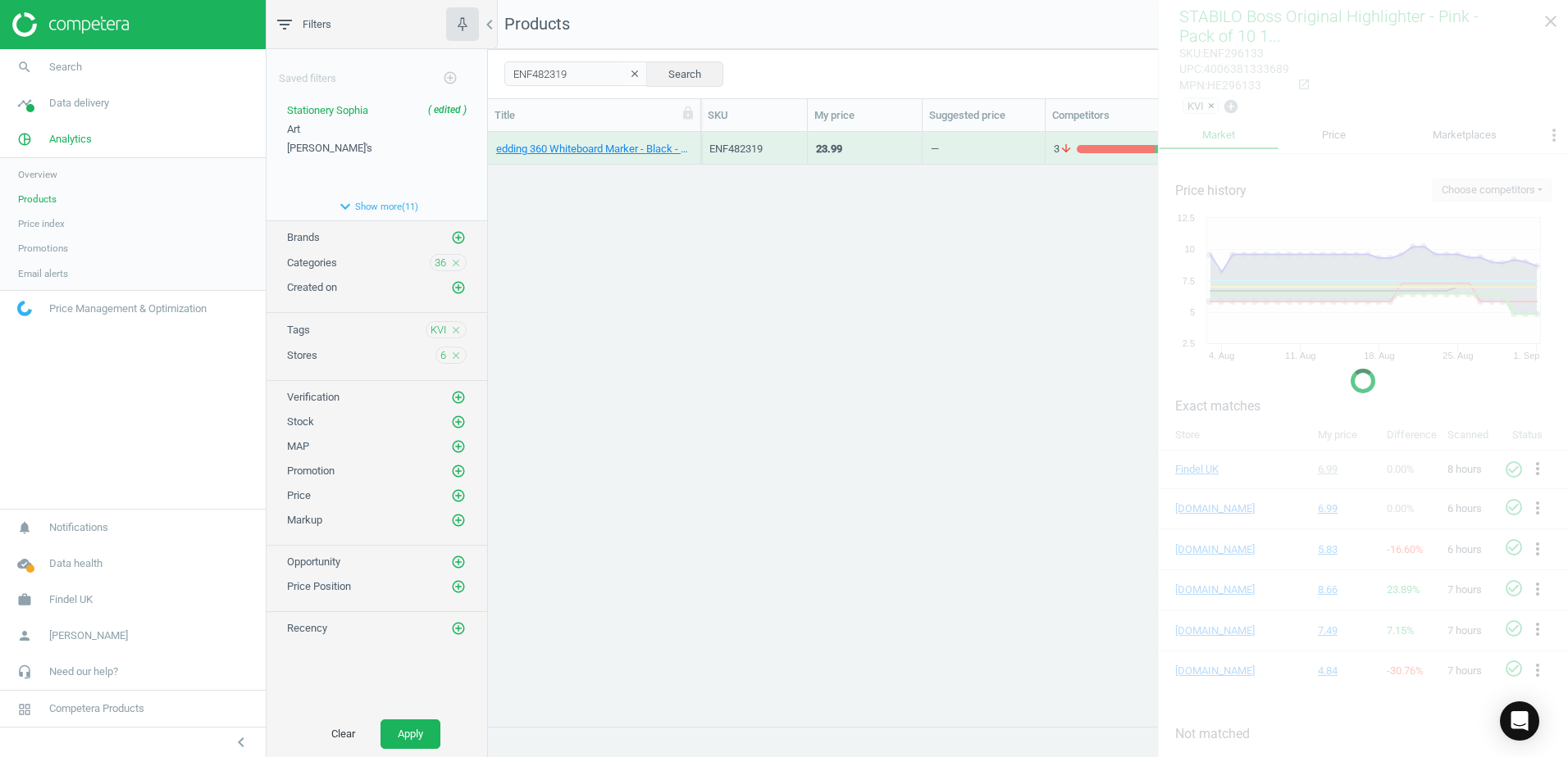
click at [696, 139] on div "edding 360 Whiteboard Marker - Black - Bullet Tip - Pack of 50 50 Pack" at bounding box center [594, 148] width 213 height 33
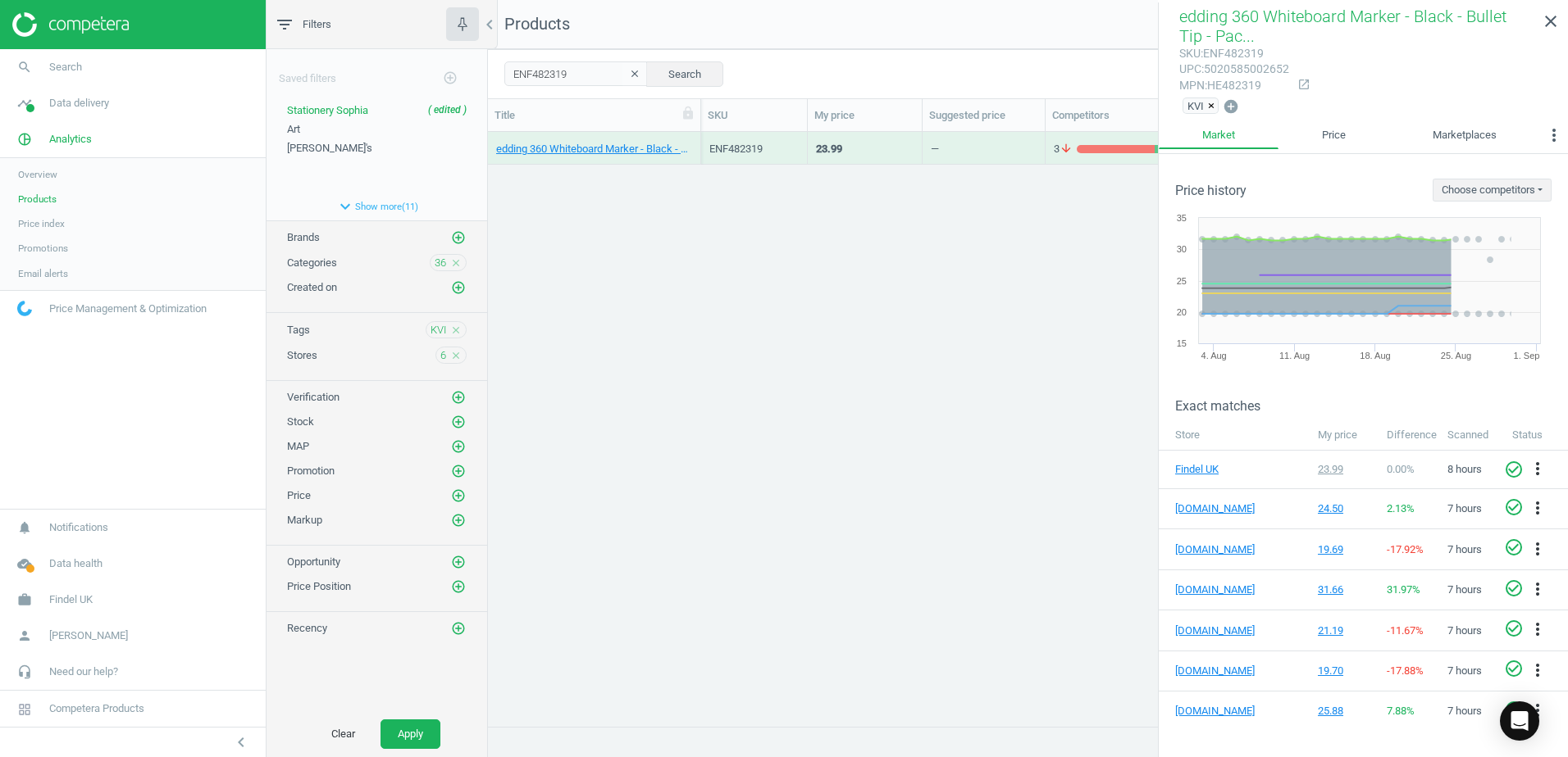
click at [1243, 87] on div "mpn : HE482319" at bounding box center [1234, 86] width 110 height 15
